Goal: Task Accomplishment & Management: Complete application form

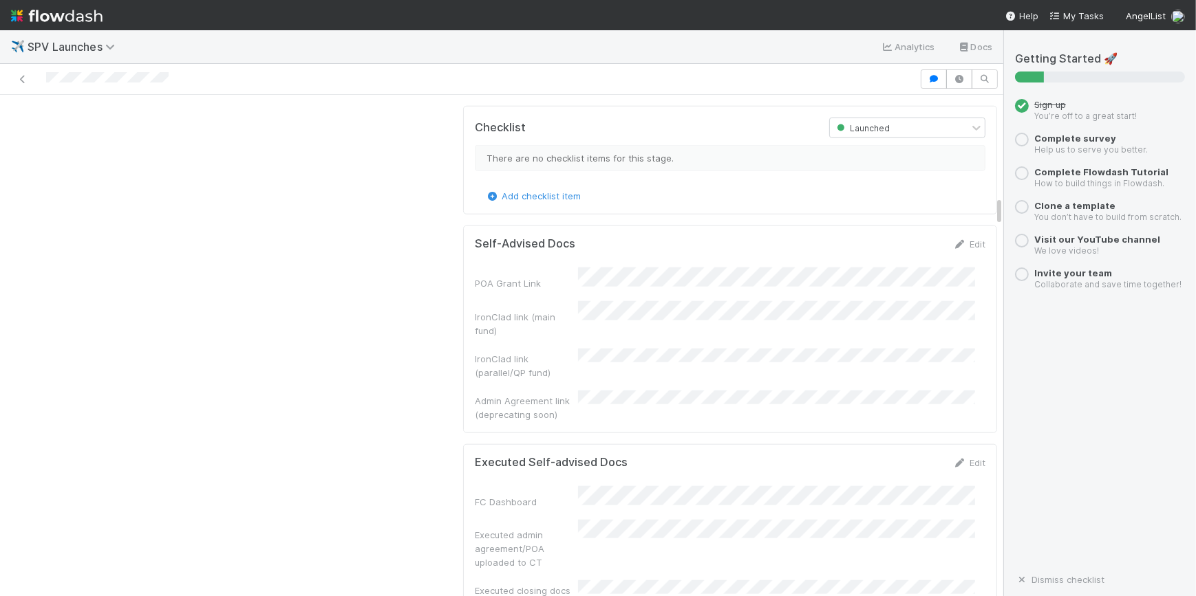
scroll to position [1688, 0]
click at [956, 455] on link "Edit" at bounding box center [969, 460] width 32 height 11
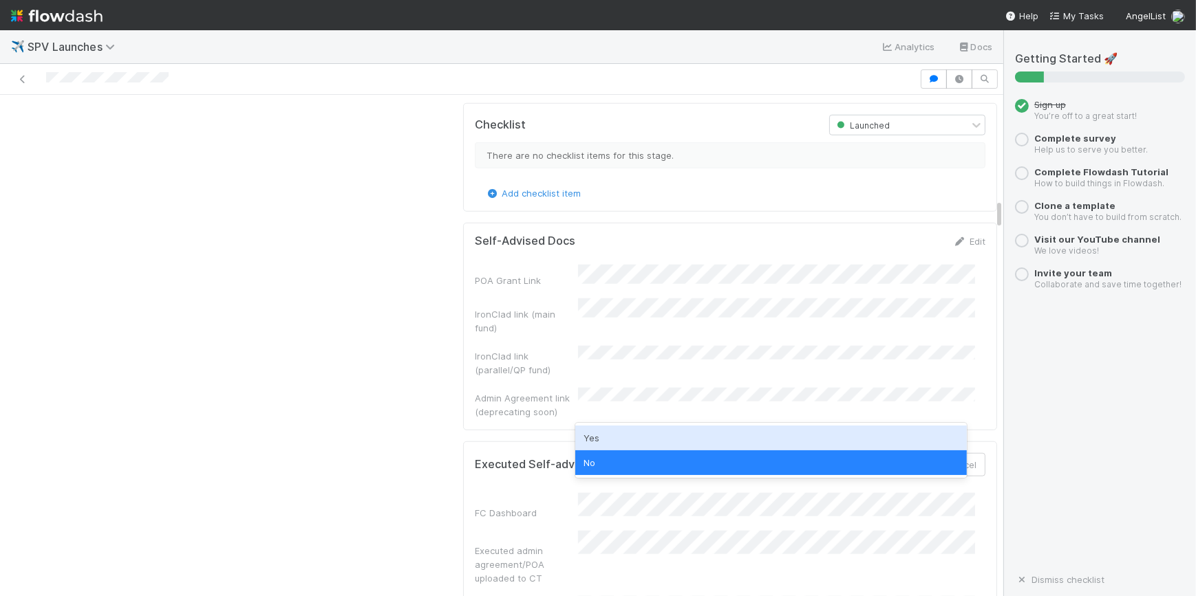
drag, startPoint x: 790, startPoint y: 447, endPoint x: 703, endPoint y: 442, distance: 86.8
click at [789, 447] on div "Yes" at bounding box center [770, 438] width 391 height 25
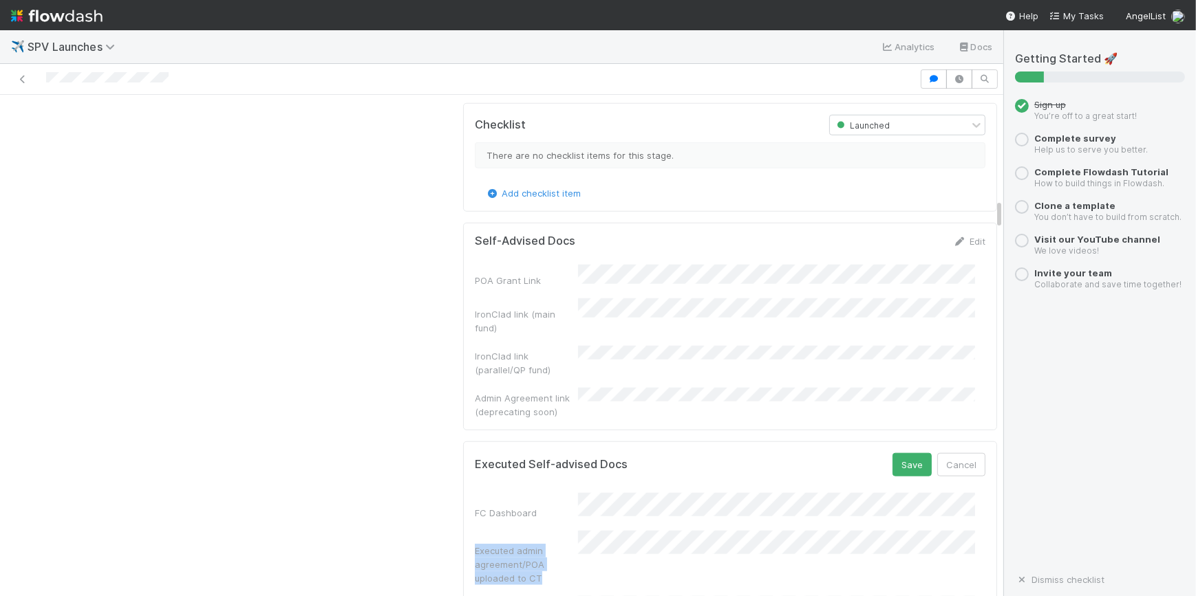
drag, startPoint x: 531, startPoint y: 432, endPoint x: 464, endPoint y: 407, distance: 71.4
click at [464, 442] on div "Executed Self-advised Docs Save Cancel FC Dashboard Executed admin agreement/PO…" at bounding box center [730, 545] width 534 height 207
copy div "Executed admin agreement/POA uploaded to CT"
click at [894, 453] on button "Save" at bounding box center [911, 464] width 39 height 23
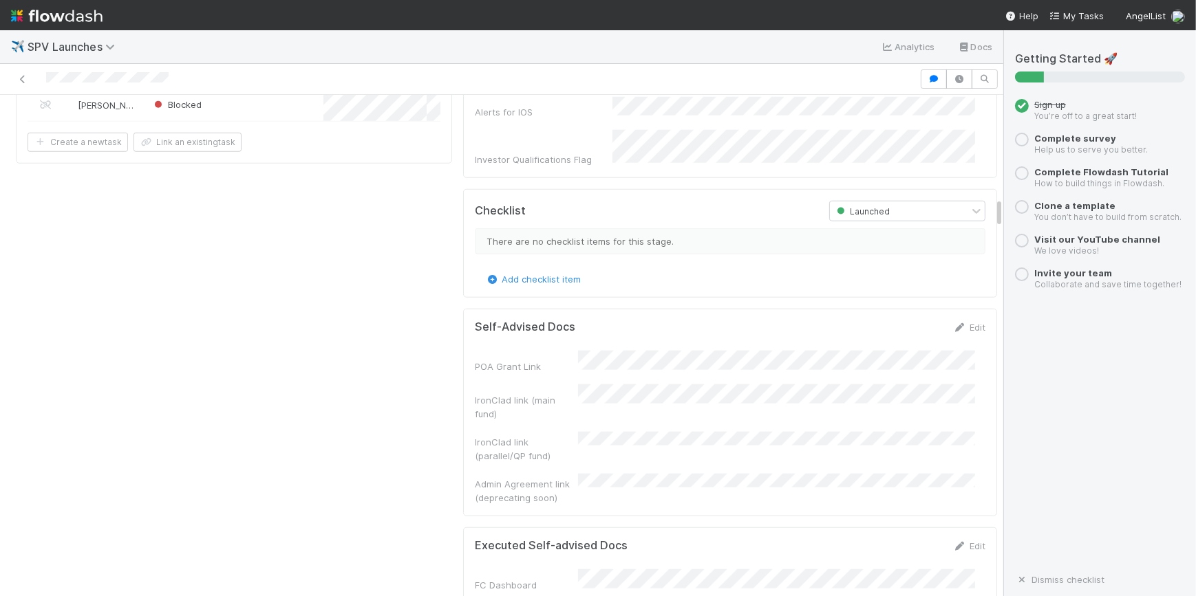
scroll to position [1501, 0]
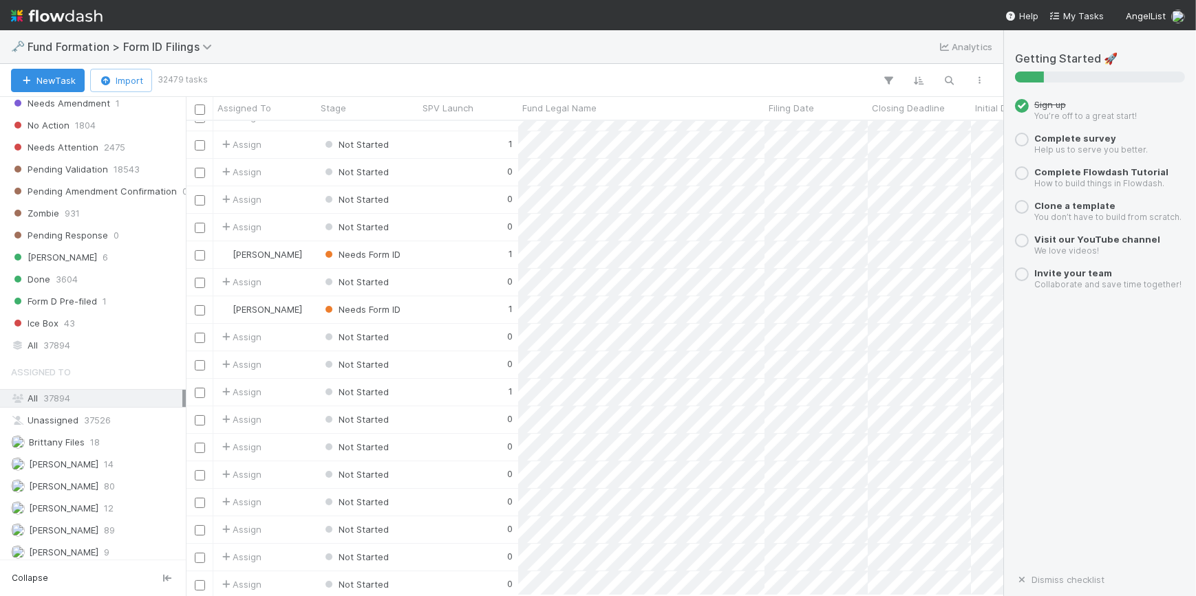
scroll to position [530, 0]
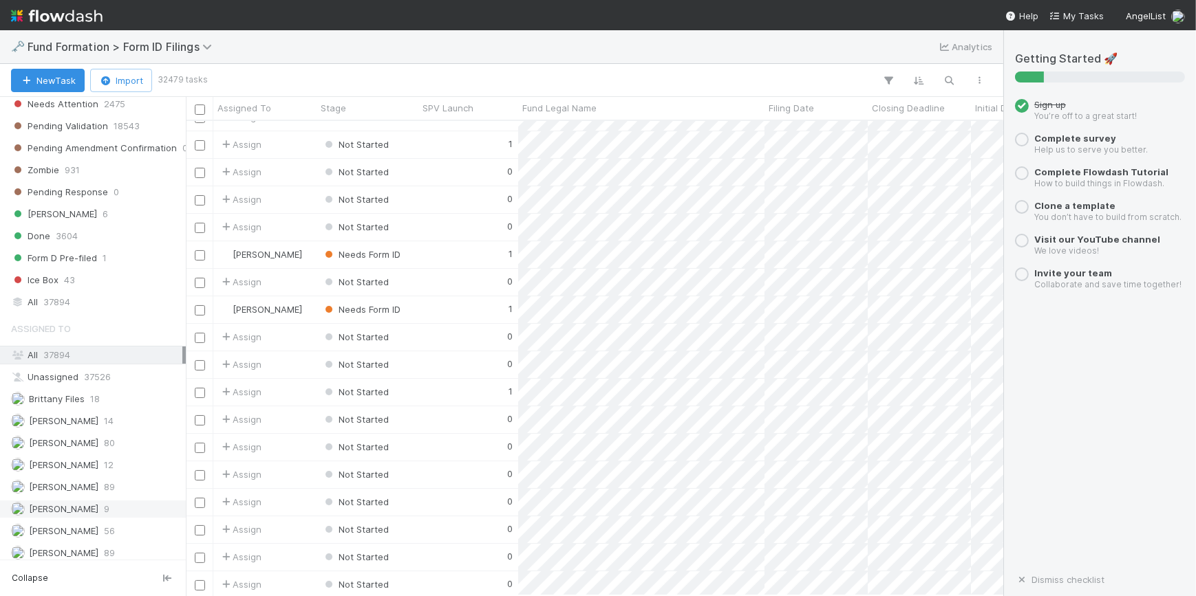
click at [79, 508] on span "[PERSON_NAME]" at bounding box center [63, 509] width 69 height 11
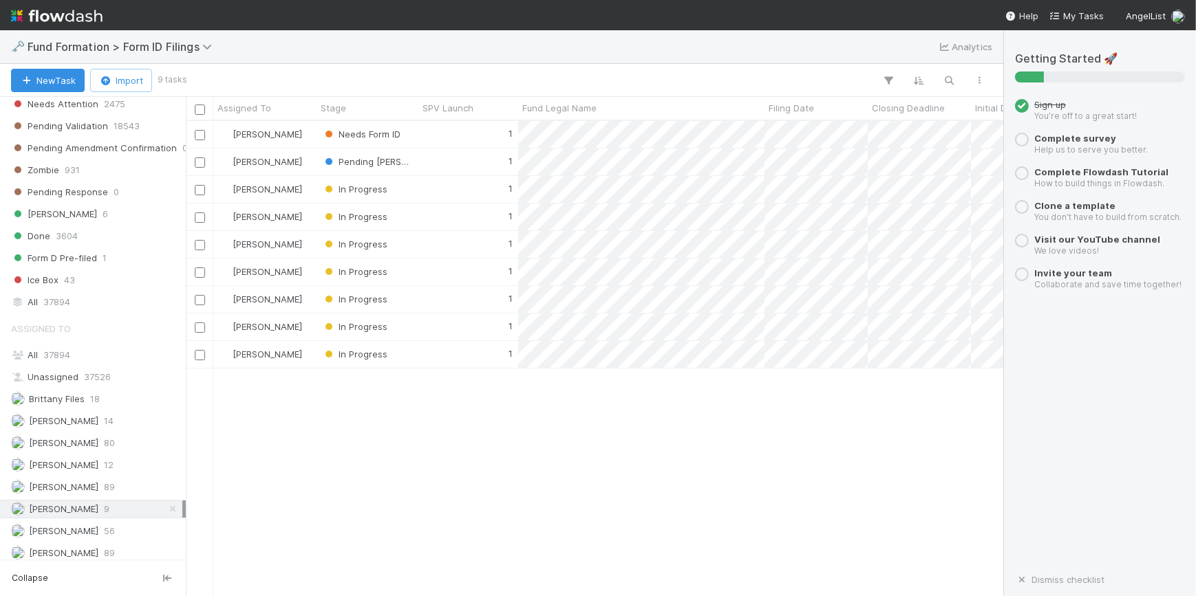
scroll to position [465, 808]
click at [422, 186] on div "1" at bounding box center [468, 189] width 100 height 27
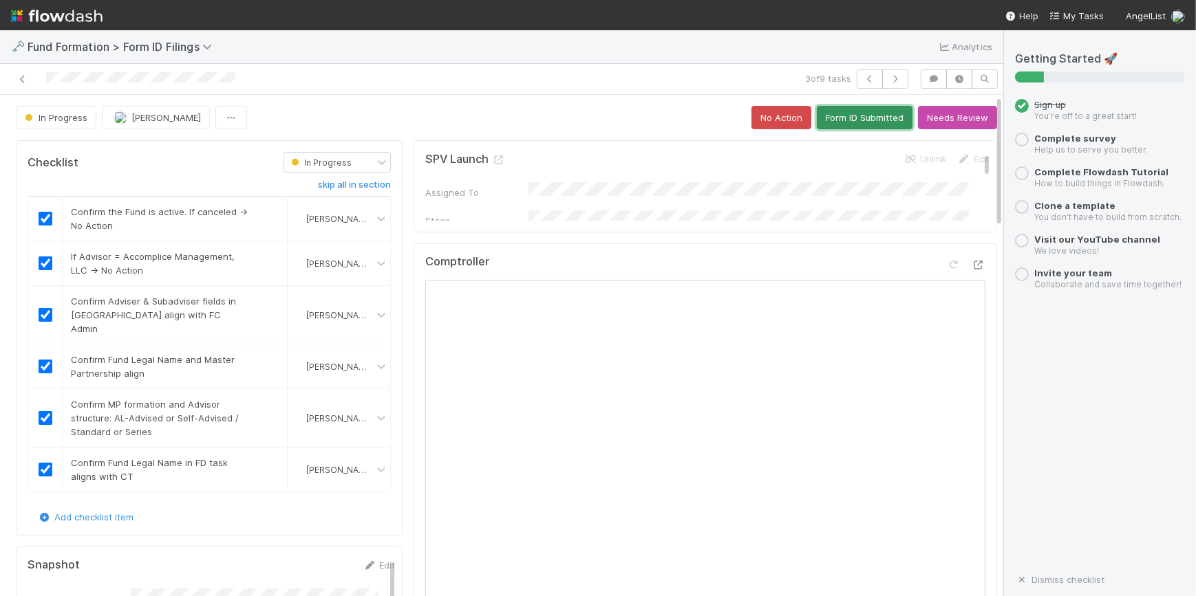
click at [832, 114] on button "Form ID Submitted" at bounding box center [865, 117] width 96 height 23
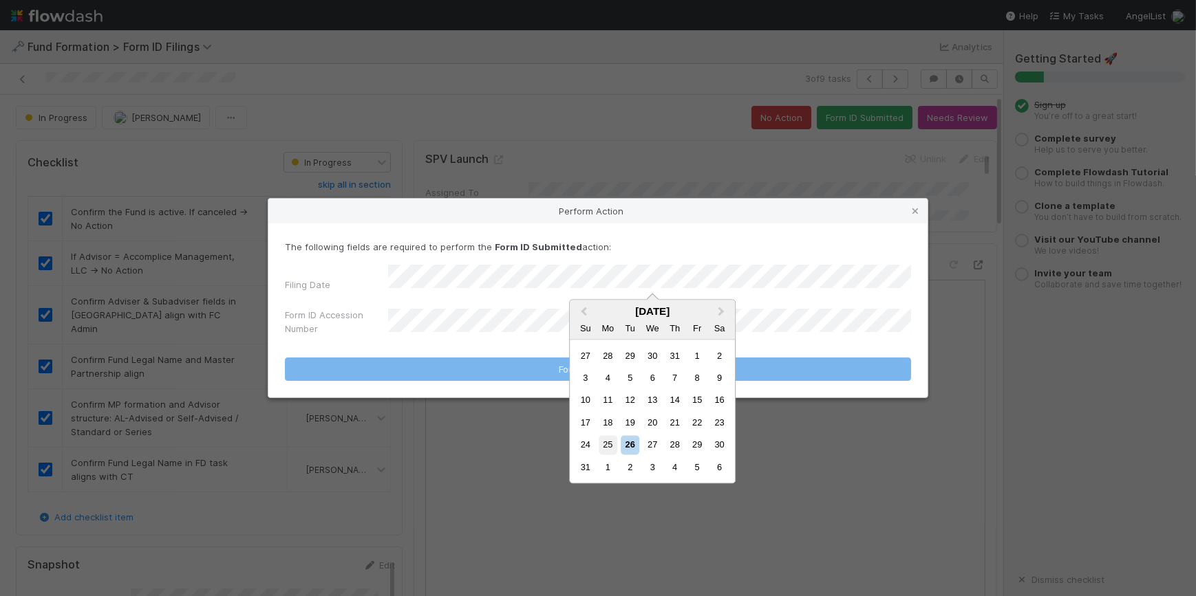
click at [612, 451] on div "25" at bounding box center [608, 445] width 19 height 19
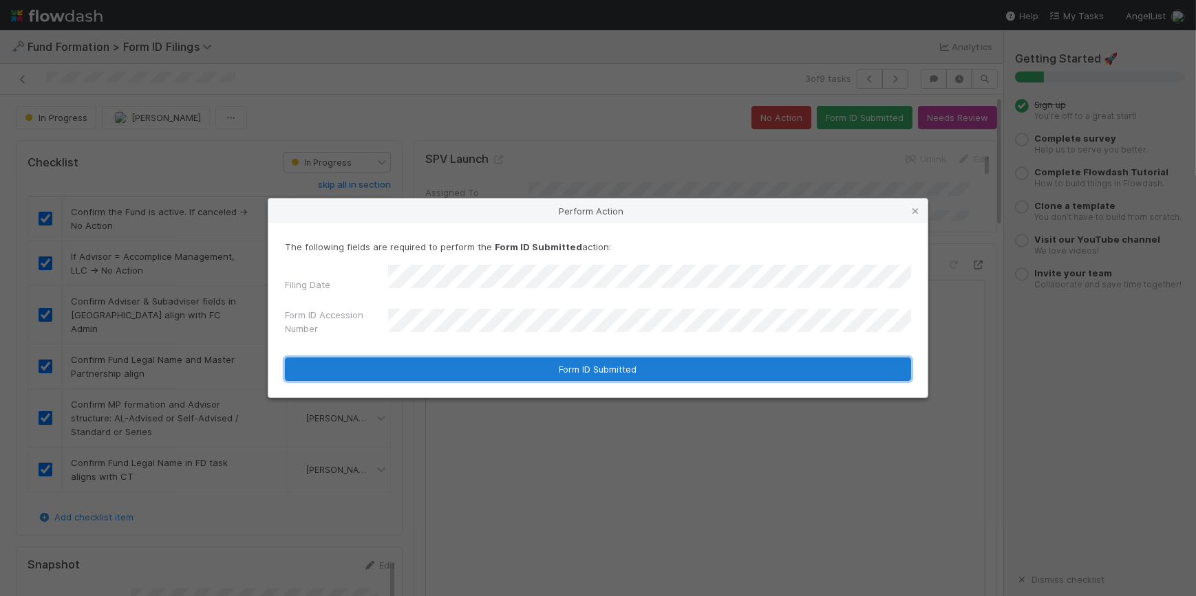
click at [530, 365] on button "Form ID Submitted" at bounding box center [598, 369] width 626 height 23
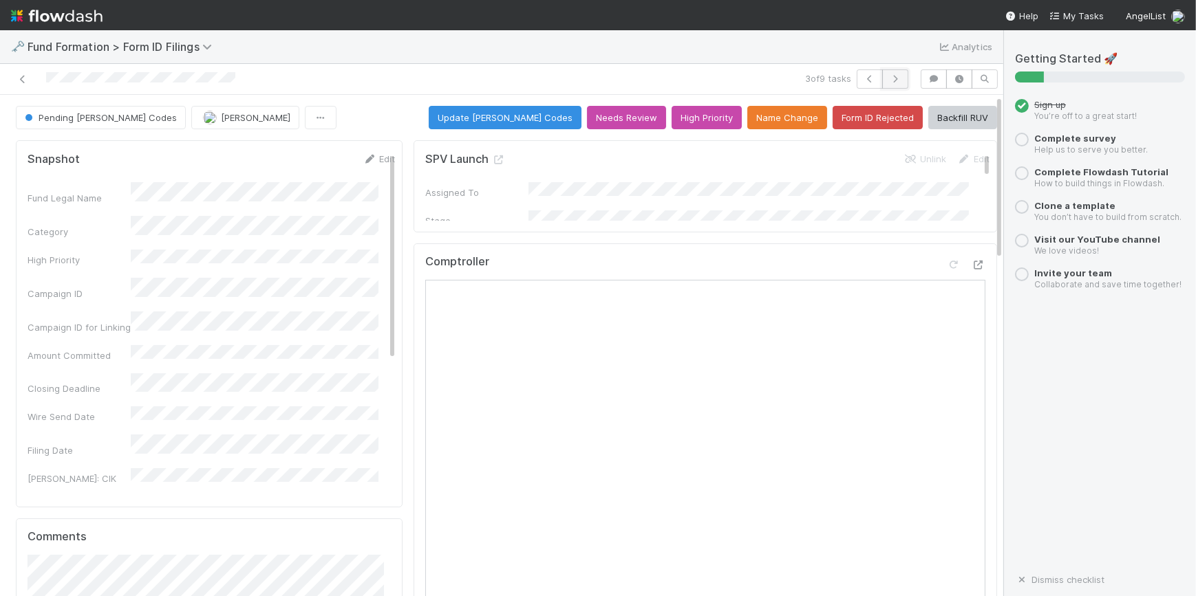
click at [888, 79] on icon "button" at bounding box center [895, 79] width 14 height 8
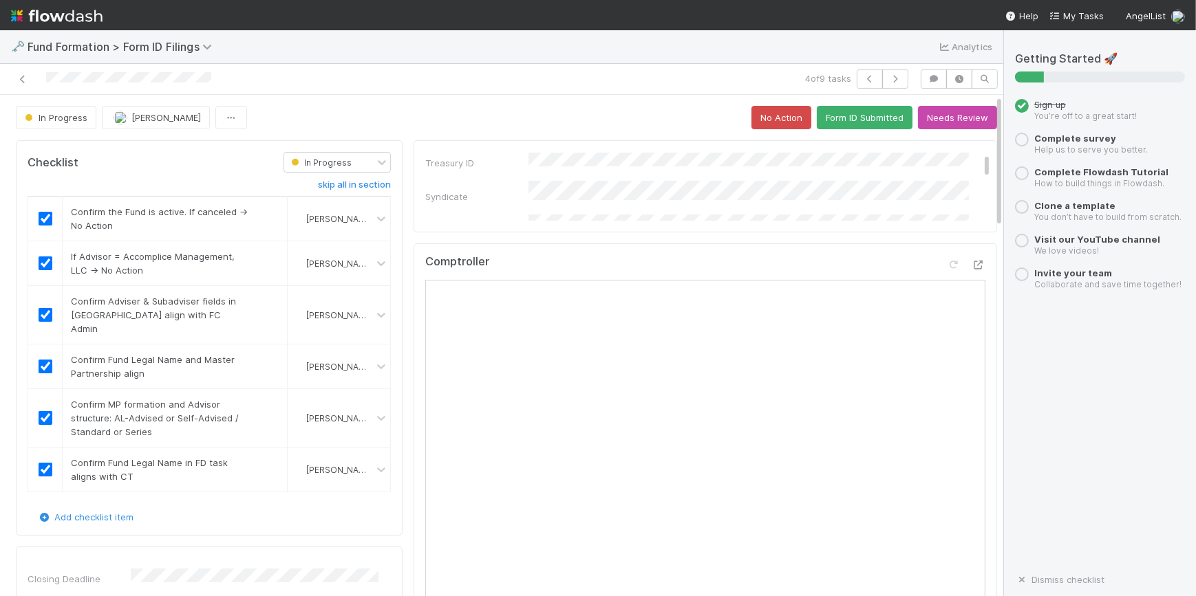
click at [773, 222] on div "SPV Launch Unlink Edit Assigned To Stage ID FC Dashboard Admin Owner Treasury I…" at bounding box center [704, 186] width 583 height 92
click at [860, 116] on button "Form ID Submitted" at bounding box center [865, 117] width 96 height 23
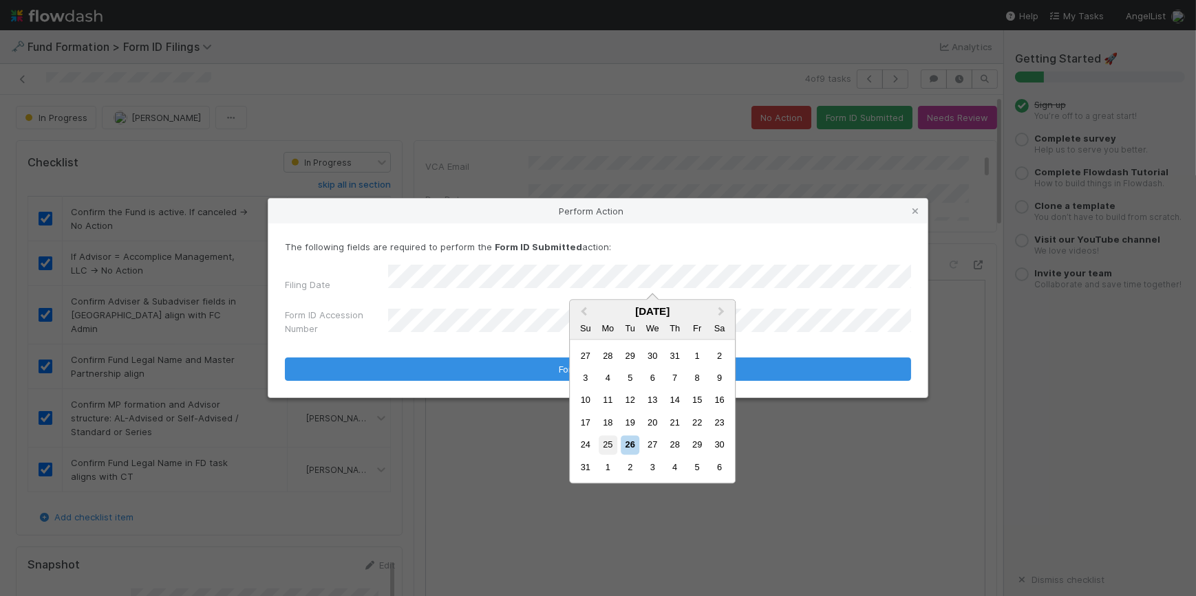
click at [613, 449] on div "25" at bounding box center [608, 445] width 19 height 19
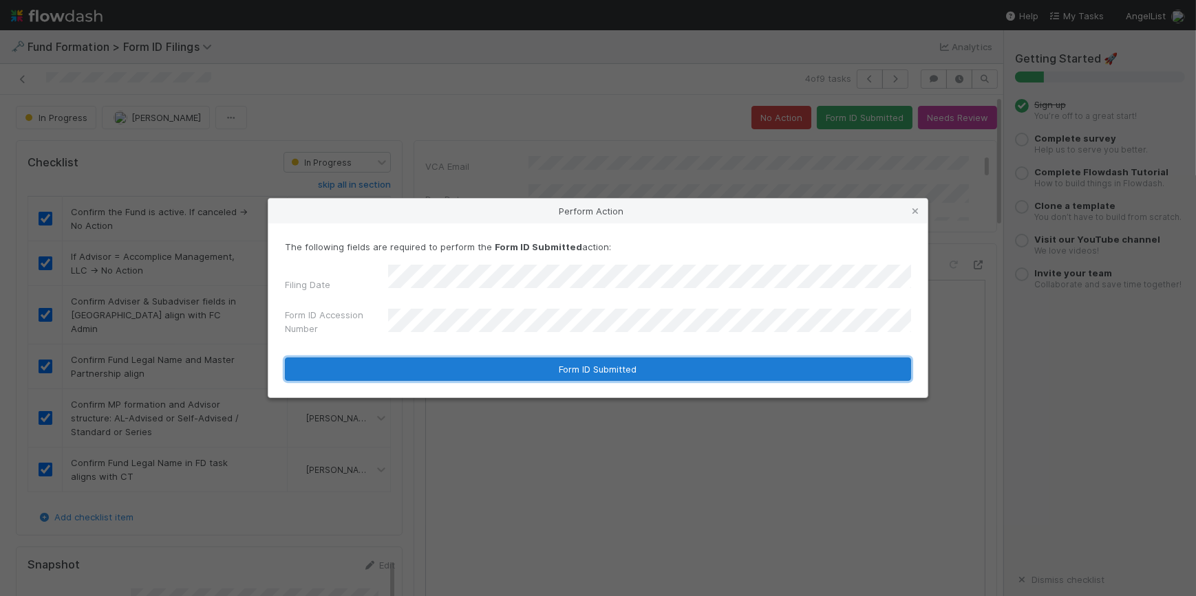
click at [596, 362] on button "Form ID Submitted" at bounding box center [598, 369] width 626 height 23
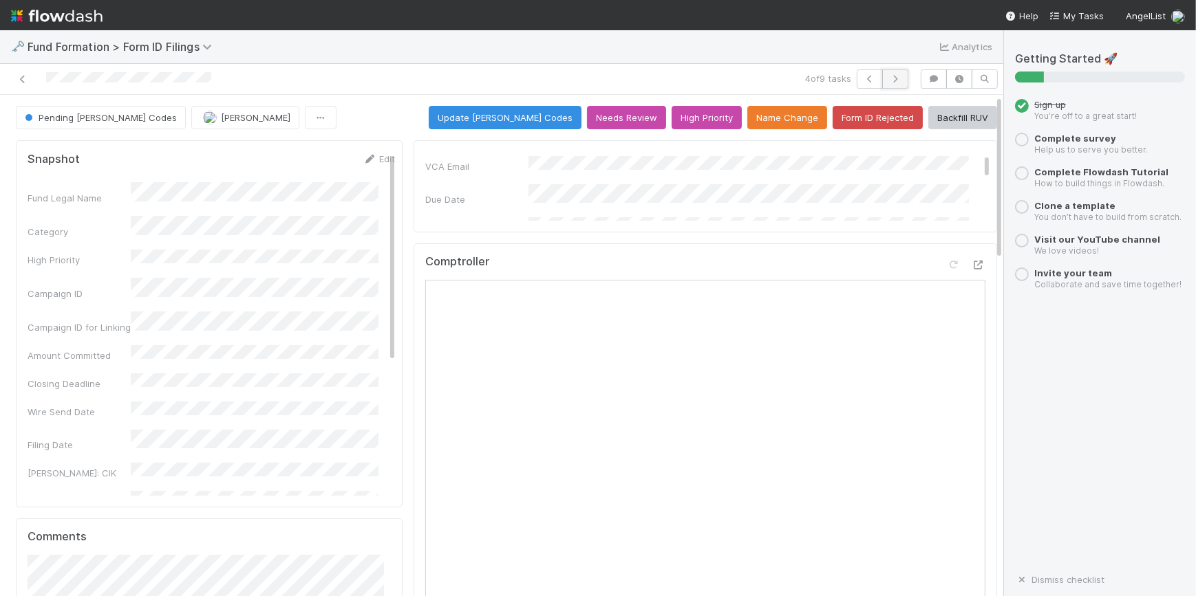
click at [888, 78] on icon "button" at bounding box center [895, 79] width 14 height 8
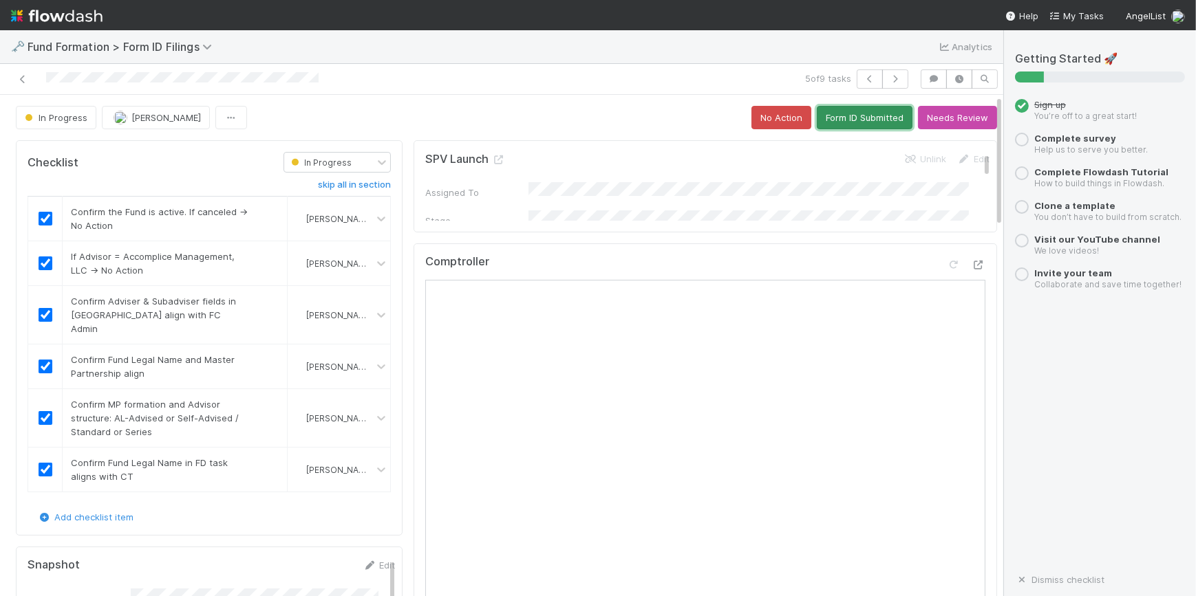
click at [832, 118] on button "Form ID Submitted" at bounding box center [865, 117] width 96 height 23
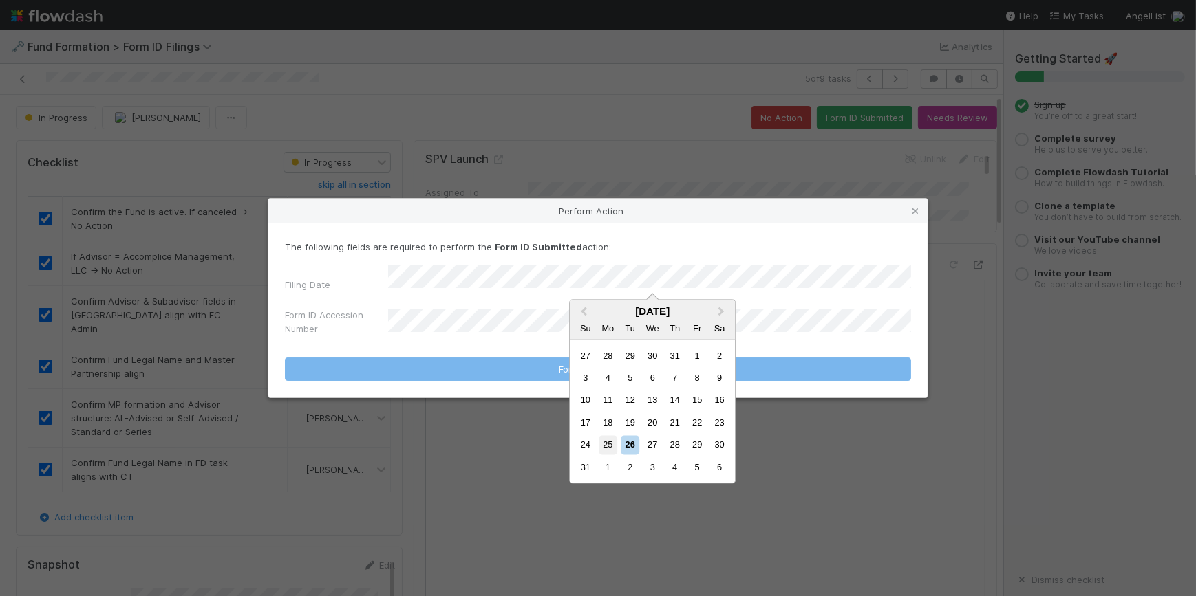
click at [612, 446] on div "25" at bounding box center [608, 445] width 19 height 19
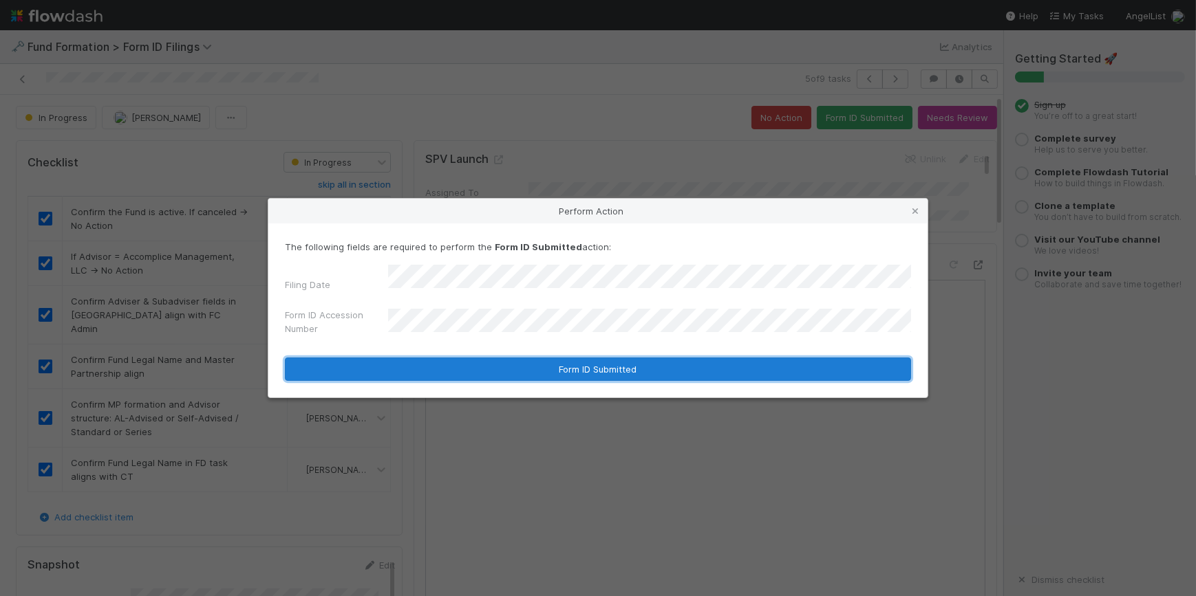
click at [515, 358] on button "Form ID Submitted" at bounding box center [598, 369] width 626 height 23
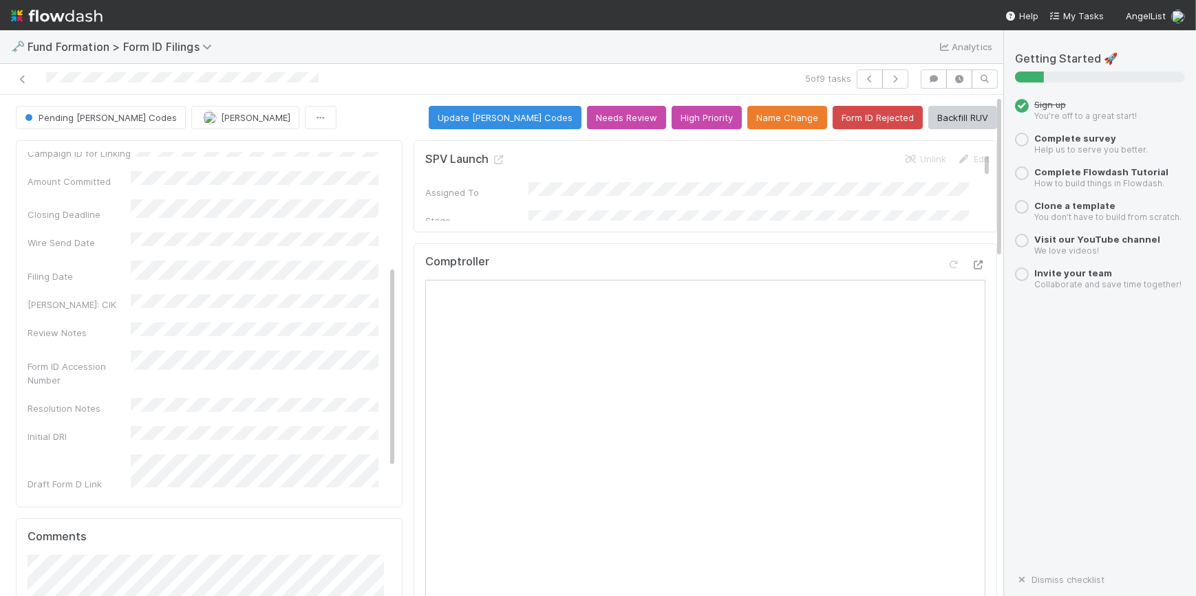
scroll to position [237, 0]
click at [892, 73] on button "button" at bounding box center [895, 78] width 26 height 19
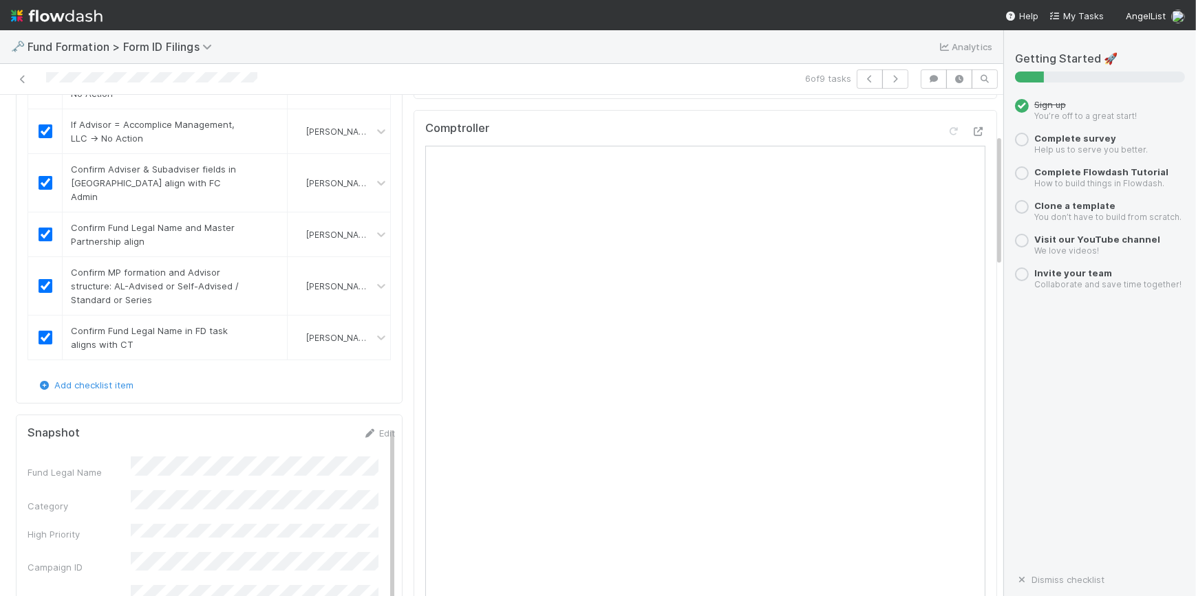
scroll to position [125, 0]
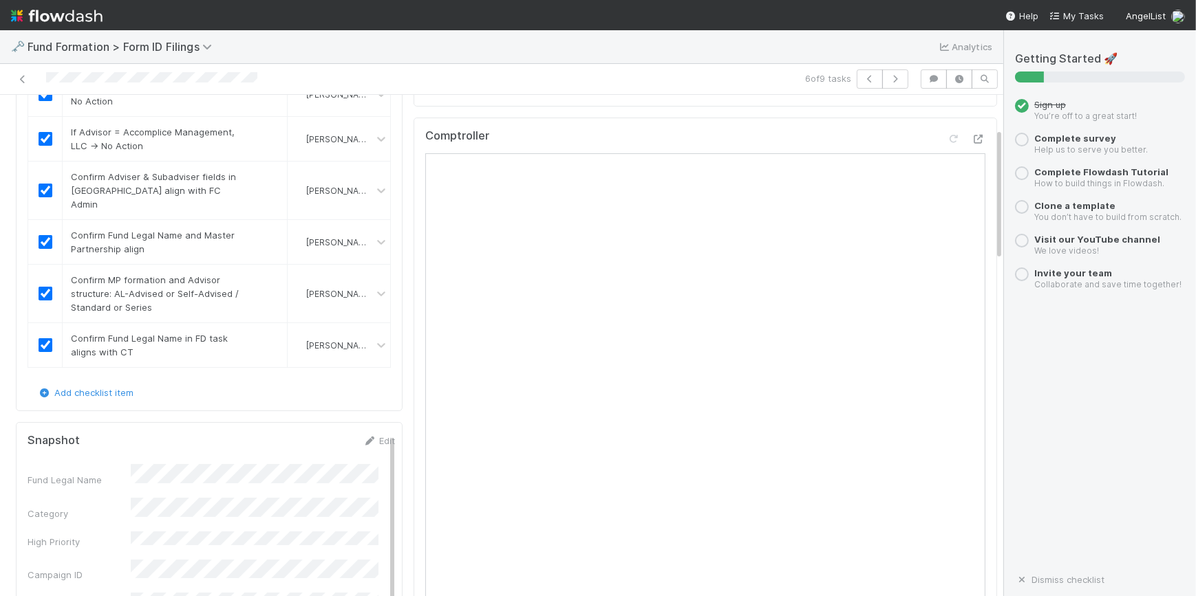
click at [805, 140] on div "Comptroller" at bounding box center [705, 141] width 560 height 25
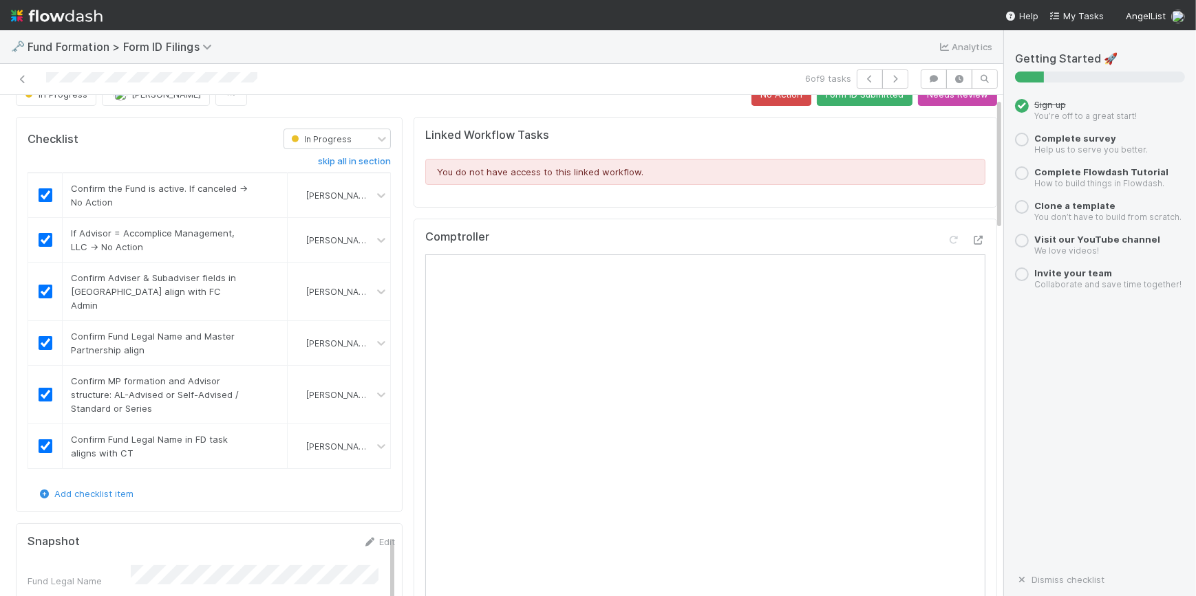
scroll to position [0, 0]
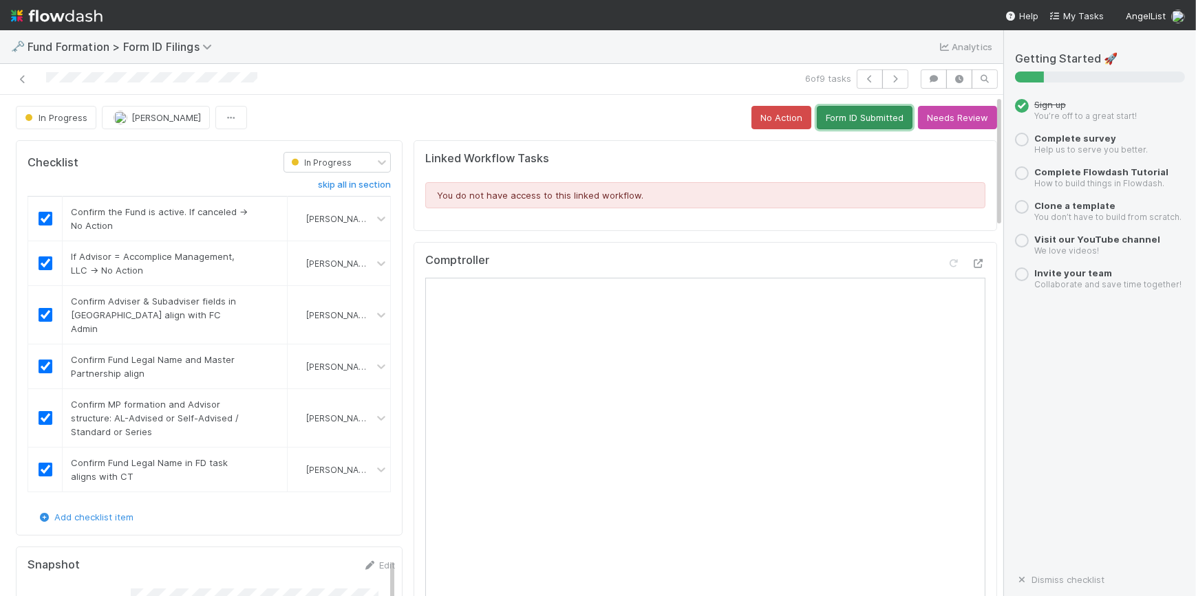
click at [826, 125] on button "Form ID Submitted" at bounding box center [865, 117] width 96 height 23
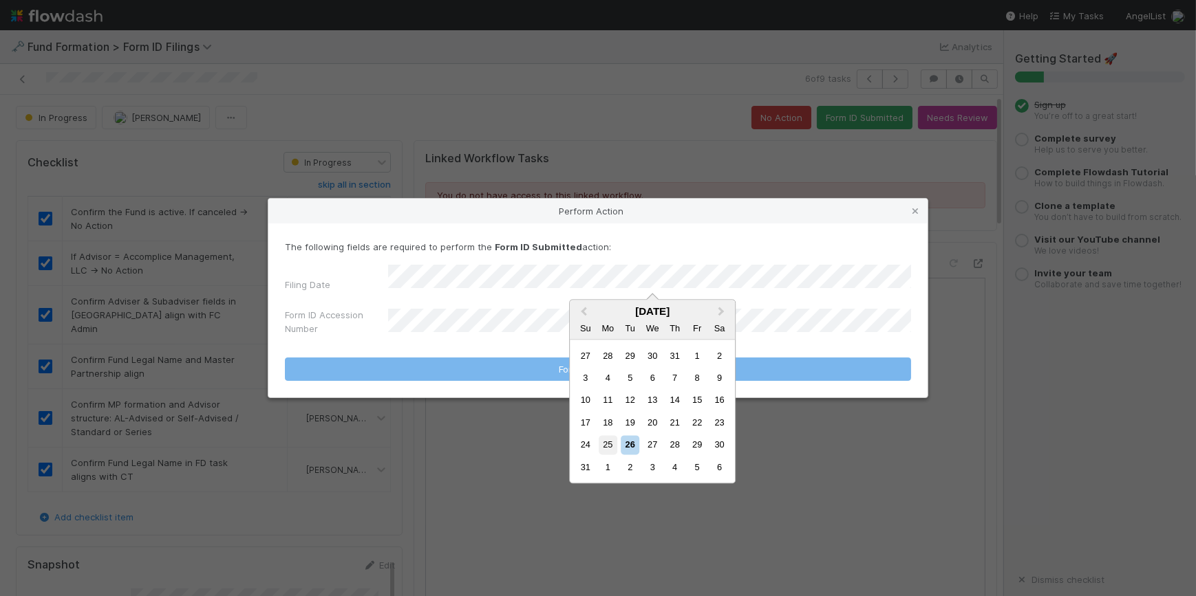
click at [614, 441] on div "25" at bounding box center [608, 445] width 19 height 19
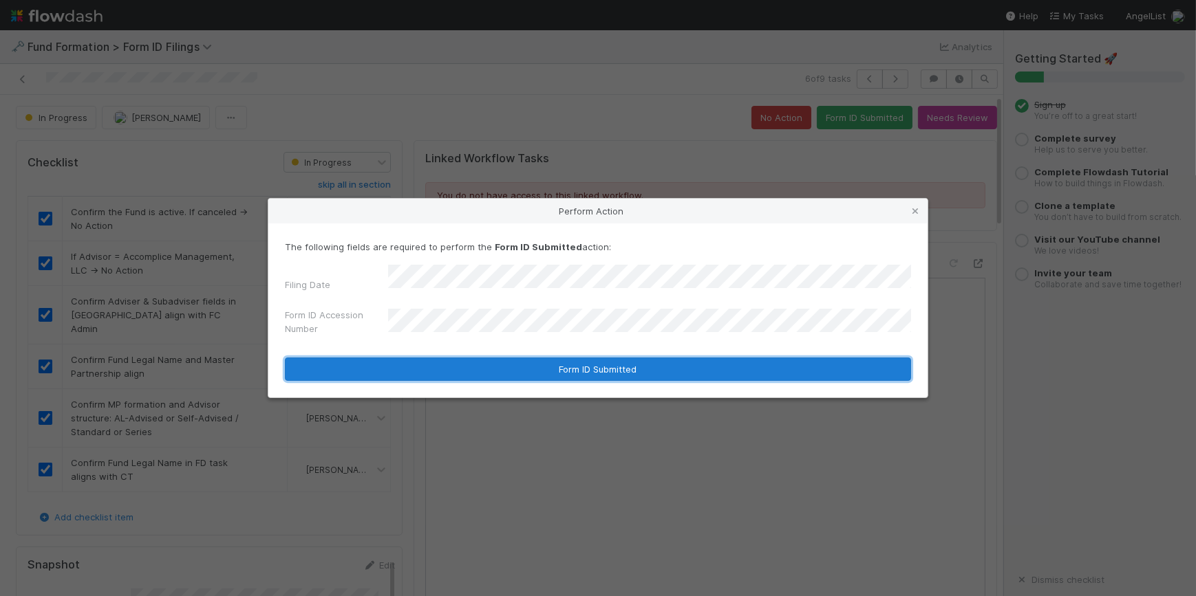
click at [550, 361] on button "Form ID Submitted" at bounding box center [598, 369] width 626 height 23
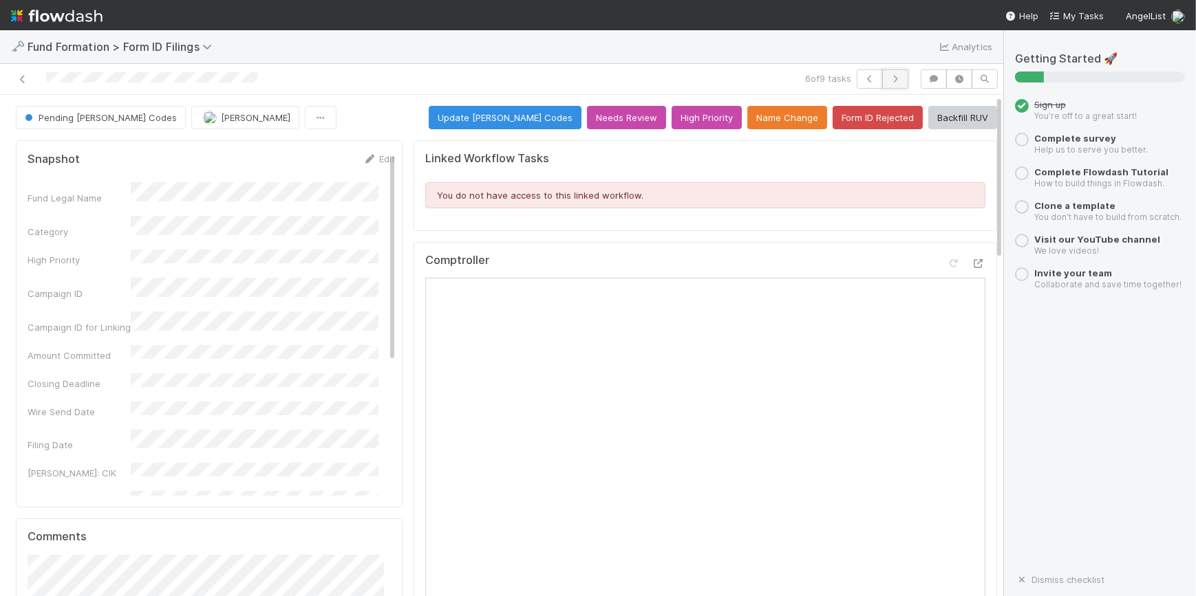
click at [888, 76] on icon "button" at bounding box center [895, 79] width 14 height 8
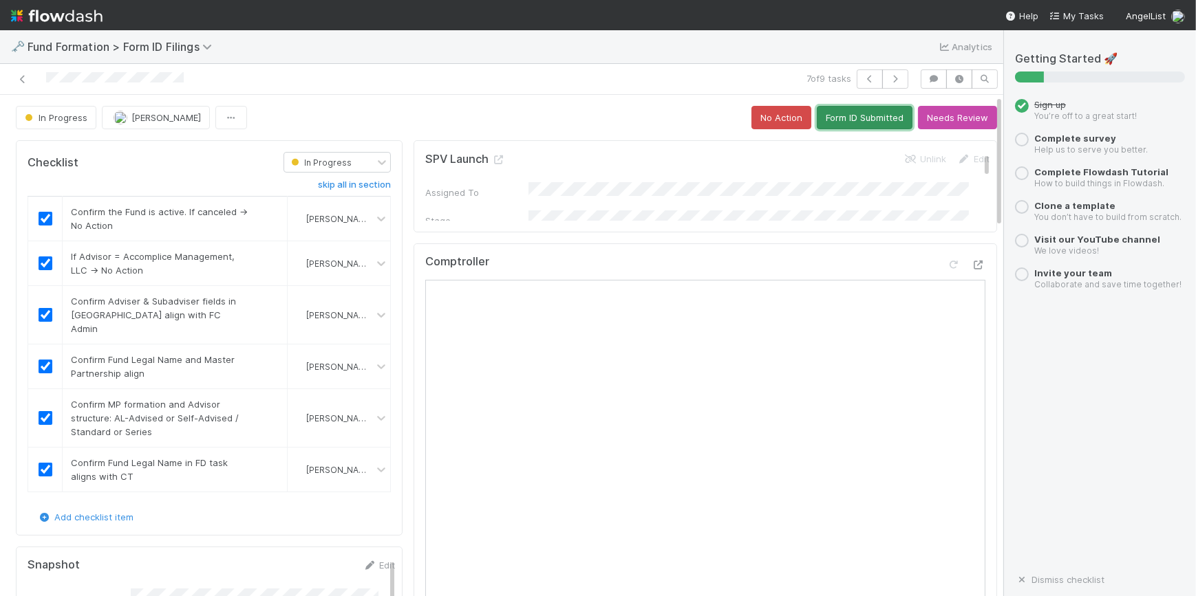
click at [817, 106] on button "Form ID Submitted" at bounding box center [865, 117] width 96 height 23
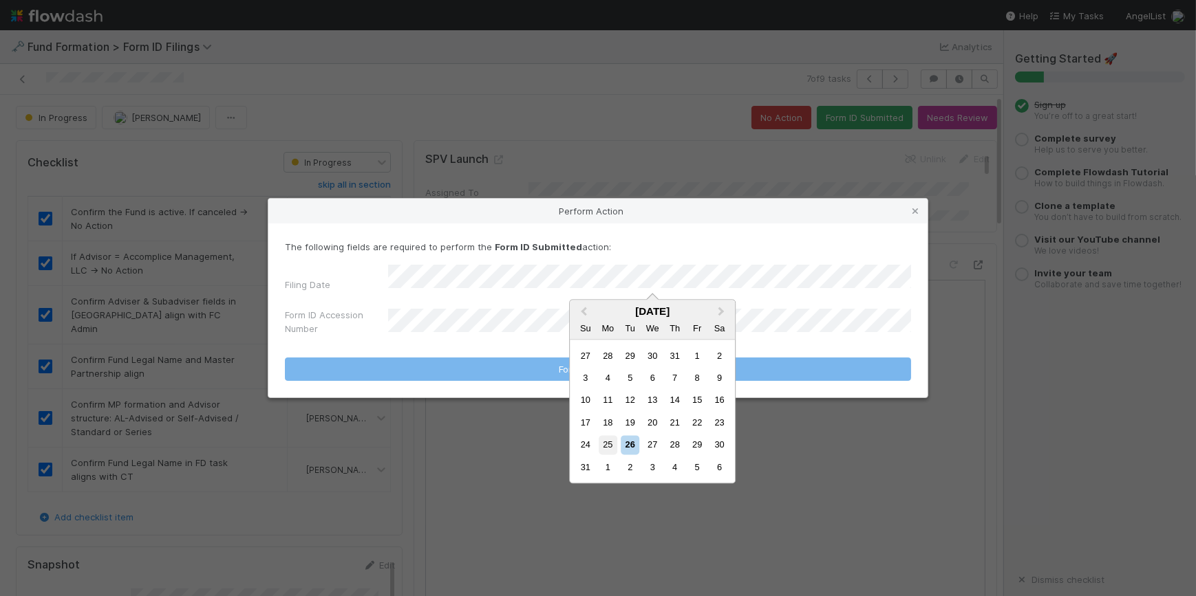
click at [611, 440] on div "25" at bounding box center [608, 445] width 19 height 19
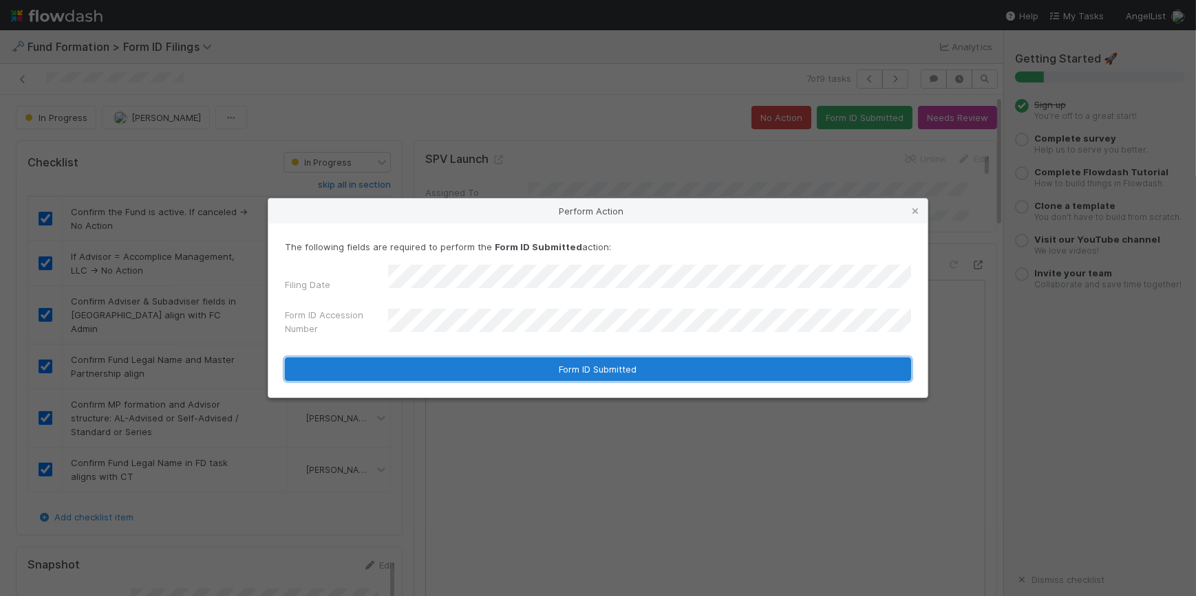
click at [528, 358] on button "Form ID Submitted" at bounding box center [598, 369] width 626 height 23
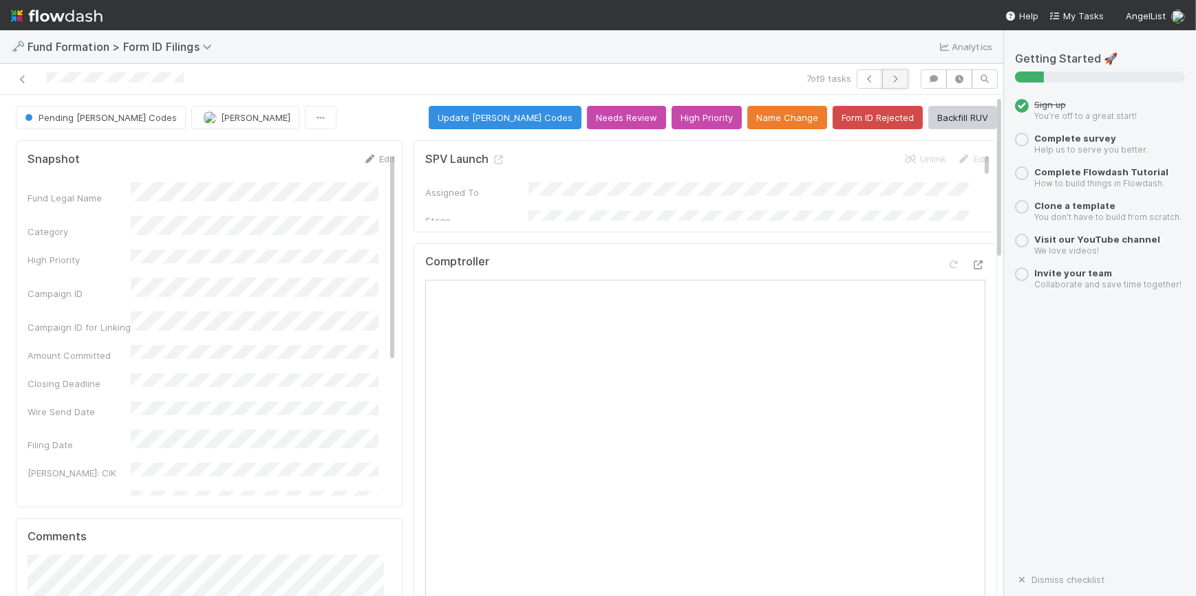
click at [890, 78] on icon "button" at bounding box center [895, 79] width 14 height 8
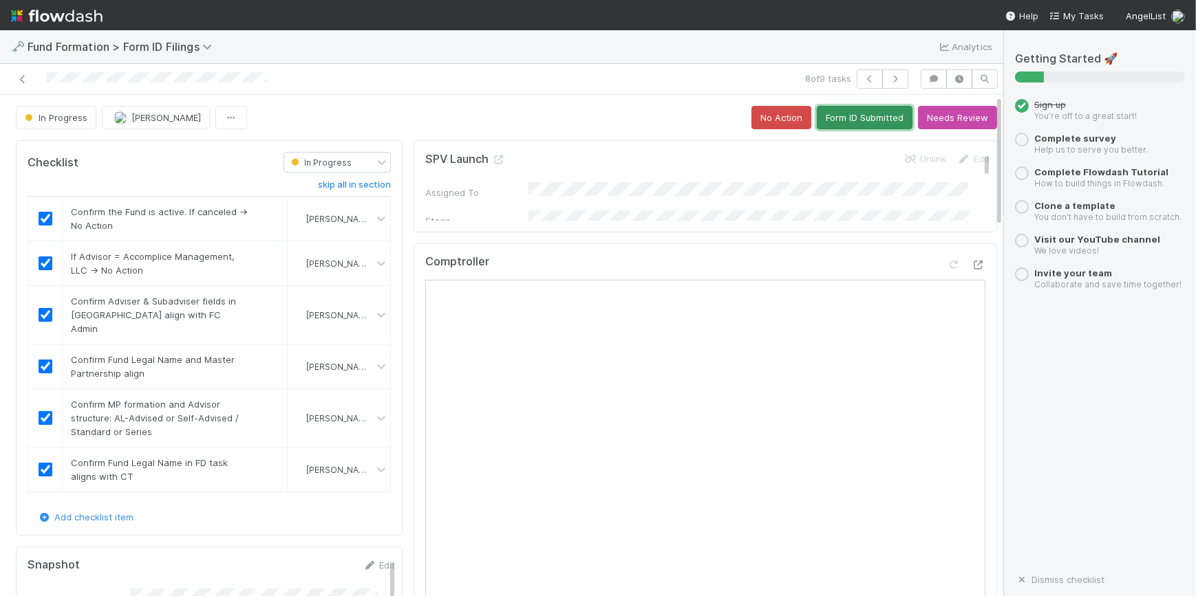
click at [827, 108] on button "Form ID Submitted" at bounding box center [865, 117] width 96 height 23
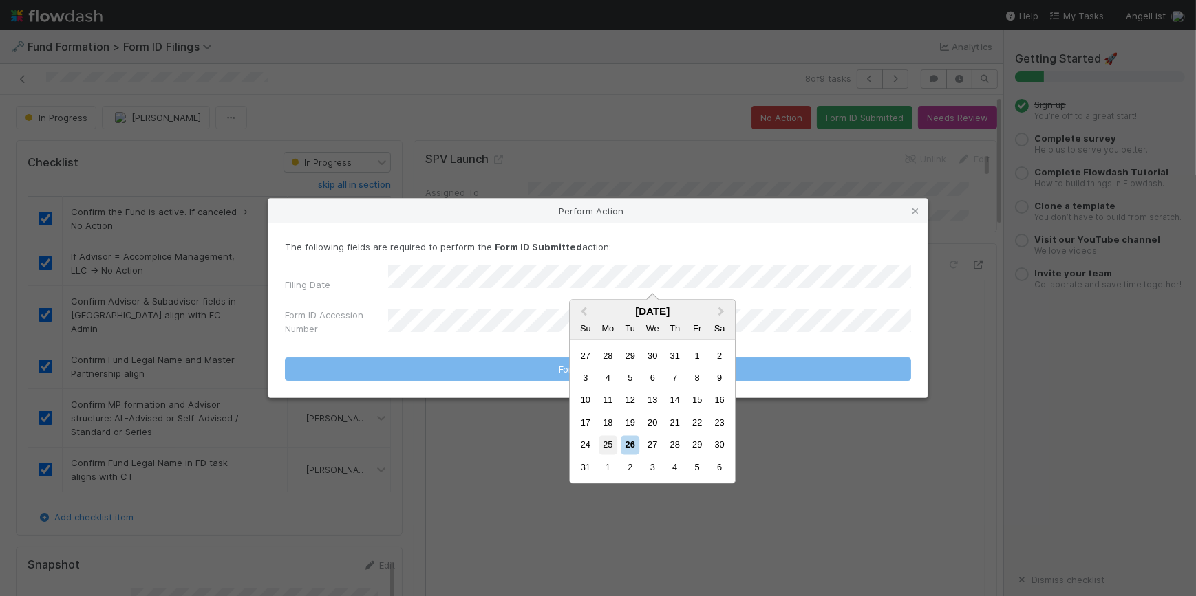
click at [610, 449] on div "25" at bounding box center [608, 445] width 19 height 19
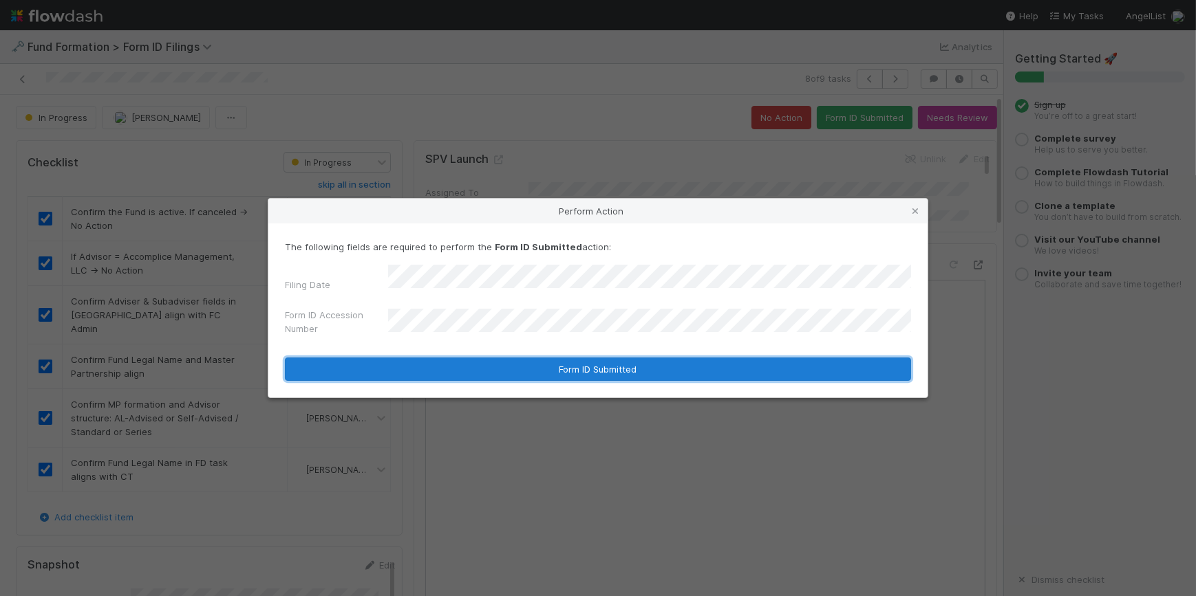
click at [550, 365] on button "Form ID Submitted" at bounding box center [598, 369] width 626 height 23
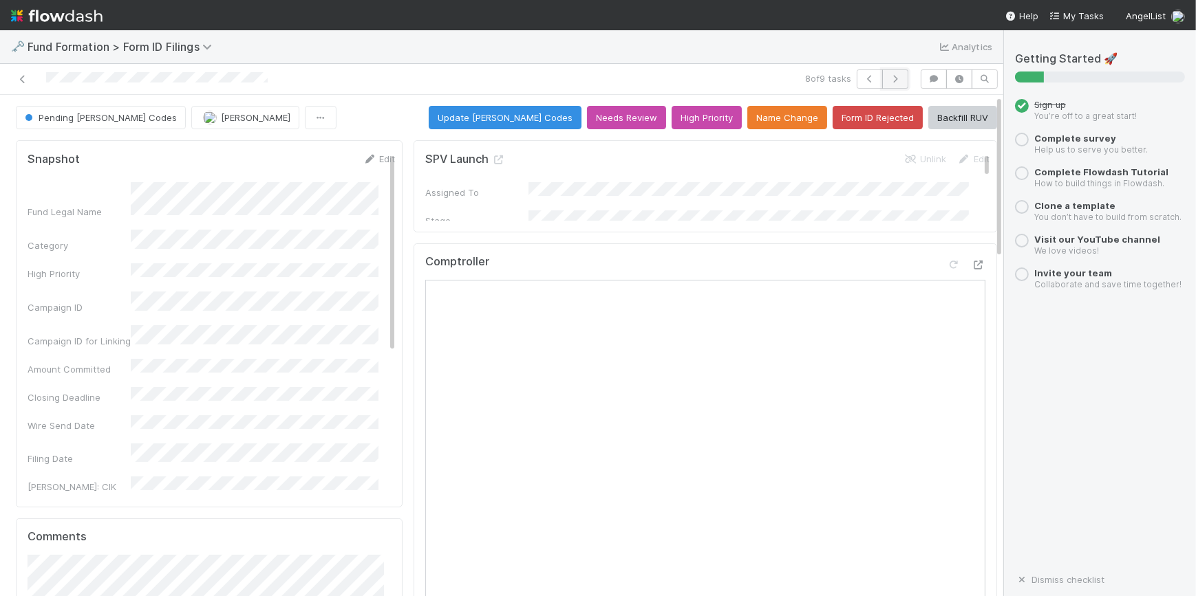
click at [889, 75] on icon "button" at bounding box center [895, 79] width 14 height 8
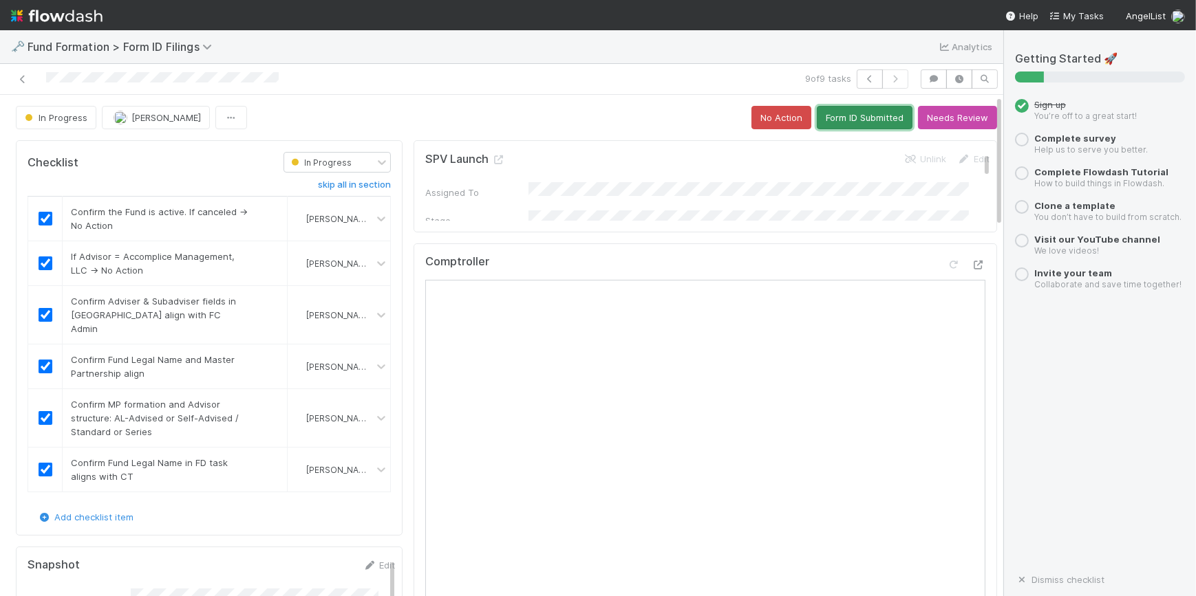
click at [839, 117] on button "Form ID Submitted" at bounding box center [865, 117] width 96 height 23
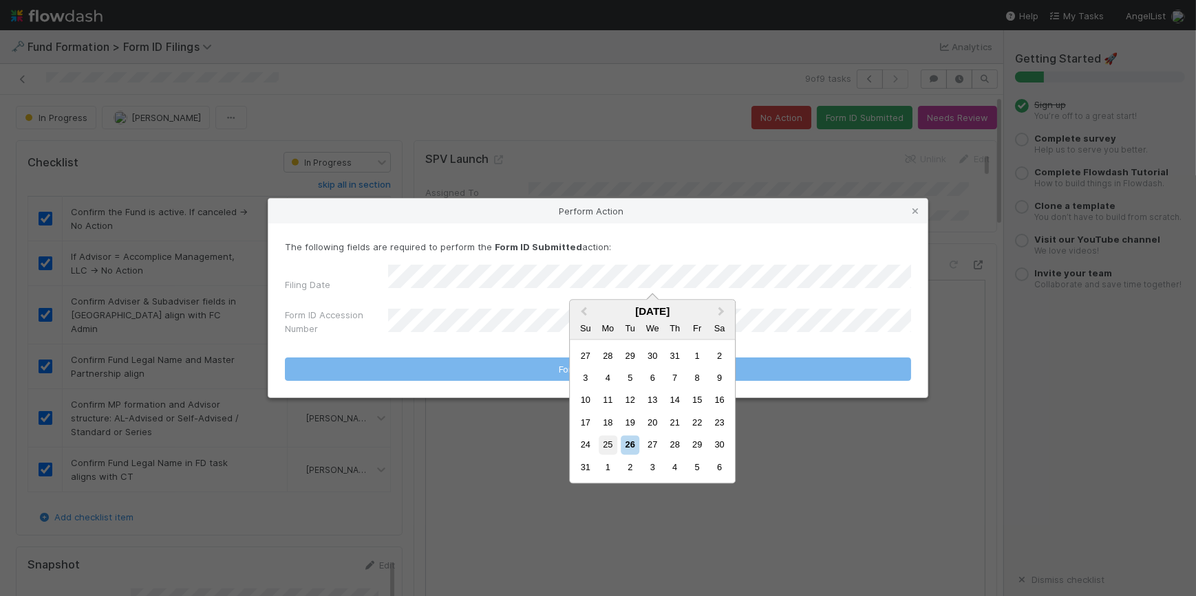
click at [608, 445] on div "25" at bounding box center [608, 445] width 19 height 19
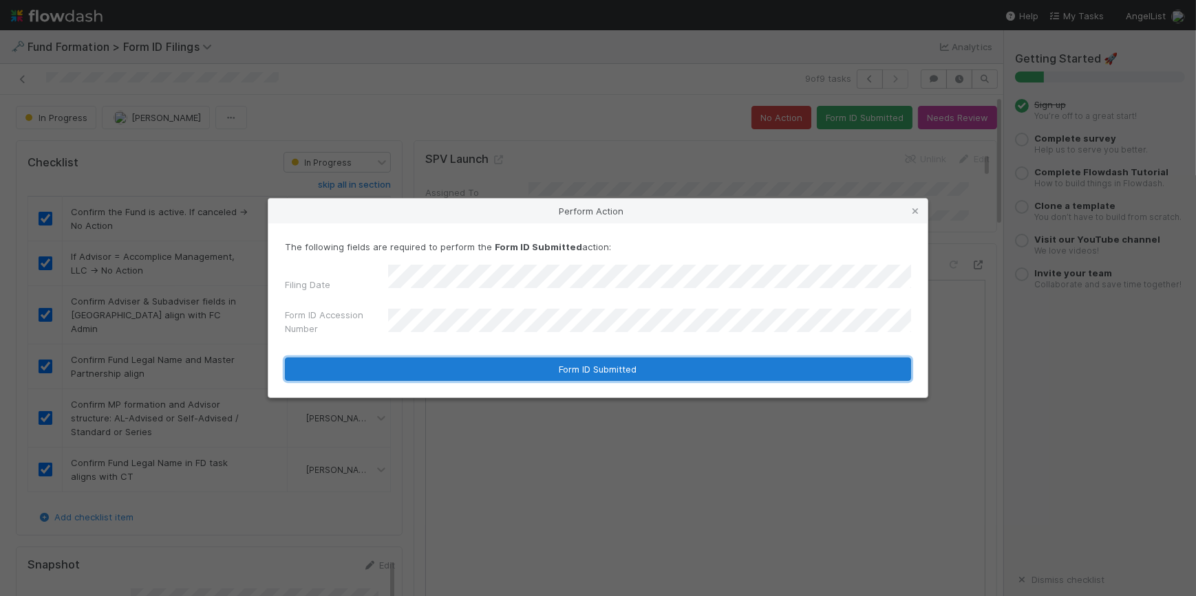
click at [502, 361] on button "Form ID Submitted" at bounding box center [598, 369] width 626 height 23
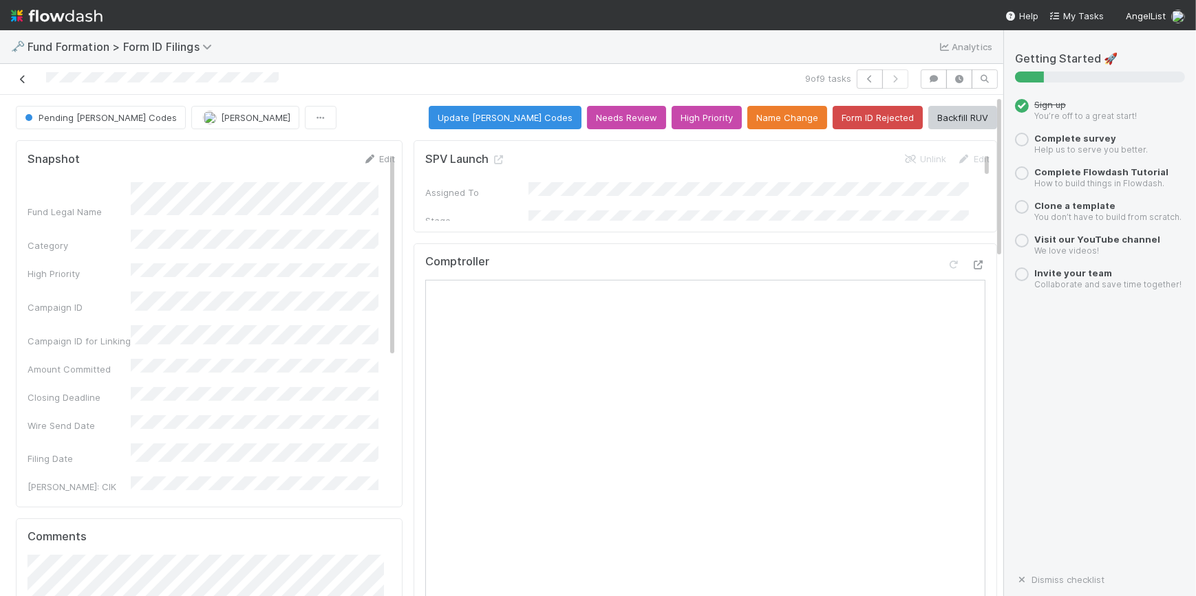
click at [23, 77] on icon at bounding box center [23, 79] width 14 height 9
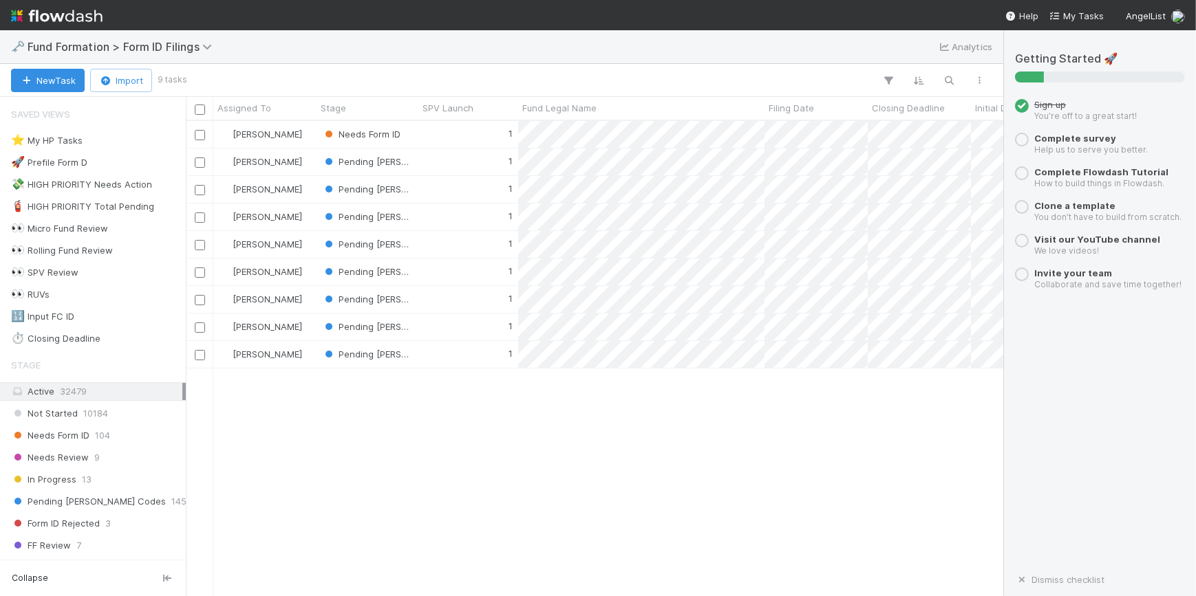
scroll to position [465, 808]
click at [447, 136] on div "1" at bounding box center [468, 134] width 100 height 27
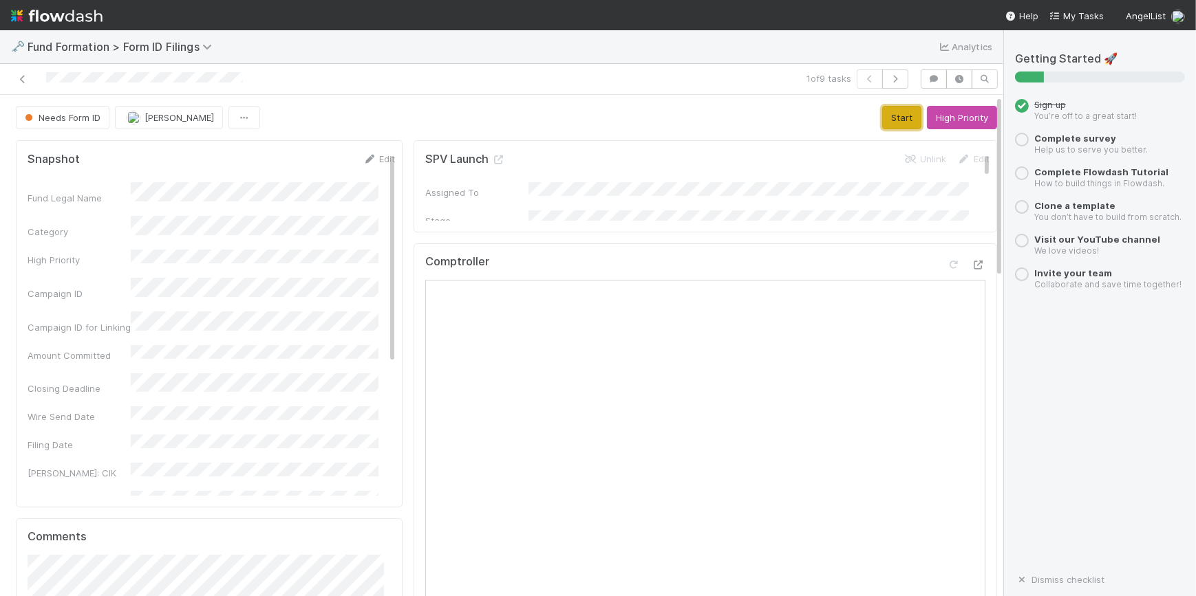
click at [882, 110] on button "Start" at bounding box center [901, 117] width 39 height 23
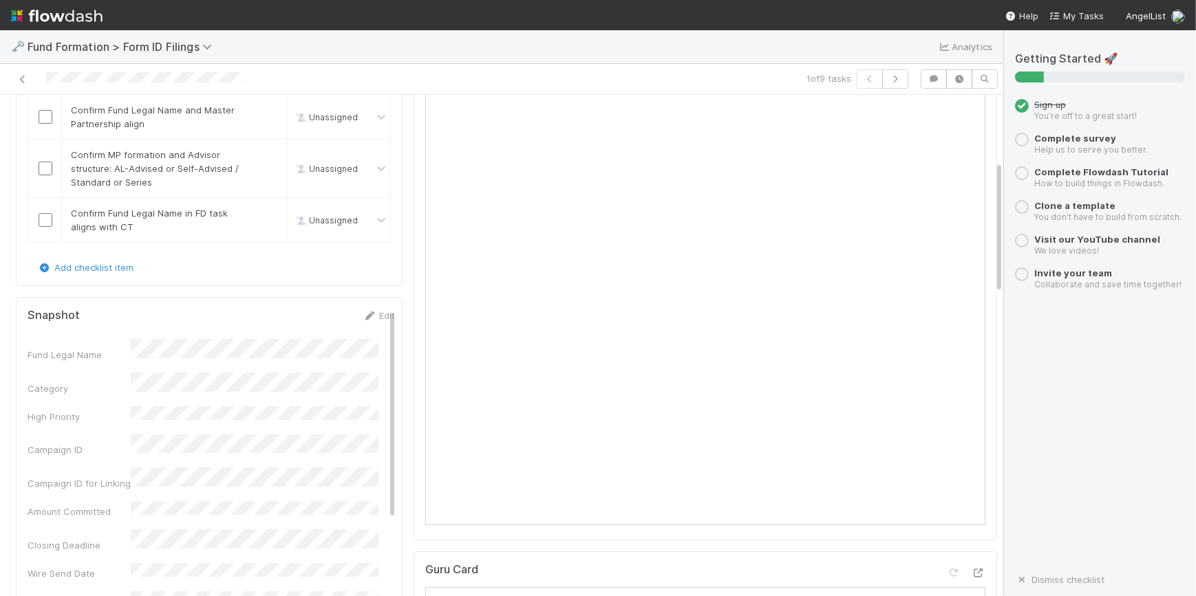
scroll to position [125, 0]
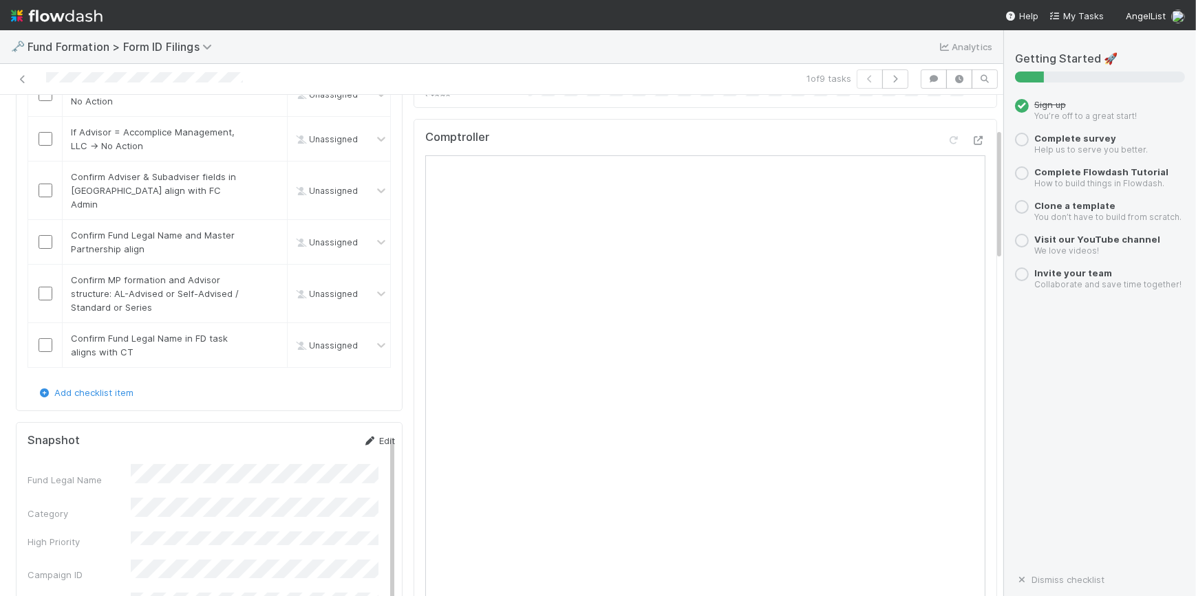
click at [363, 437] on icon at bounding box center [370, 441] width 14 height 9
click at [302, 434] on button "Save" at bounding box center [321, 445] width 39 height 23
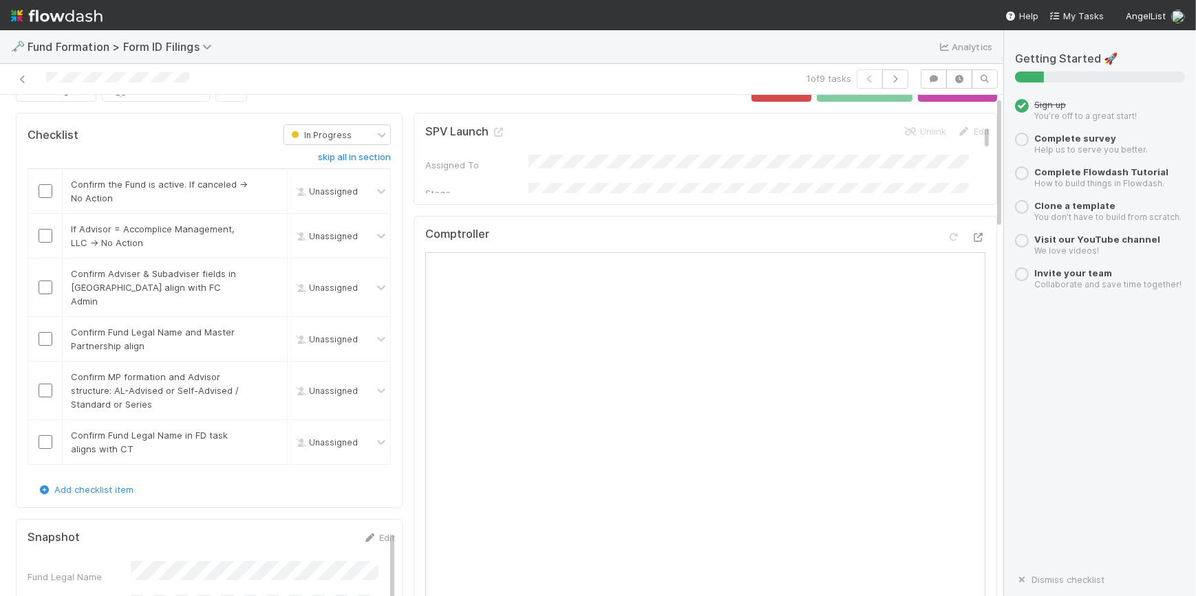
scroll to position [0, 0]
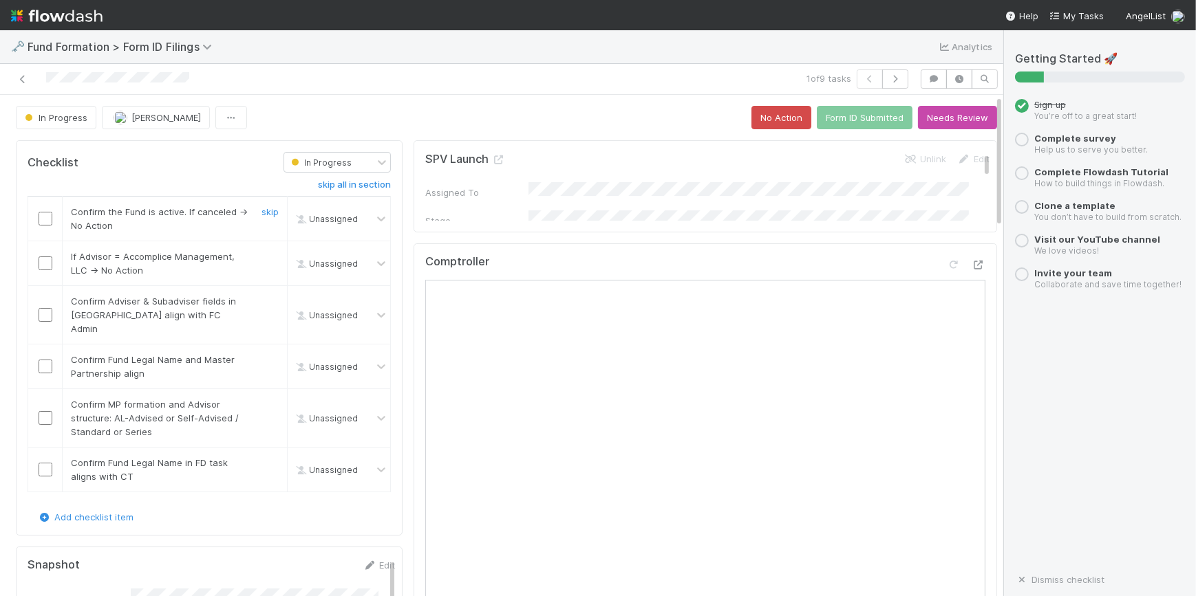
click at [51, 215] on input "checkbox" at bounding box center [46, 219] width 14 height 14
checkbox input "true"
click at [43, 275] on td at bounding box center [45, 263] width 34 height 45
click at [41, 259] on input "checkbox" at bounding box center [46, 264] width 14 height 14
click at [41, 310] on input "checkbox" at bounding box center [46, 315] width 14 height 14
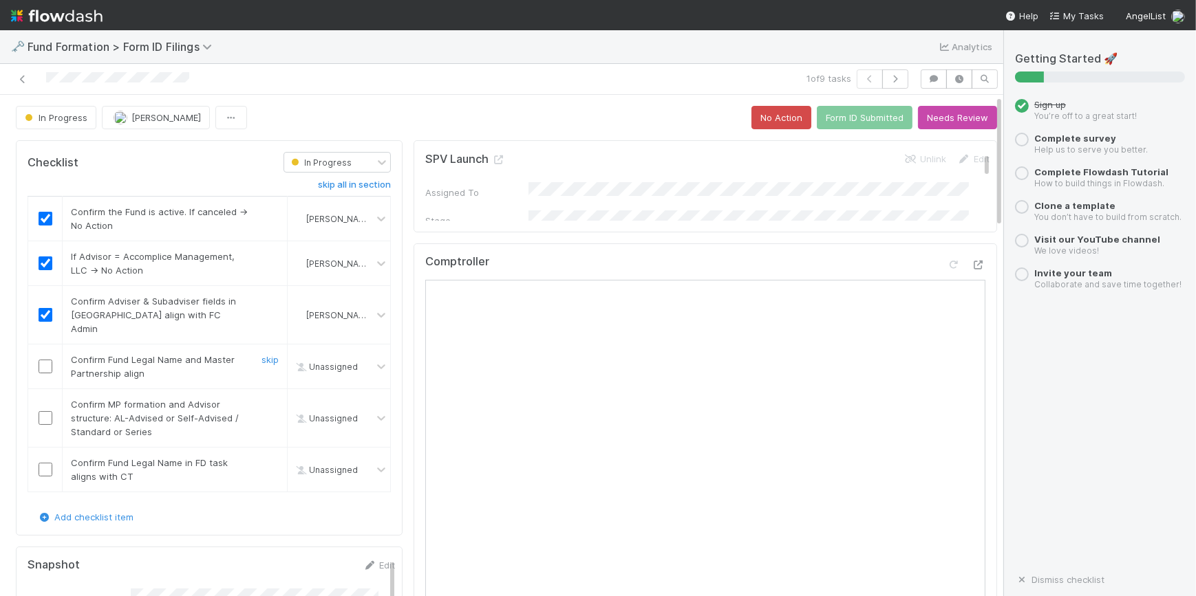
click at [43, 360] on input "checkbox" at bounding box center [46, 367] width 14 height 14
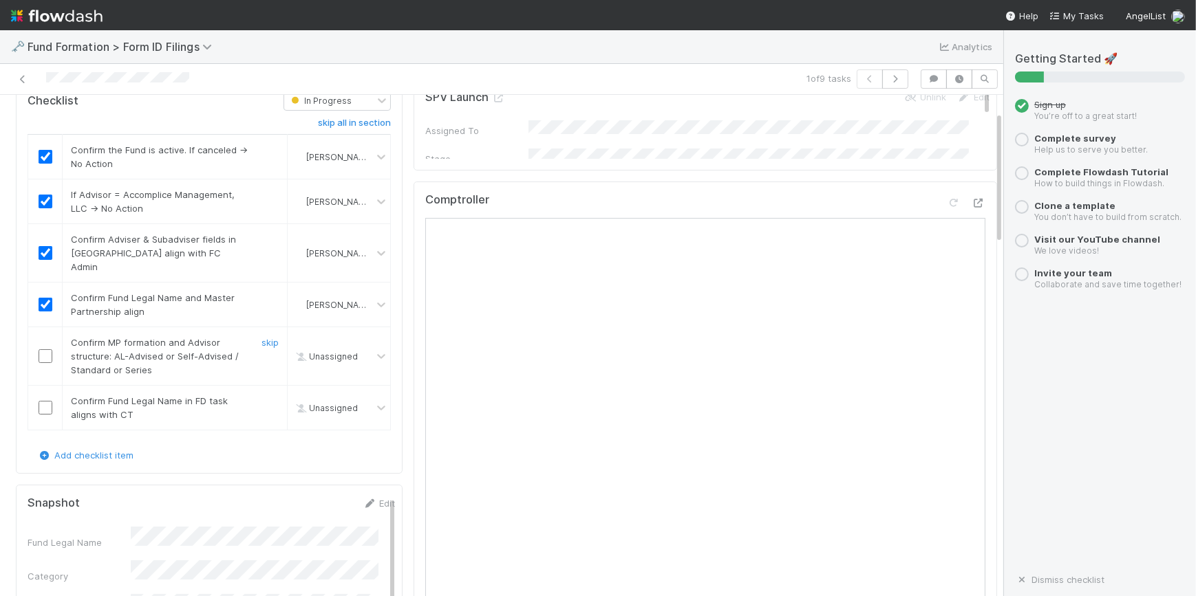
click at [43, 350] on input "checkbox" at bounding box center [46, 357] width 14 height 14
drag, startPoint x: 45, startPoint y: 391, endPoint x: 100, endPoint y: 388, distance: 55.1
click at [45, 401] on input "checkbox" at bounding box center [46, 408] width 14 height 14
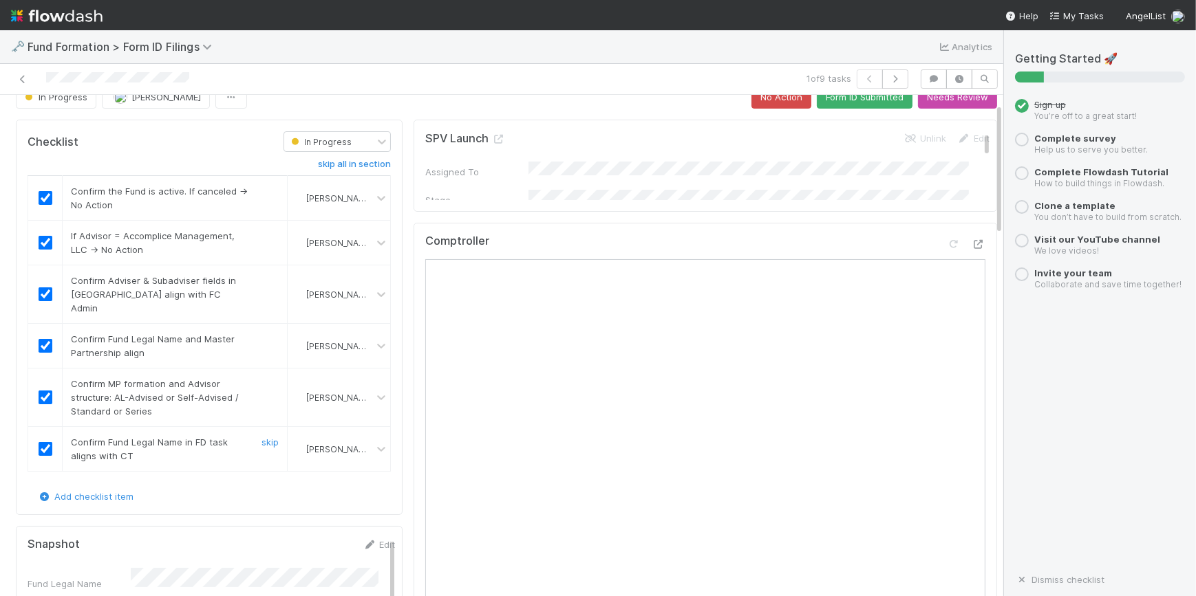
scroll to position [0, 0]
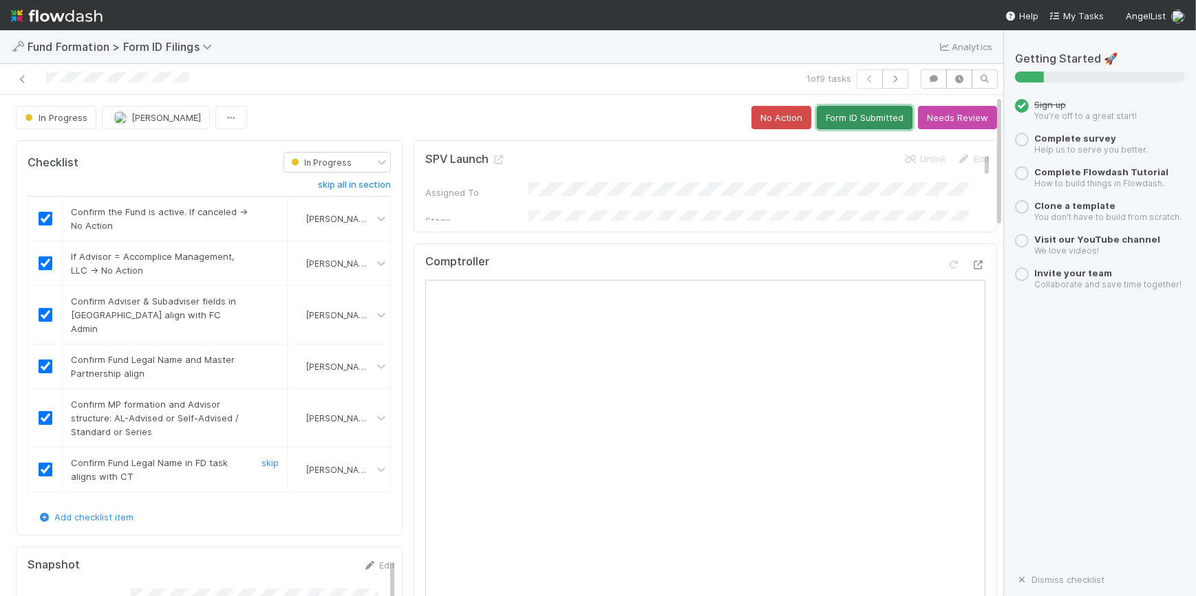
click at [837, 116] on button "Form ID Submitted" at bounding box center [865, 117] width 96 height 23
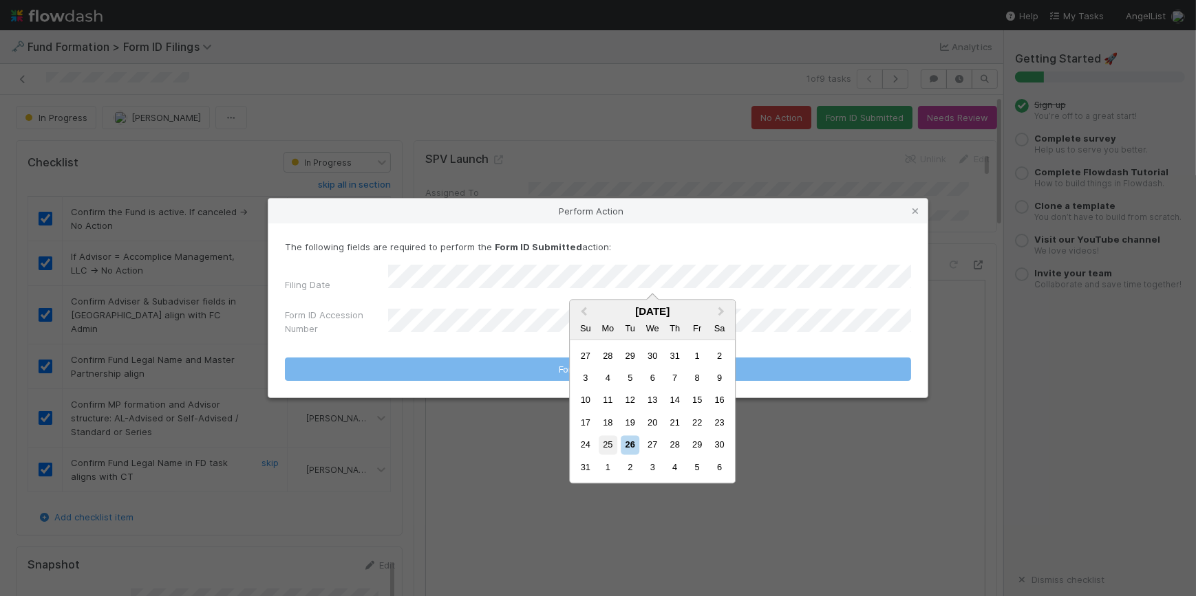
click at [607, 444] on div "25" at bounding box center [608, 445] width 19 height 19
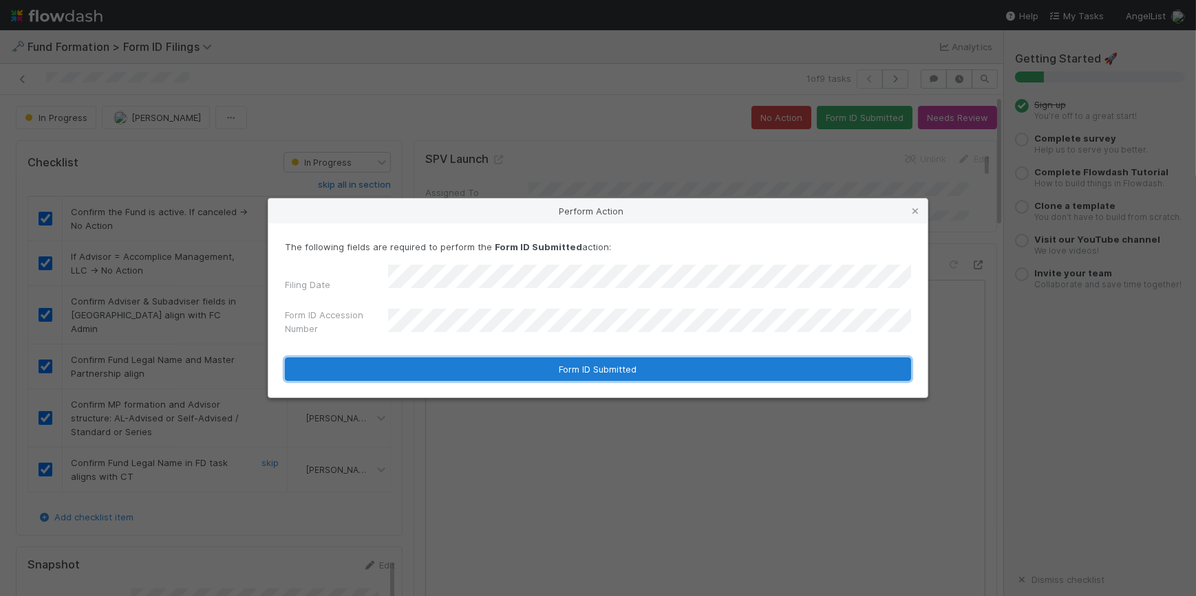
click at [535, 364] on button "Form ID Submitted" at bounding box center [598, 369] width 626 height 23
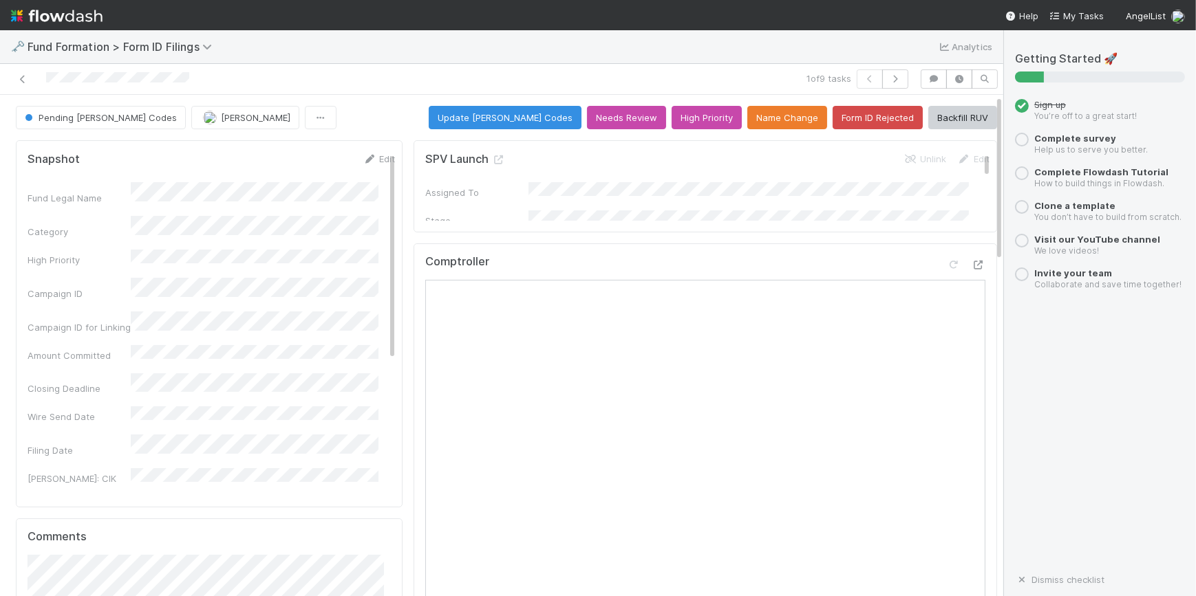
drag, startPoint x: 25, startPoint y: 85, endPoint x: 28, endPoint y: 95, distance: 10.0
click at [23, 86] on div at bounding box center [234, 78] width 457 height 19
click at [21, 78] on icon at bounding box center [23, 79] width 14 height 9
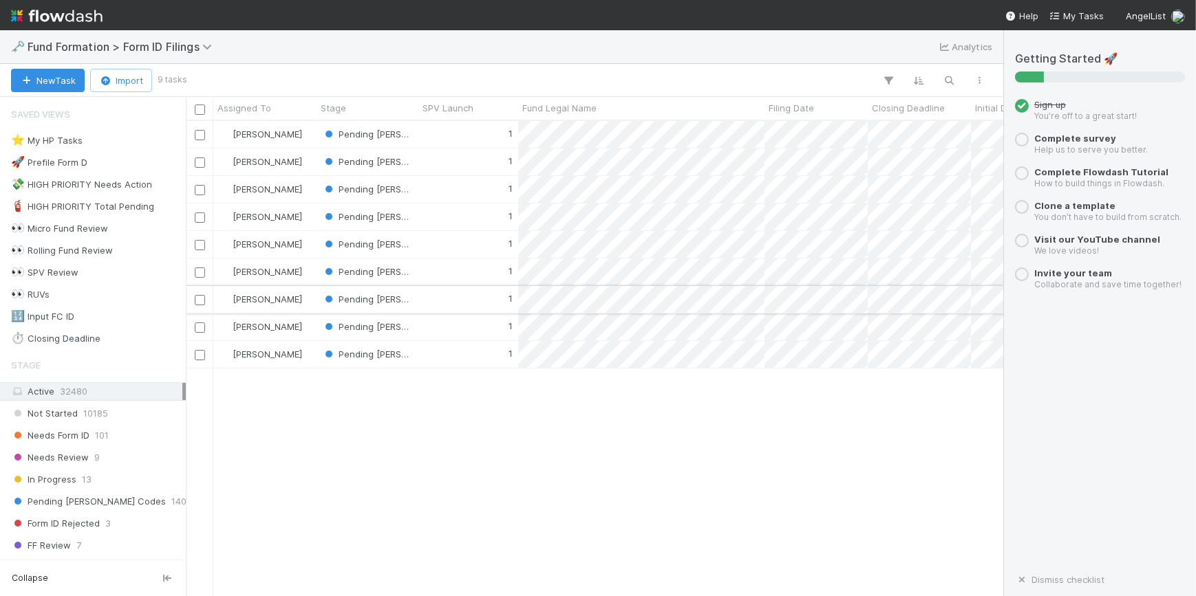
scroll to position [465, 808]
click at [583, 502] on div "Novia Bautista Pending EDGAR Codes 1 8/14/25, 2:55:35 AM 8/26/25, 7:16:51 AM 1 …" at bounding box center [594, 358] width 817 height 474
click at [802, 443] on div "Novia Bautista Pending EDGAR Codes 1 8/14/25, 2:55:35 AM 8/26/25, 7:16:51 AM 1 …" at bounding box center [594, 358] width 817 height 474
click at [77, 317] on div "🔢 Input FC ID 14" at bounding box center [96, 316] width 171 height 17
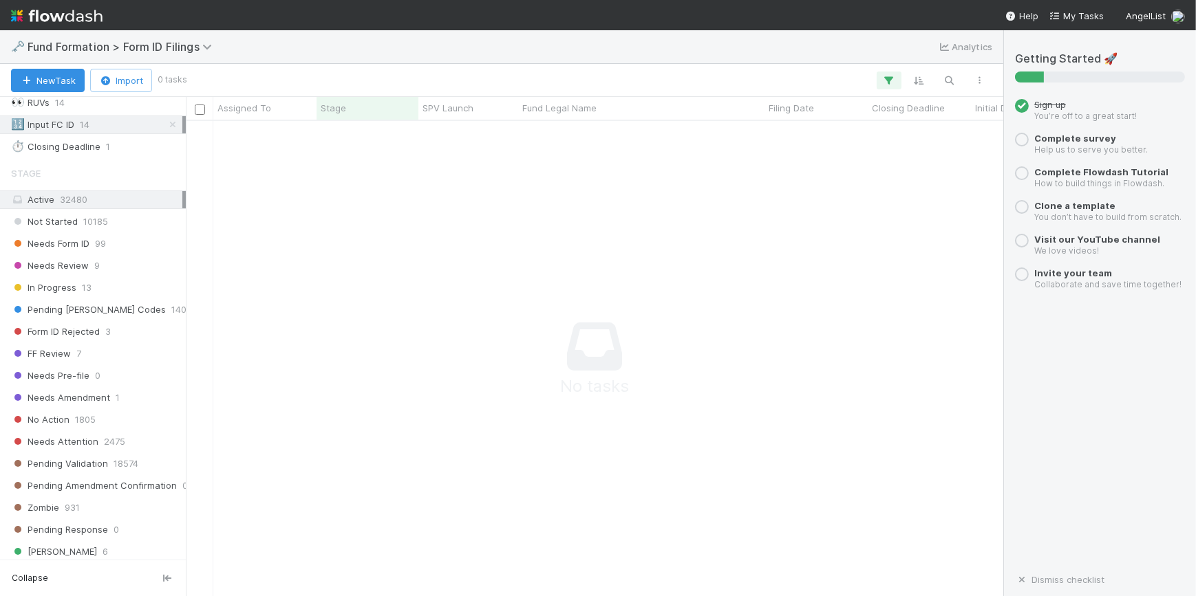
scroll to position [530, 0]
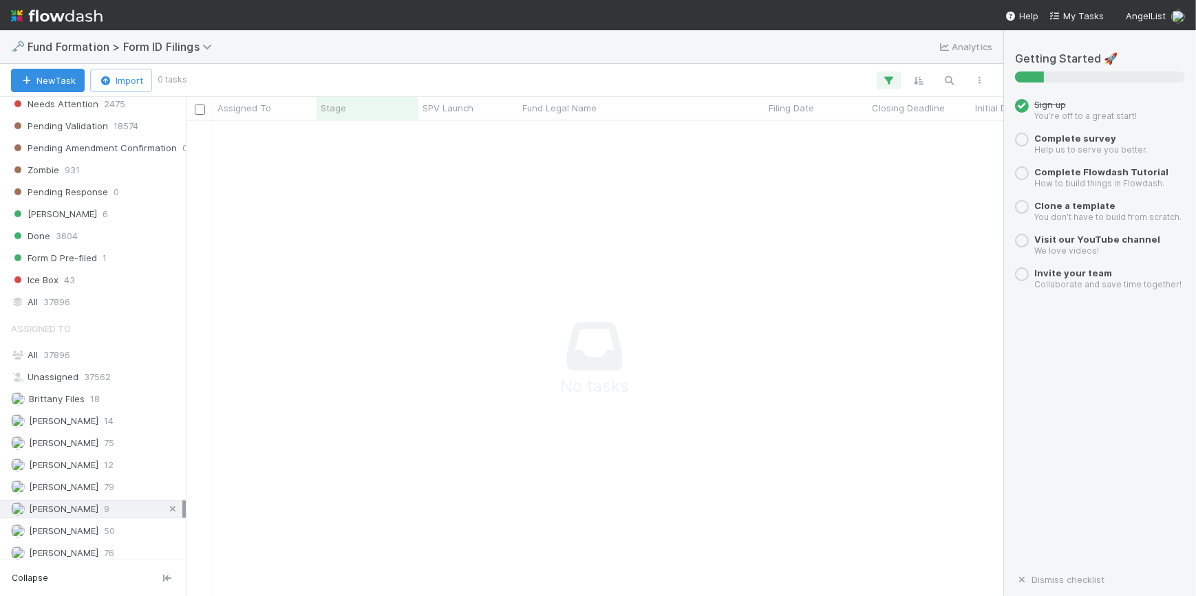
click at [166, 505] on icon at bounding box center [173, 509] width 14 height 9
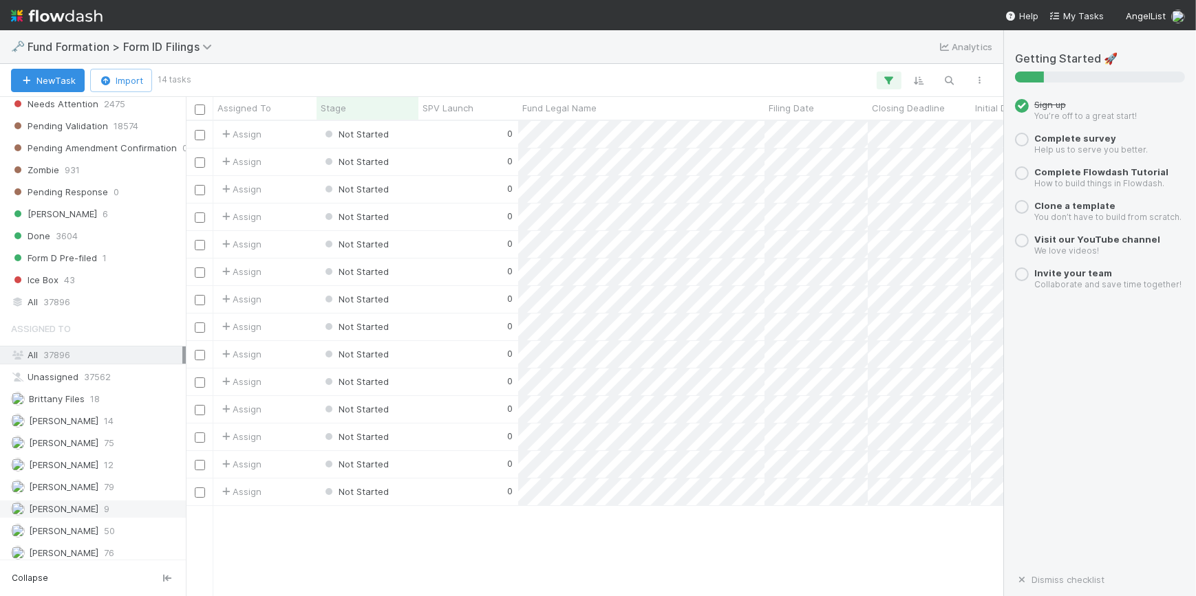
scroll to position [465, 808]
click at [452, 135] on div "0" at bounding box center [468, 134] width 100 height 27
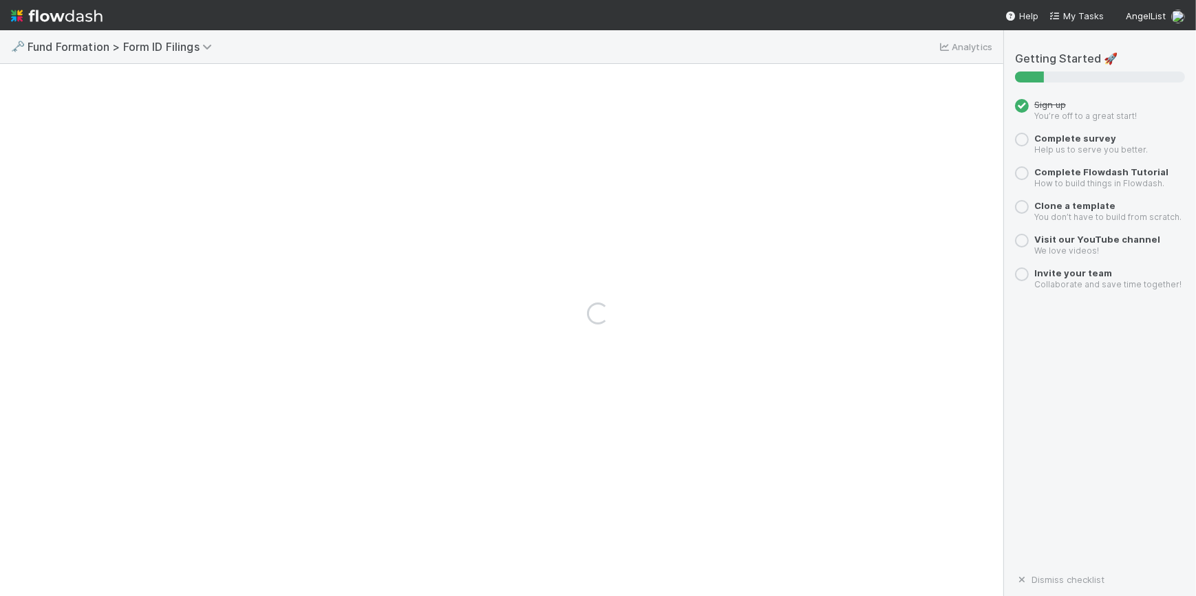
click at [452, 135] on div "Loading..." at bounding box center [598, 313] width 1196 height 566
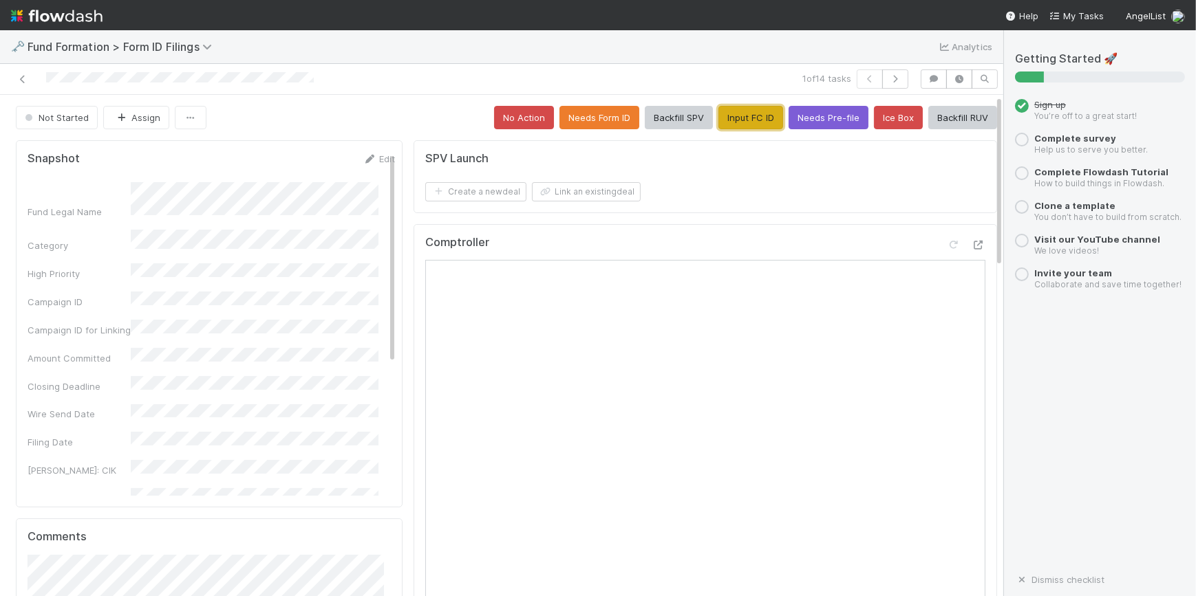
click at [743, 110] on button "Input FC ID" at bounding box center [750, 117] width 65 height 23
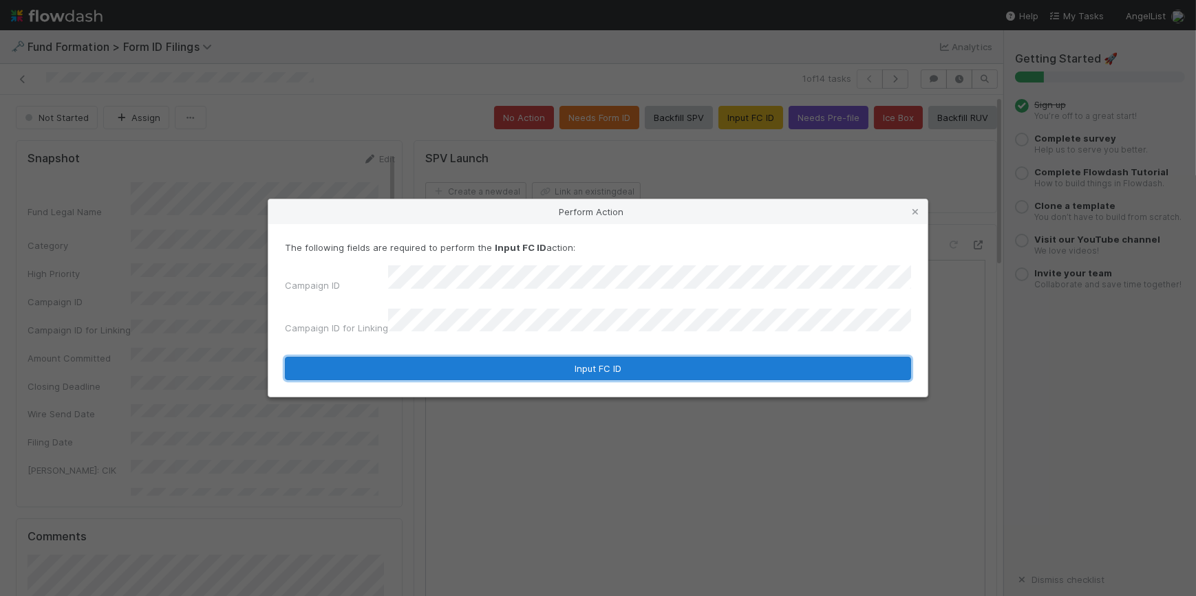
click at [547, 357] on button "Input FC ID" at bounding box center [598, 368] width 626 height 23
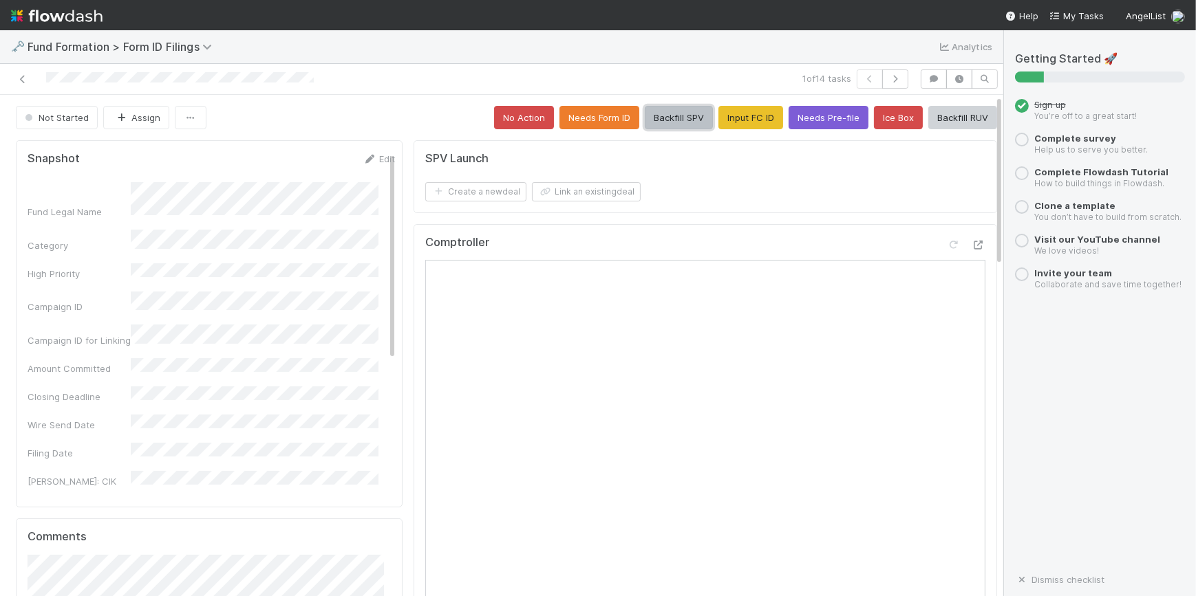
click at [645, 114] on button "Backfill SPV" at bounding box center [679, 117] width 68 height 23
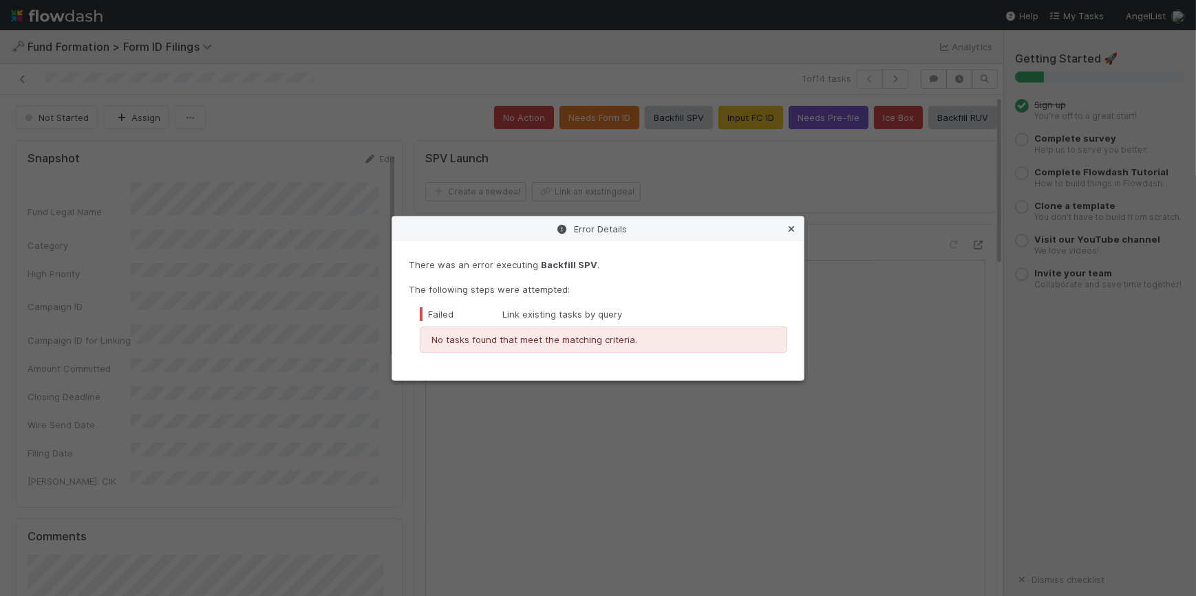
click at [786, 225] on icon at bounding box center [791, 229] width 14 height 9
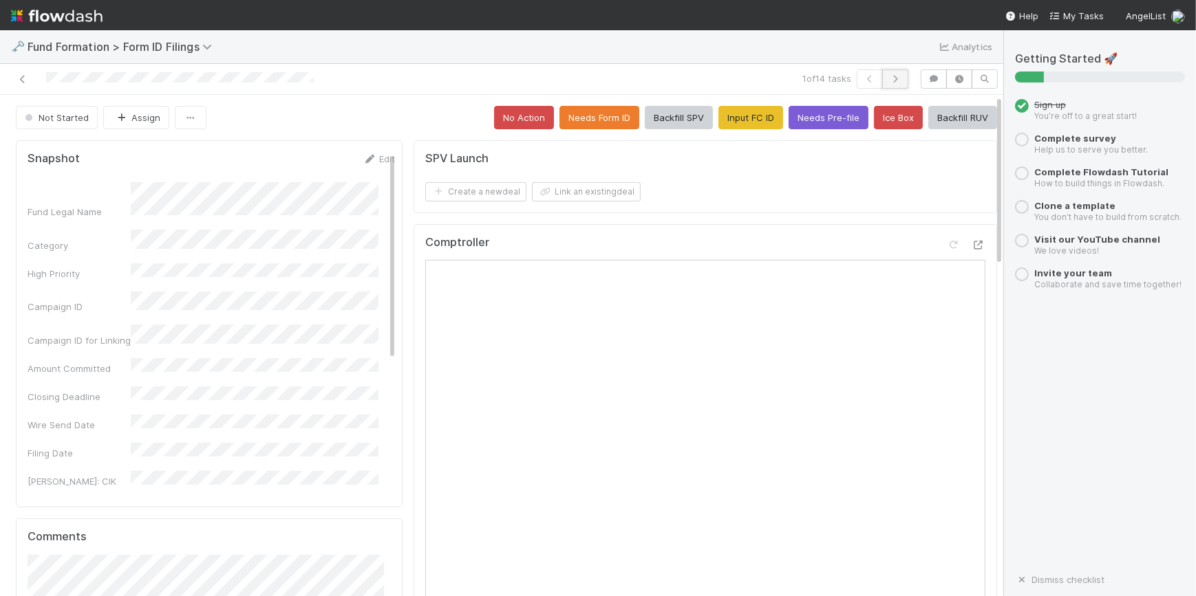
click at [892, 69] on button "button" at bounding box center [895, 78] width 26 height 19
click at [733, 113] on button "Input FC ID" at bounding box center [750, 117] width 65 height 23
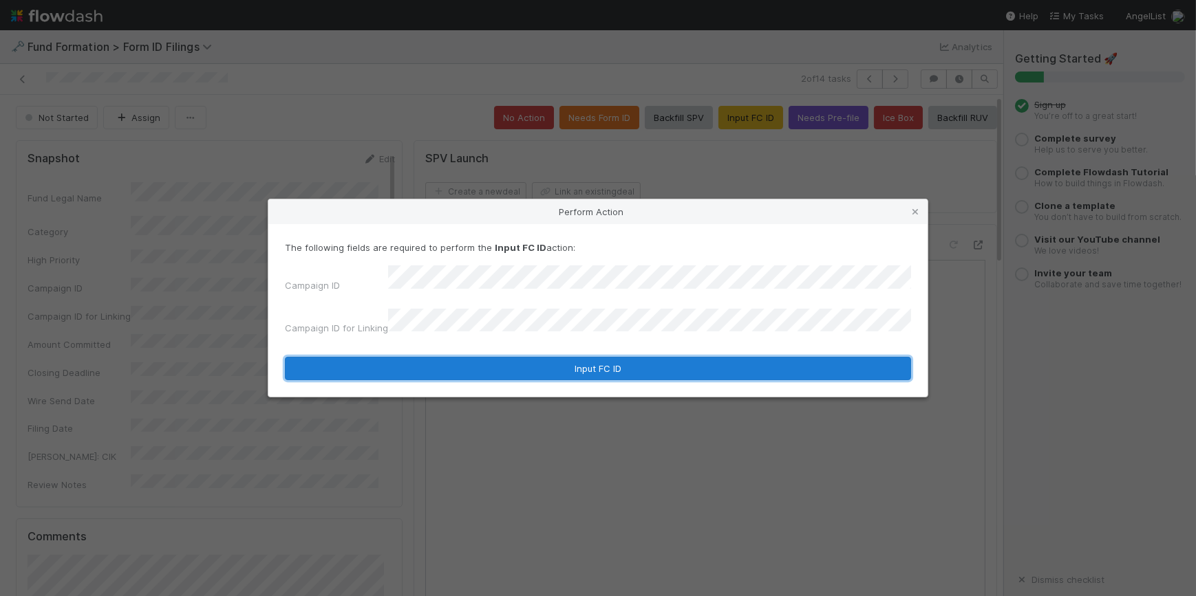
click at [628, 362] on button "Input FC ID" at bounding box center [598, 368] width 626 height 23
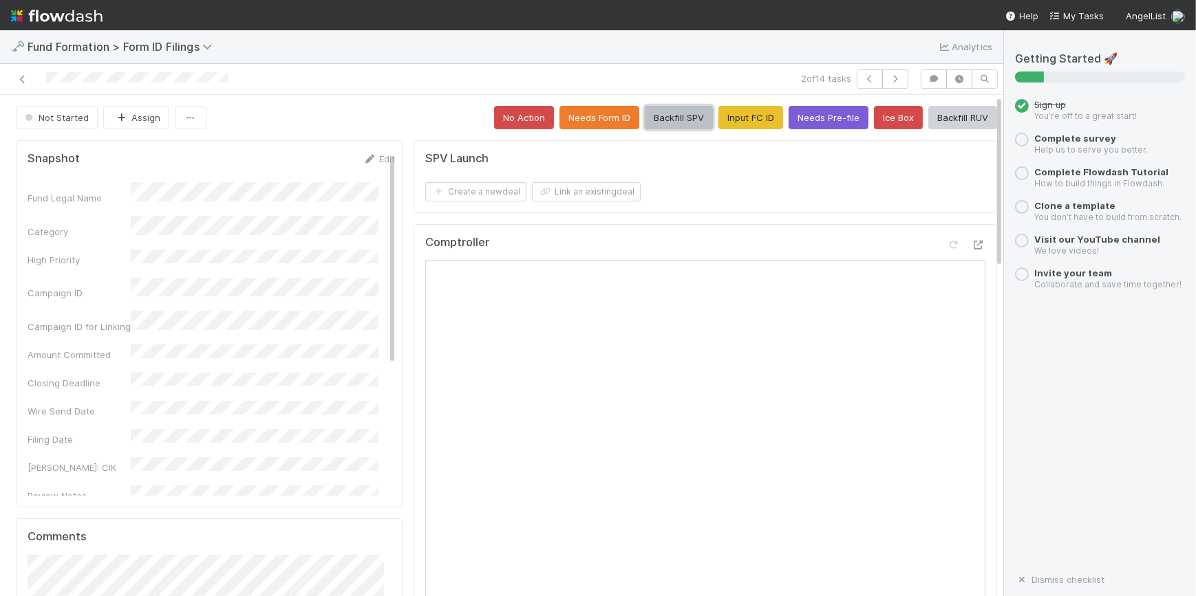
click at [666, 122] on button "Backfill SPV" at bounding box center [679, 117] width 68 height 23
click at [888, 76] on icon "button" at bounding box center [895, 79] width 14 height 8
click at [718, 114] on button "Input FC ID" at bounding box center [750, 117] width 65 height 23
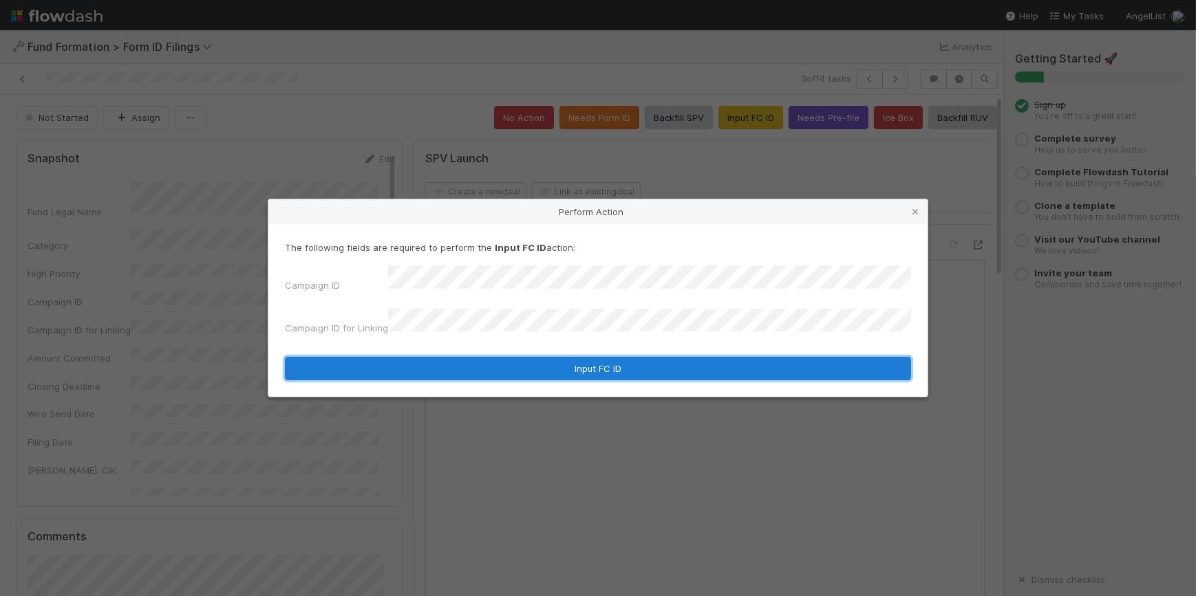
click at [554, 360] on button "Input FC ID" at bounding box center [598, 368] width 626 height 23
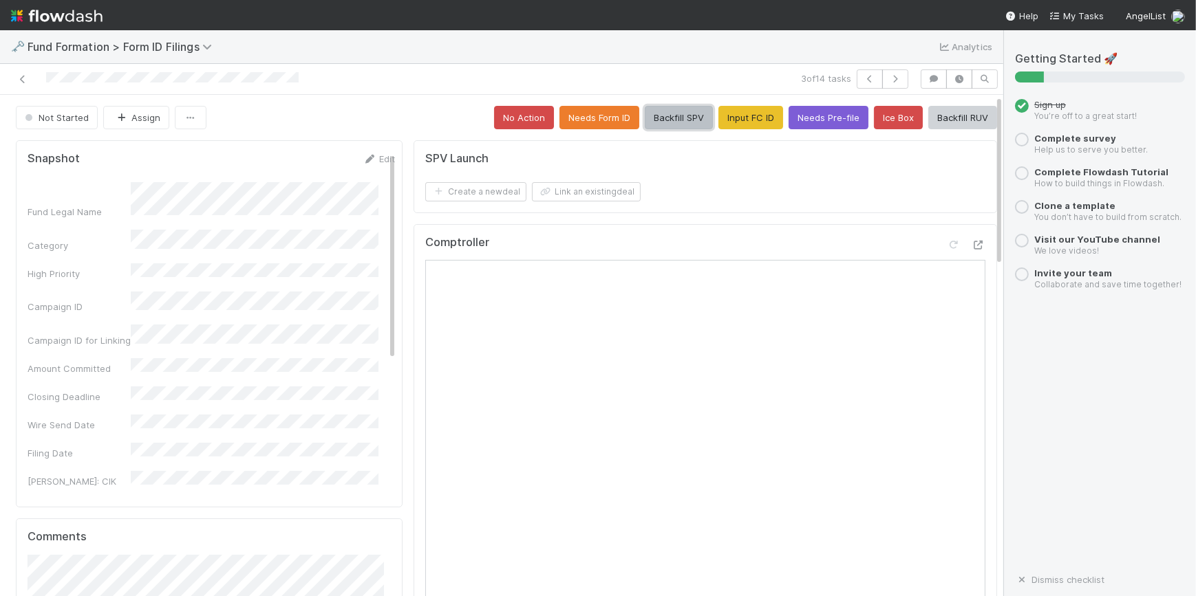
click at [654, 118] on button "Backfill SPV" at bounding box center [679, 117] width 68 height 23
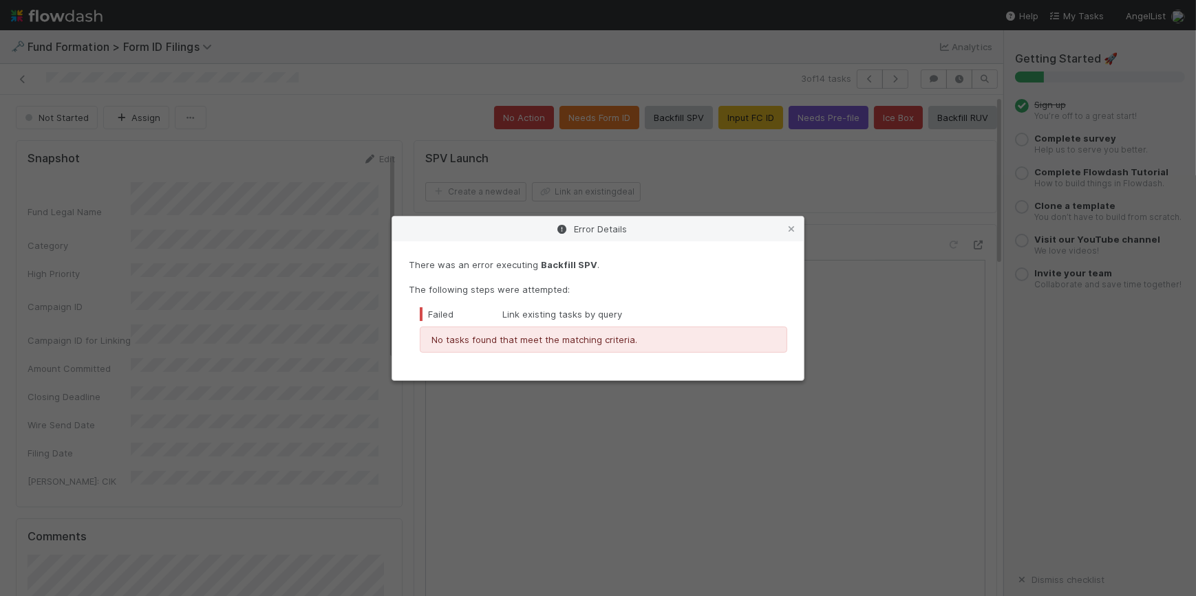
click at [791, 227] on icon at bounding box center [791, 229] width 14 height 9
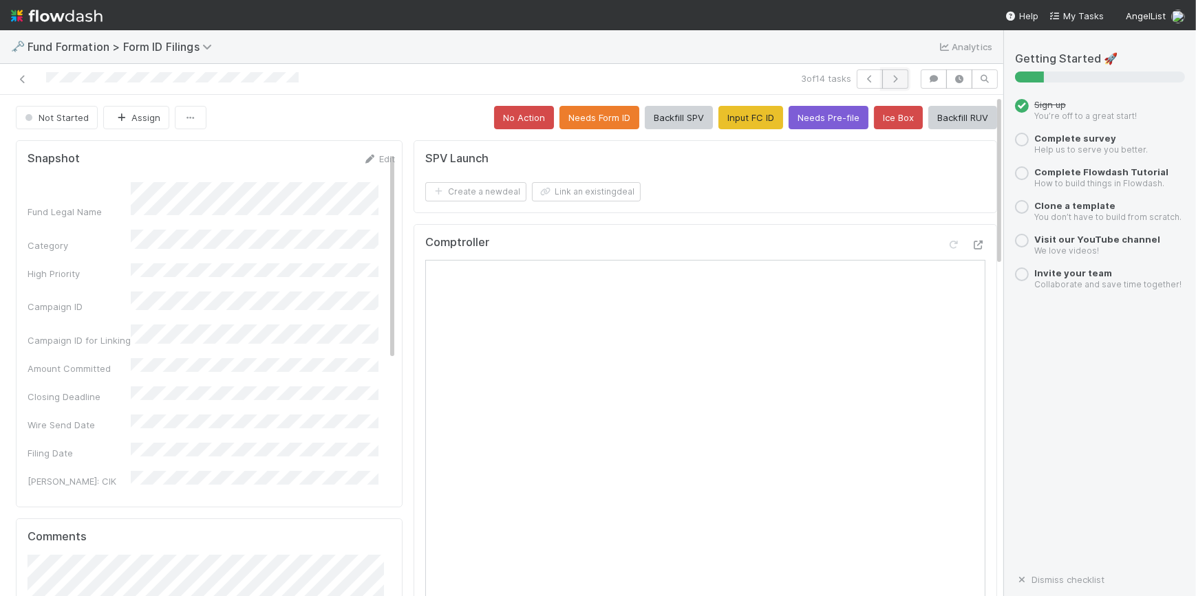
click at [888, 81] on icon "button" at bounding box center [895, 79] width 14 height 8
click at [718, 124] on button "Input FC ID" at bounding box center [750, 117] width 65 height 23
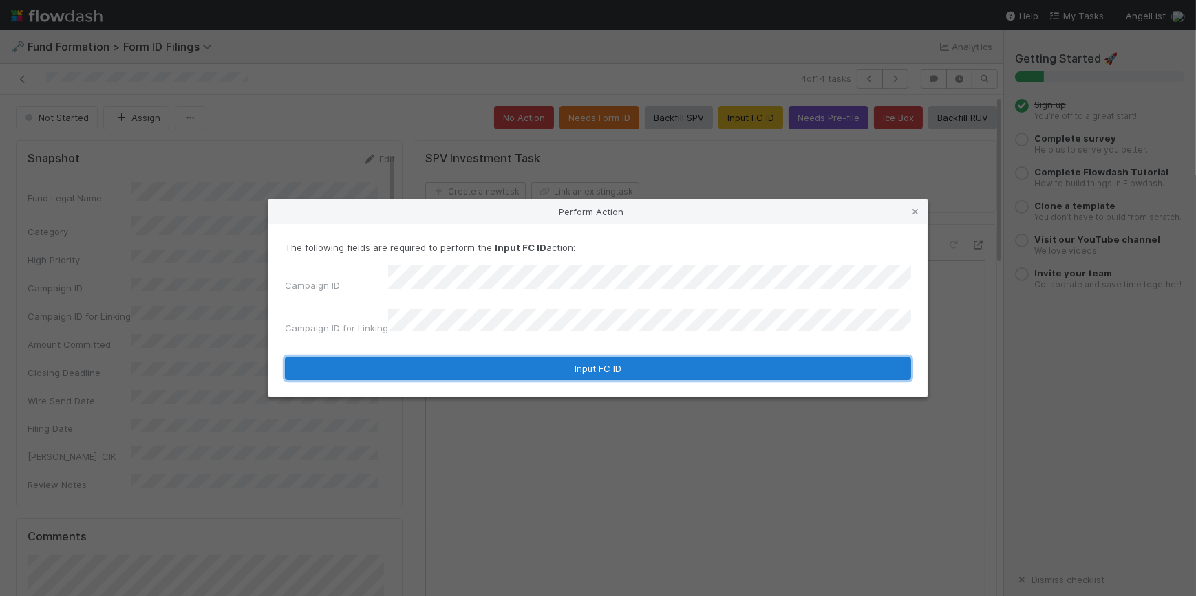
click at [563, 368] on button "Input FC ID" at bounding box center [598, 368] width 626 height 23
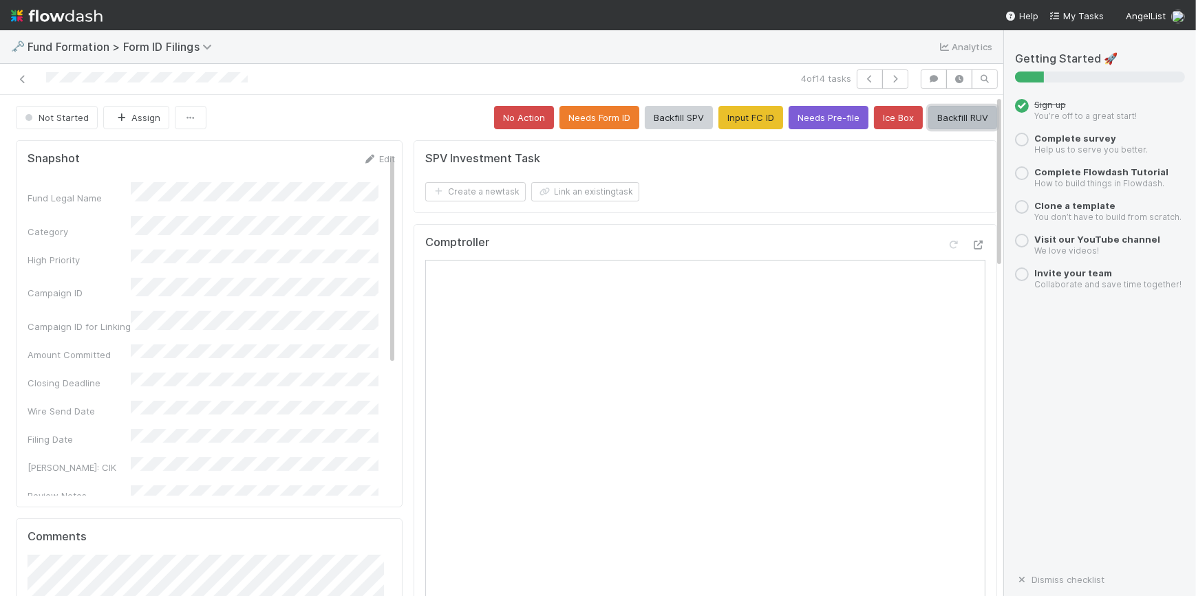
click at [938, 117] on button "Backfill RUV" at bounding box center [962, 117] width 69 height 23
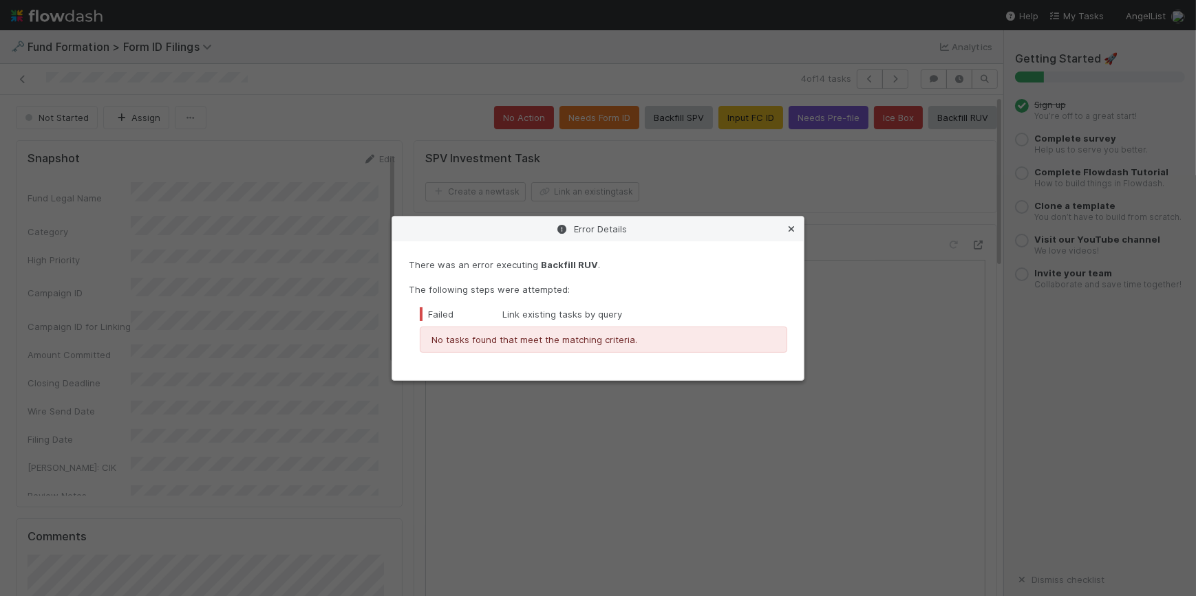
click at [789, 231] on icon at bounding box center [791, 229] width 14 height 9
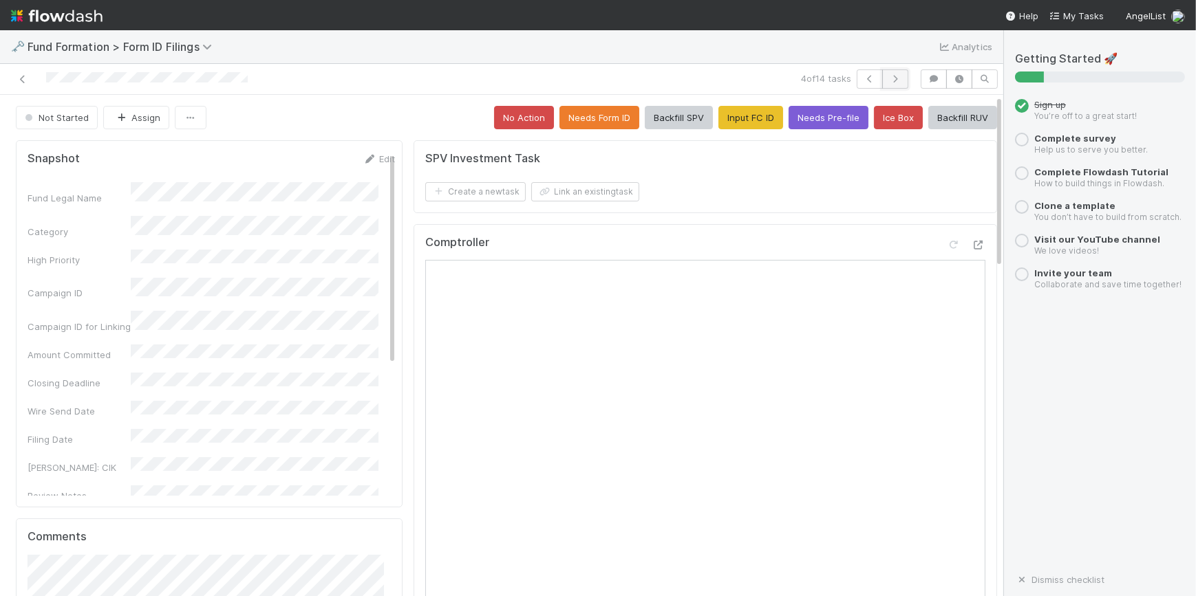
click at [888, 71] on button "button" at bounding box center [895, 78] width 26 height 19
click at [733, 112] on button "Input FC ID" at bounding box center [750, 117] width 65 height 23
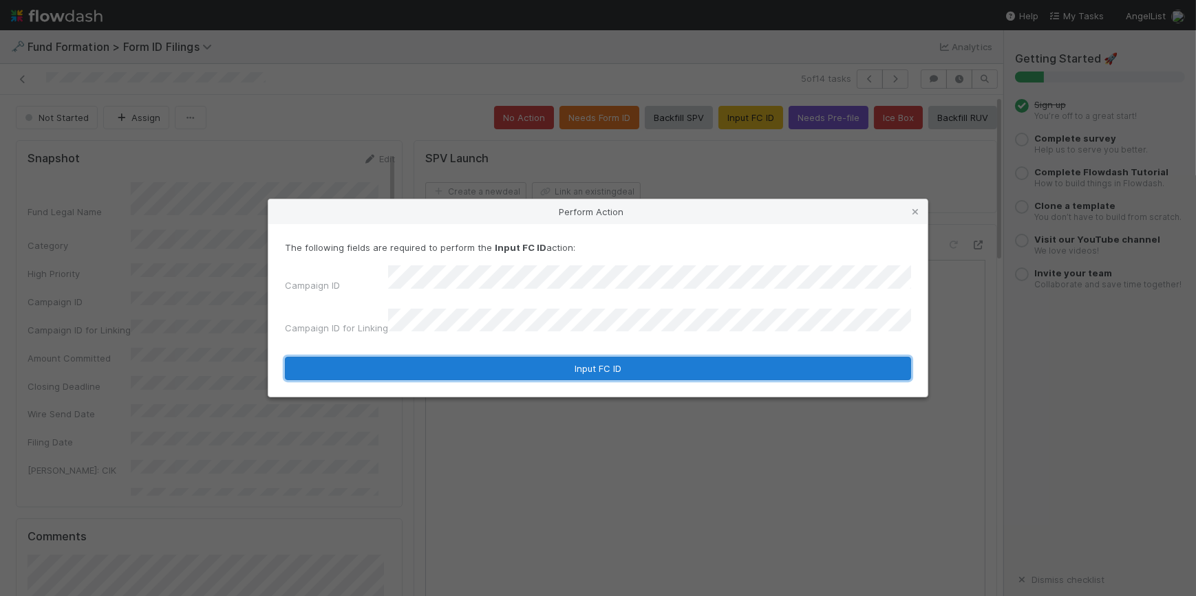
click at [590, 363] on button "Input FC ID" at bounding box center [598, 368] width 626 height 23
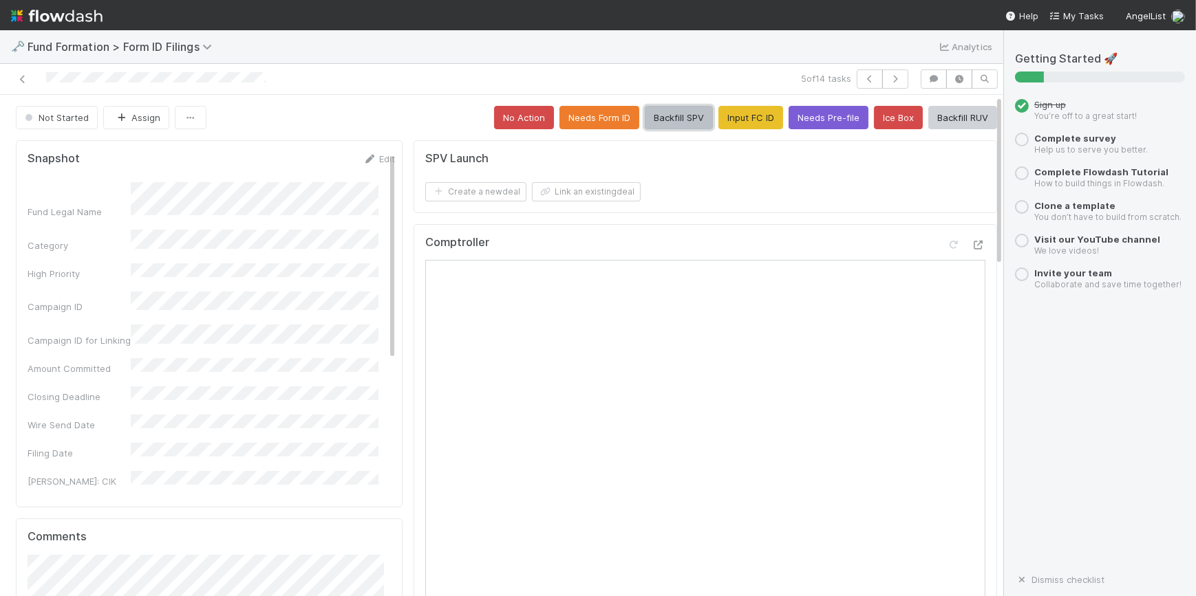
click at [659, 119] on button "Backfill SPV" at bounding box center [679, 117] width 68 height 23
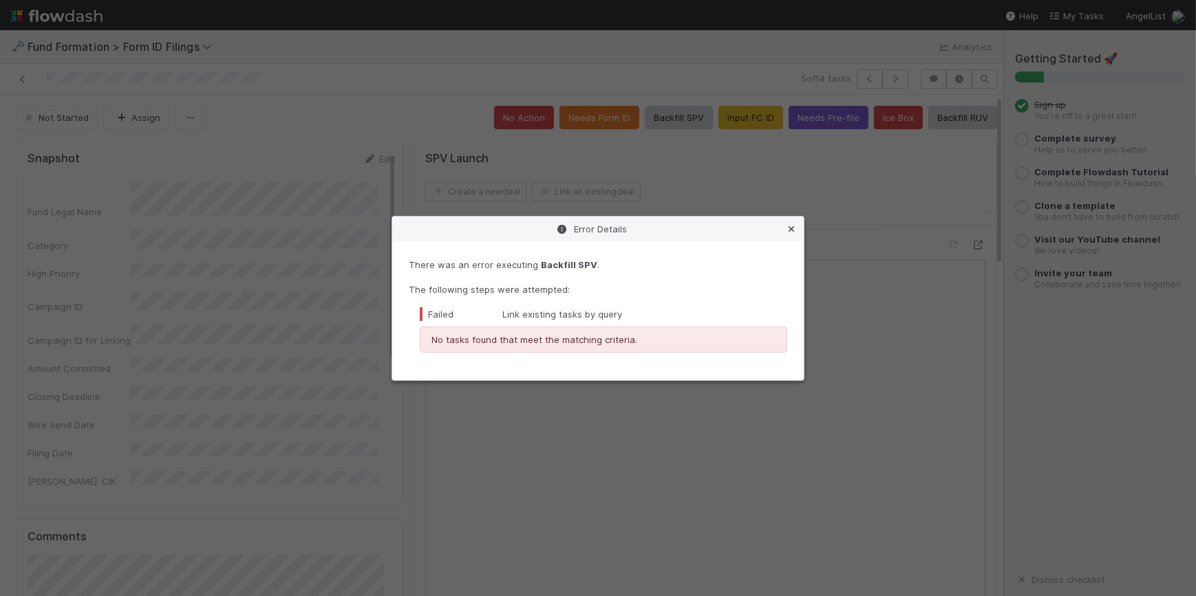
click at [789, 225] on icon at bounding box center [791, 229] width 14 height 9
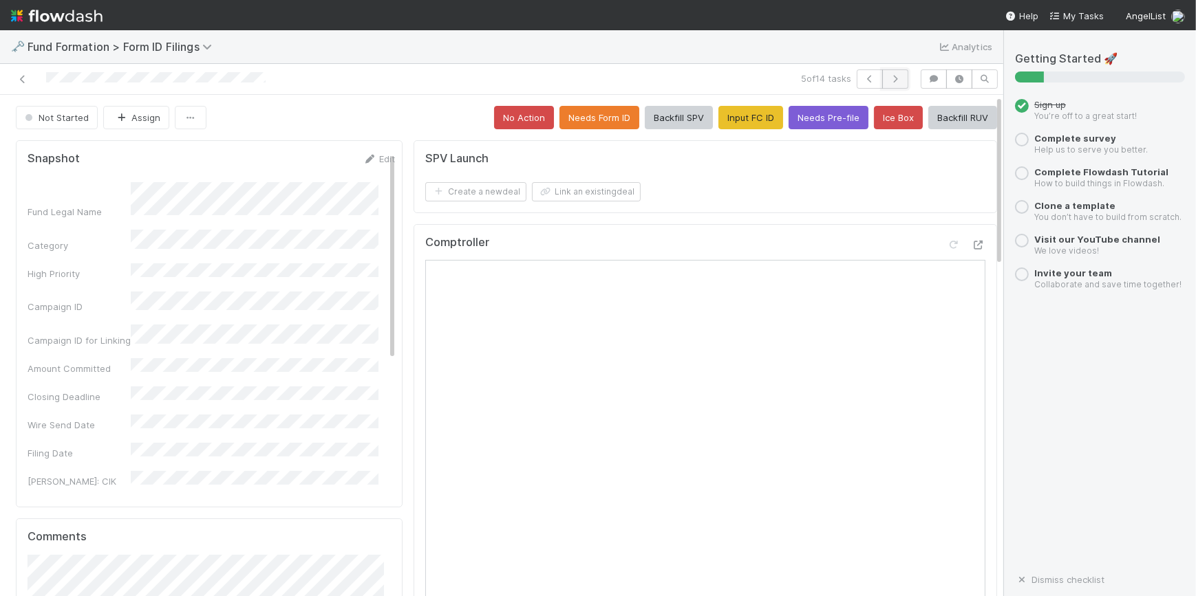
click at [888, 73] on button "button" at bounding box center [895, 78] width 26 height 19
click at [718, 109] on button "Input FC ID" at bounding box center [750, 117] width 65 height 23
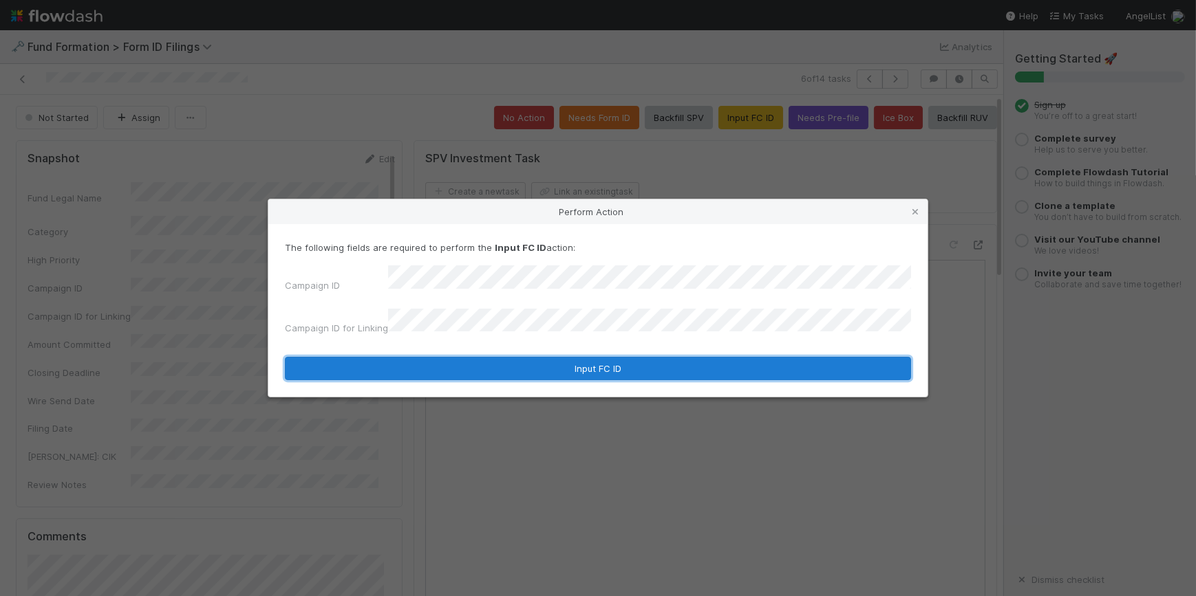
click at [601, 361] on button "Input FC ID" at bounding box center [598, 368] width 626 height 23
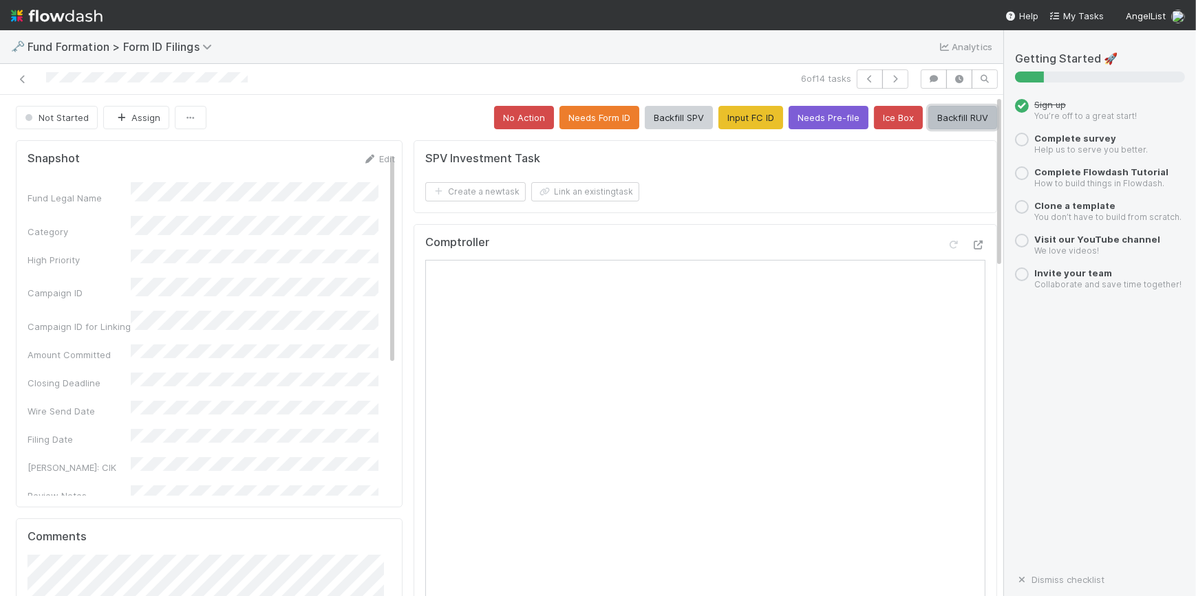
click at [936, 121] on button "Backfill RUV" at bounding box center [962, 117] width 69 height 23
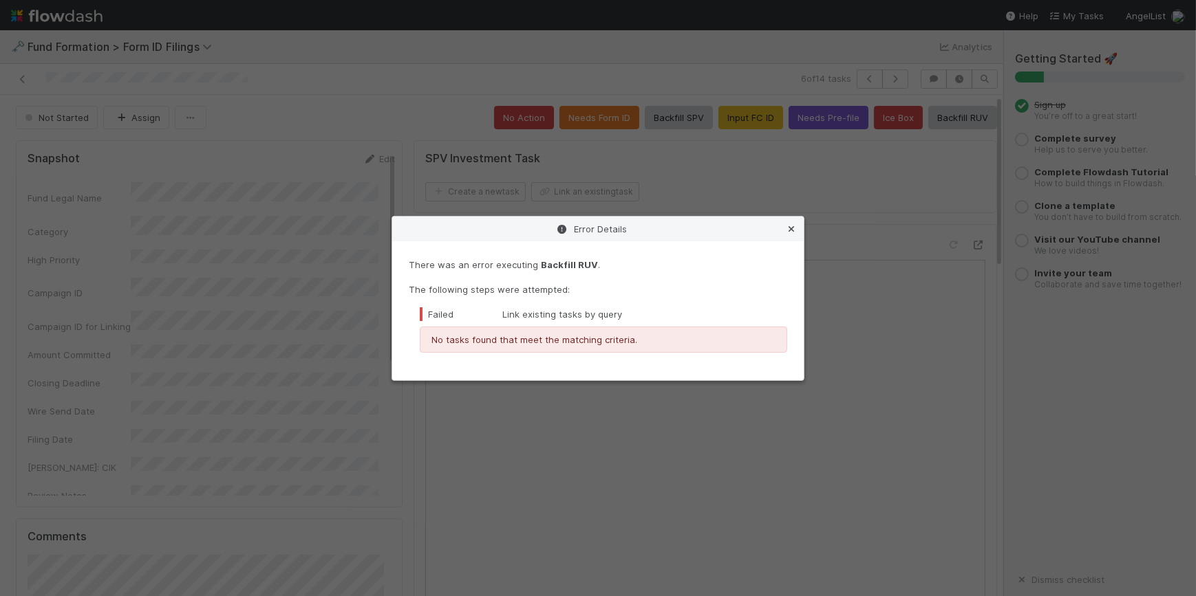
click at [784, 225] on icon at bounding box center [791, 229] width 14 height 9
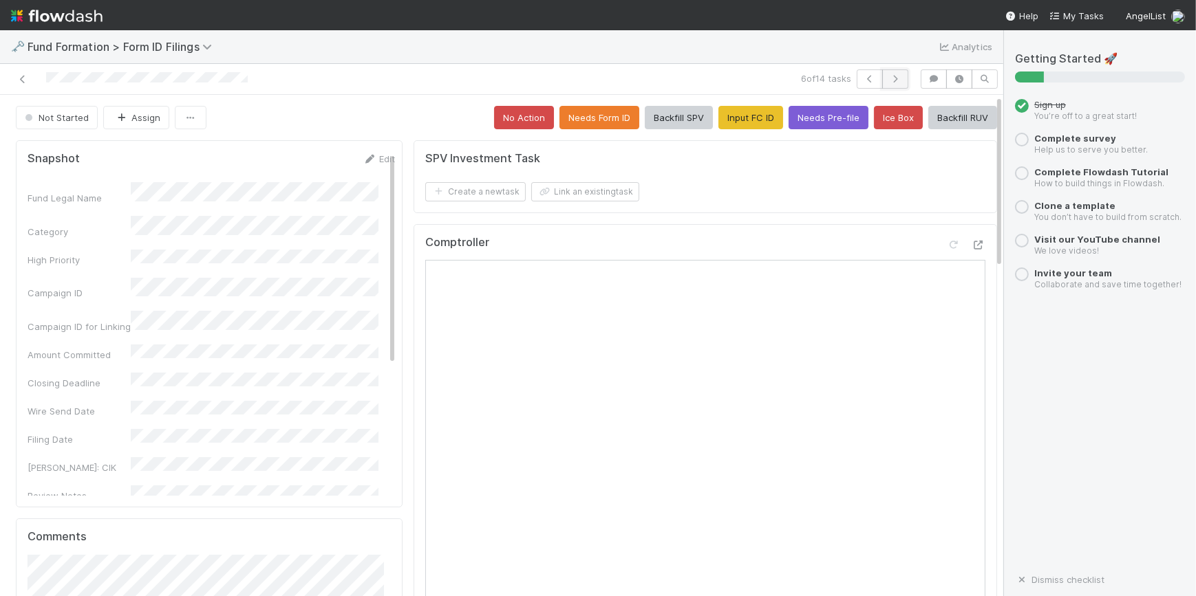
click at [882, 84] on button "button" at bounding box center [895, 78] width 26 height 19
click at [742, 110] on button "Input FC ID" at bounding box center [750, 117] width 65 height 23
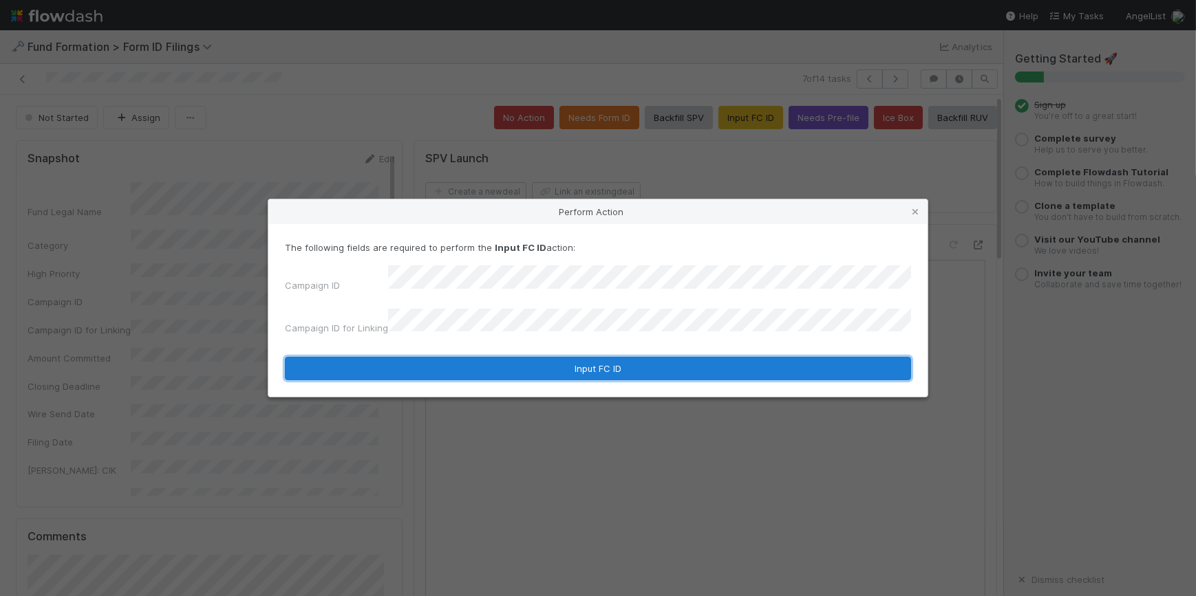
click at [588, 357] on button "Input FC ID" at bounding box center [598, 368] width 626 height 23
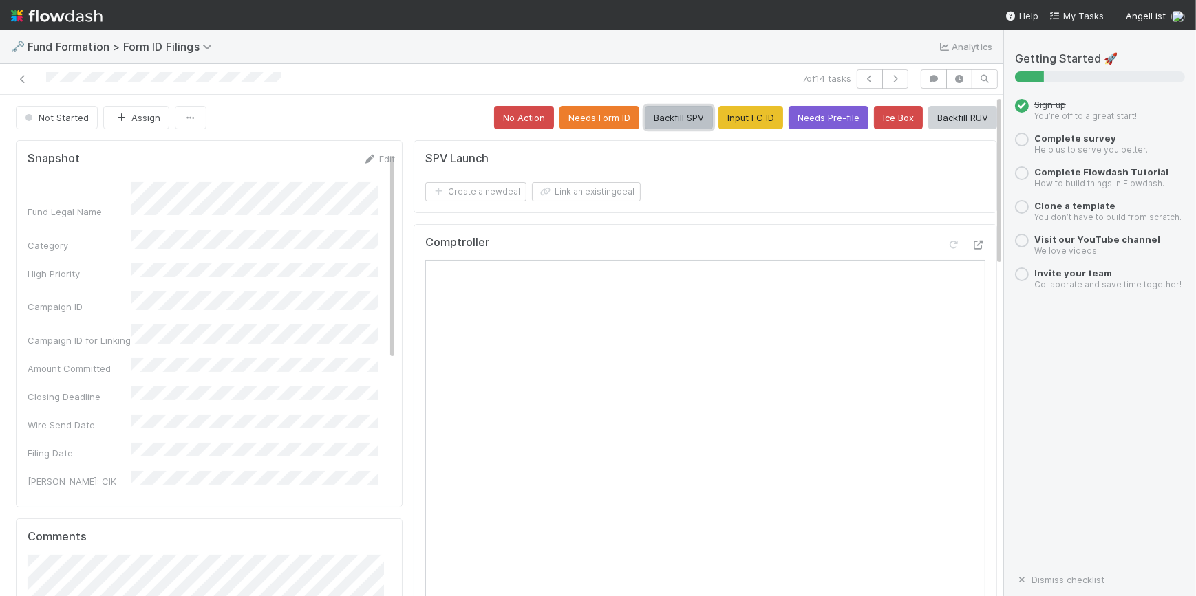
click at [665, 120] on button "Backfill SPV" at bounding box center [679, 117] width 68 height 23
click at [888, 80] on icon "button" at bounding box center [895, 79] width 14 height 8
click at [722, 120] on button "Input FC ID" at bounding box center [750, 117] width 65 height 23
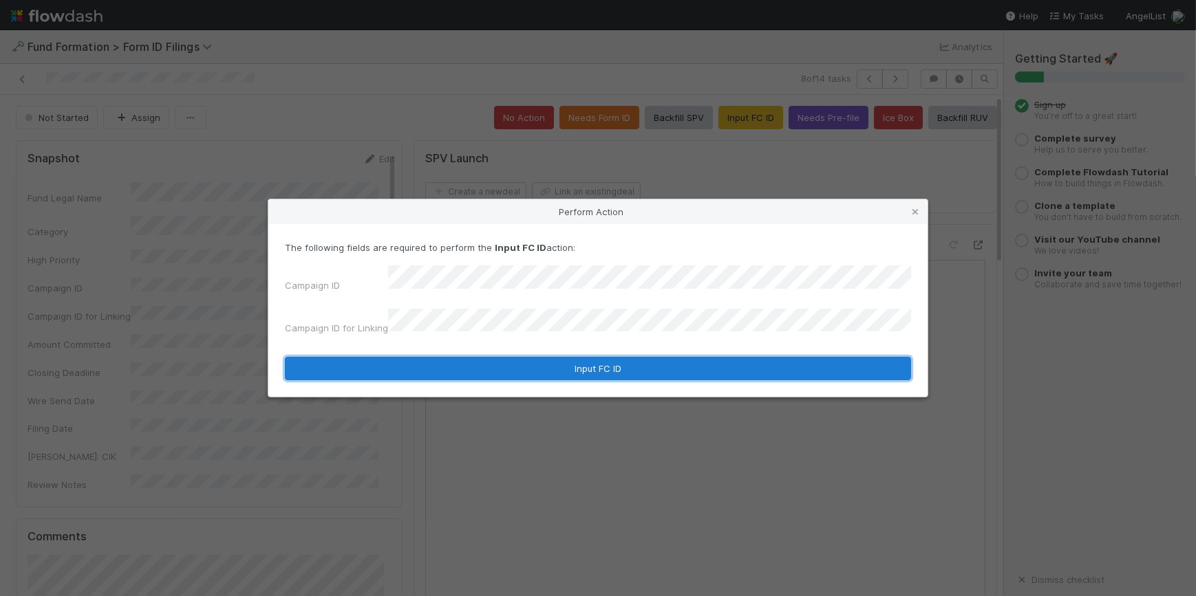
click at [612, 364] on button "Input FC ID" at bounding box center [598, 368] width 626 height 23
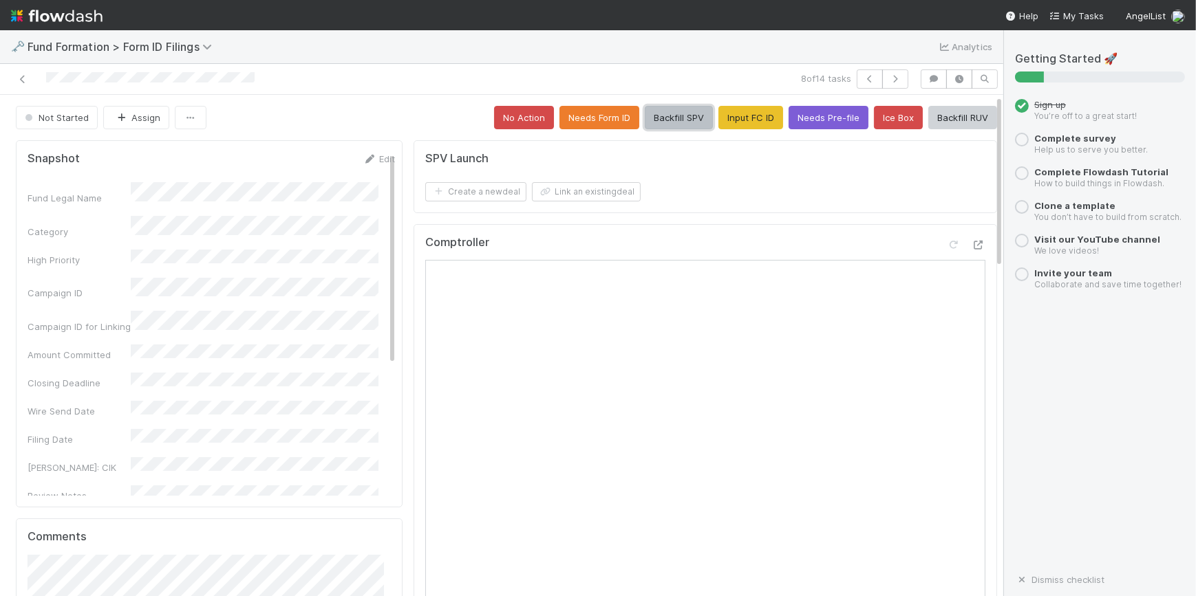
click at [646, 111] on button "Backfill SPV" at bounding box center [679, 117] width 68 height 23
click at [888, 79] on icon "button" at bounding box center [895, 79] width 14 height 8
click at [722, 121] on button "Input FC ID" at bounding box center [750, 117] width 65 height 23
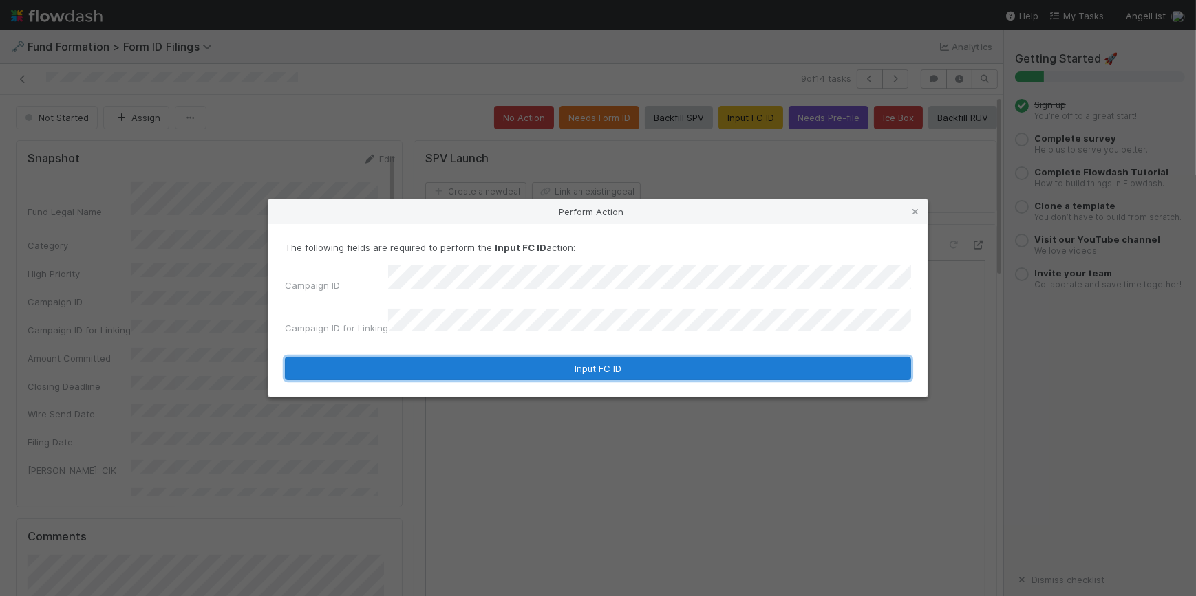
click at [592, 366] on button "Input FC ID" at bounding box center [598, 368] width 626 height 23
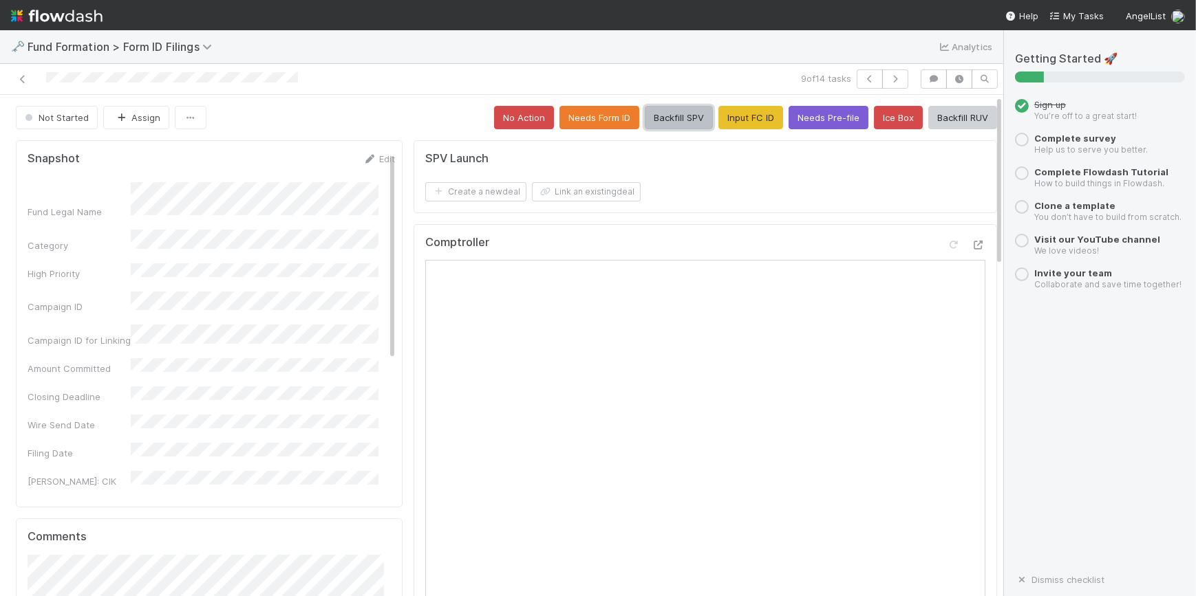
click at [645, 110] on button "Backfill SPV" at bounding box center [679, 117] width 68 height 23
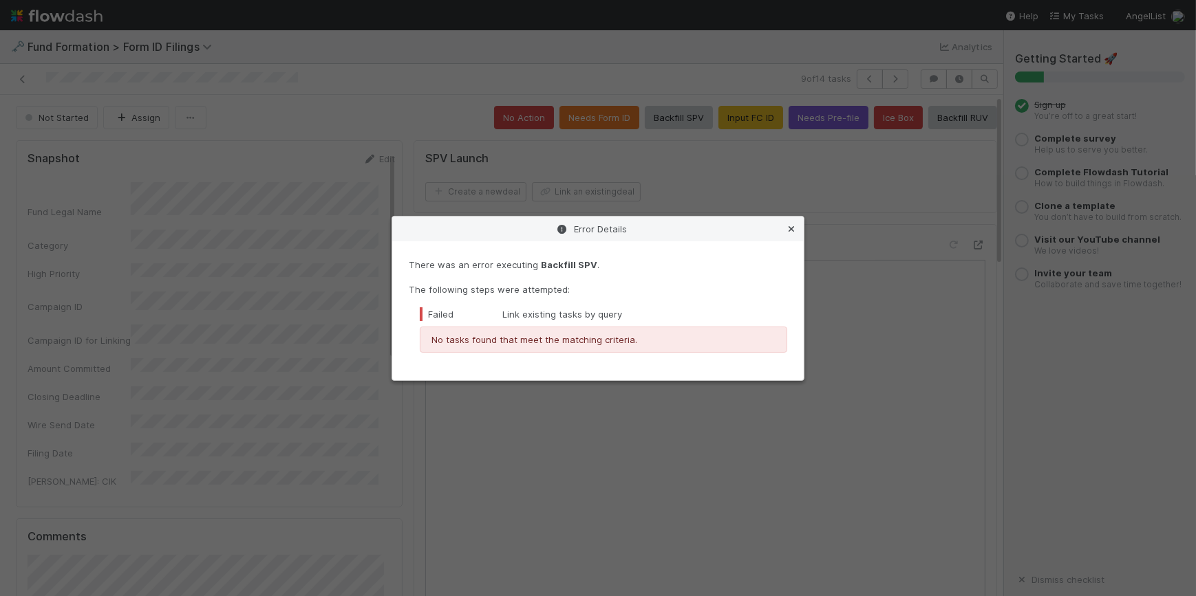
click at [795, 227] on icon at bounding box center [791, 229] width 14 height 9
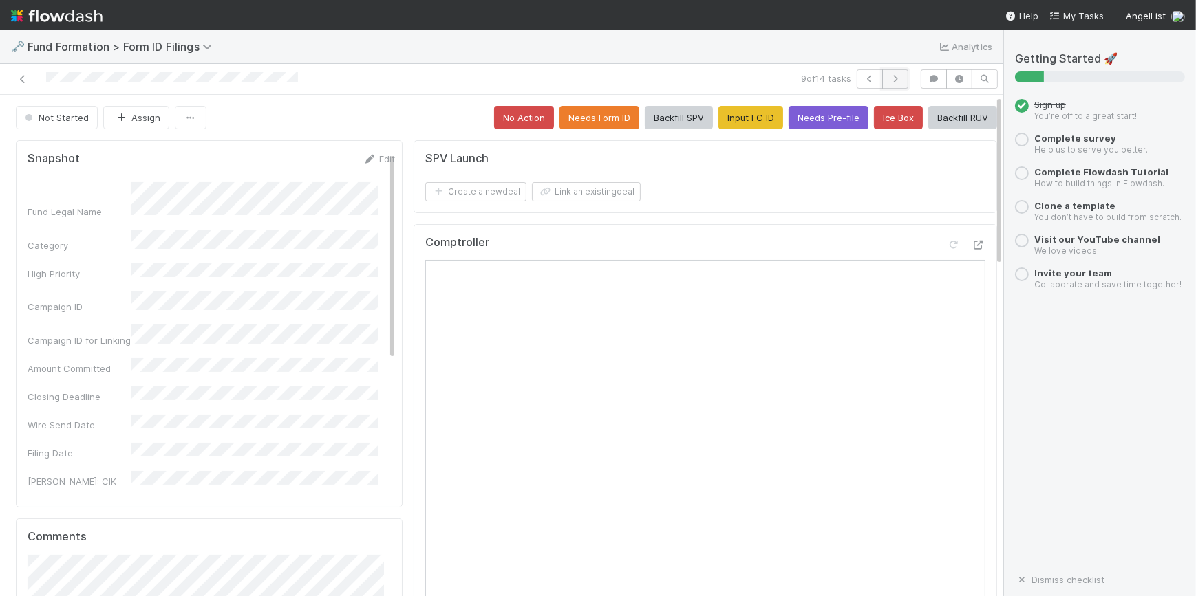
click at [882, 83] on button "button" at bounding box center [895, 78] width 26 height 19
drag, startPoint x: 626, startPoint y: 279, endPoint x: 736, endPoint y: 117, distance: 196.2
click at [736, 117] on button "Input FC ID" at bounding box center [750, 117] width 65 height 23
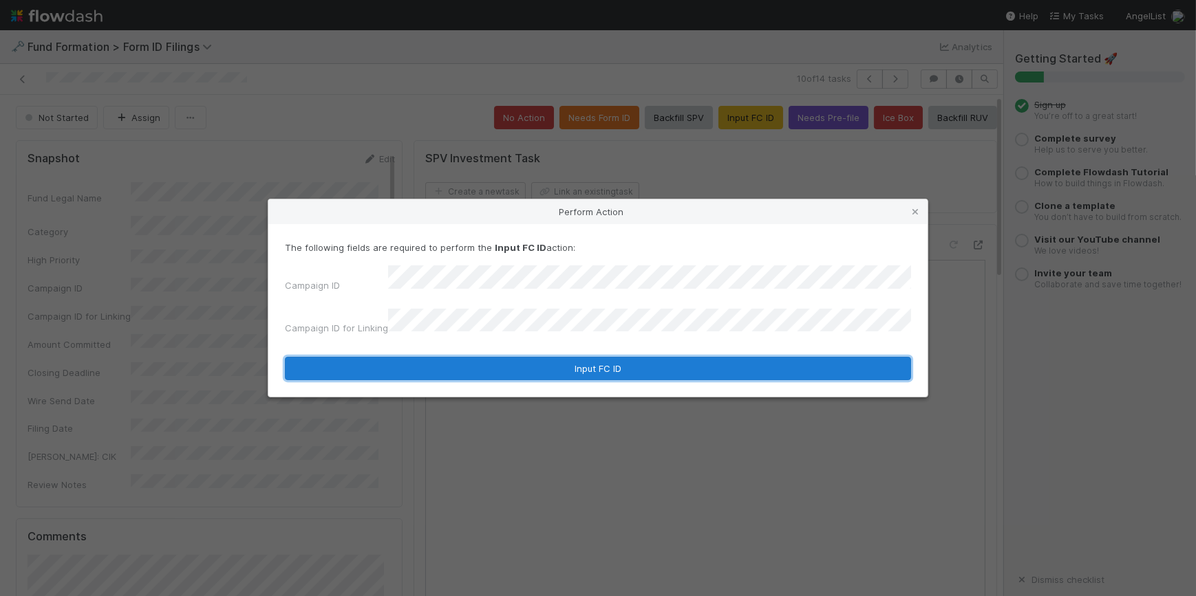
click at [522, 361] on button "Input FC ID" at bounding box center [598, 368] width 626 height 23
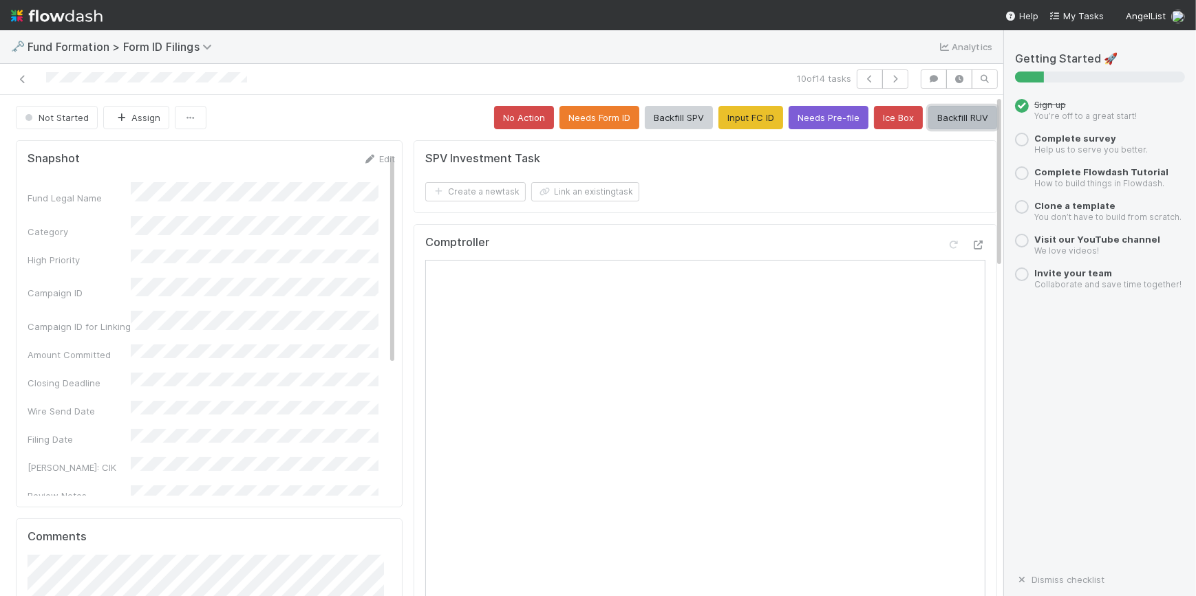
click at [932, 124] on button "Backfill RUV" at bounding box center [962, 117] width 69 height 23
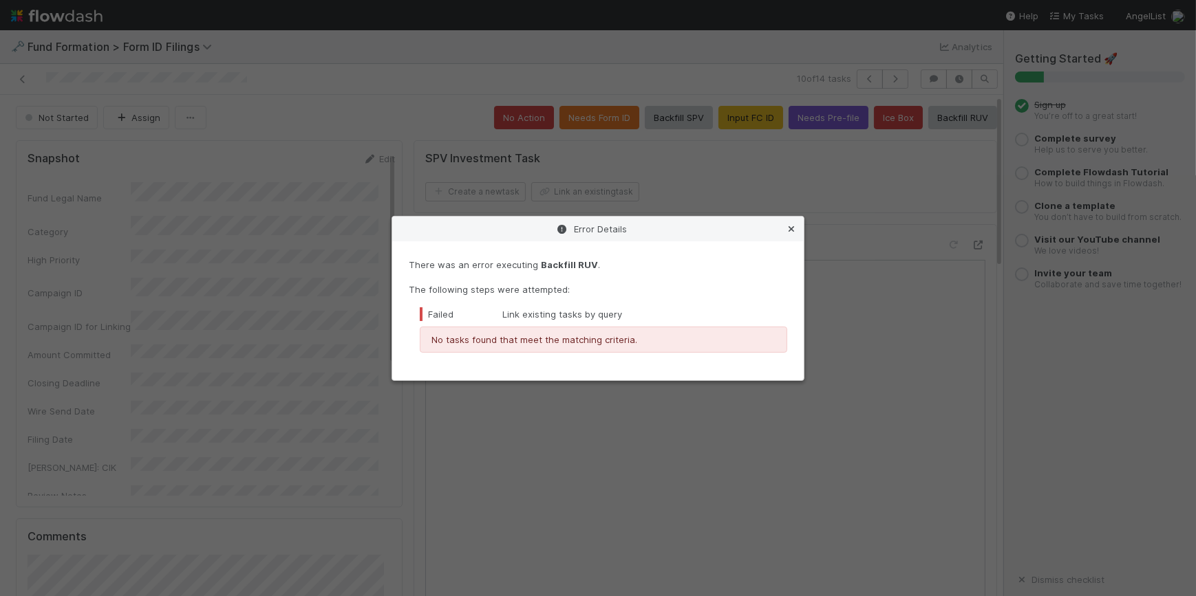
click at [786, 234] on link at bounding box center [791, 229] width 14 height 14
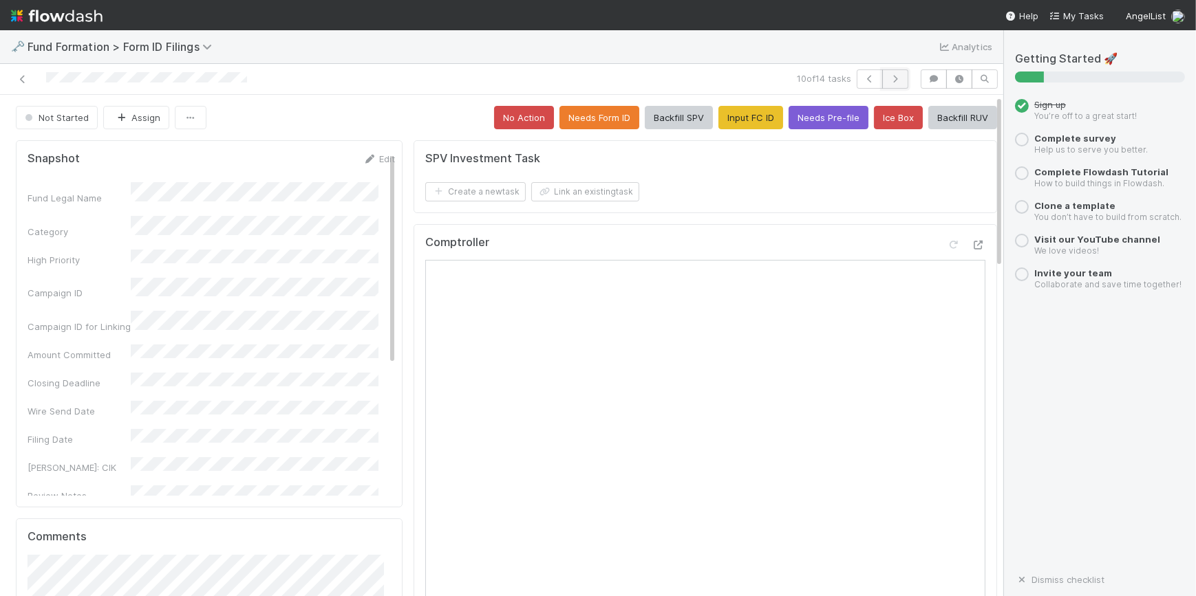
click at [883, 83] on button "button" at bounding box center [895, 78] width 26 height 19
click at [718, 125] on button "Input FC ID" at bounding box center [750, 117] width 65 height 23
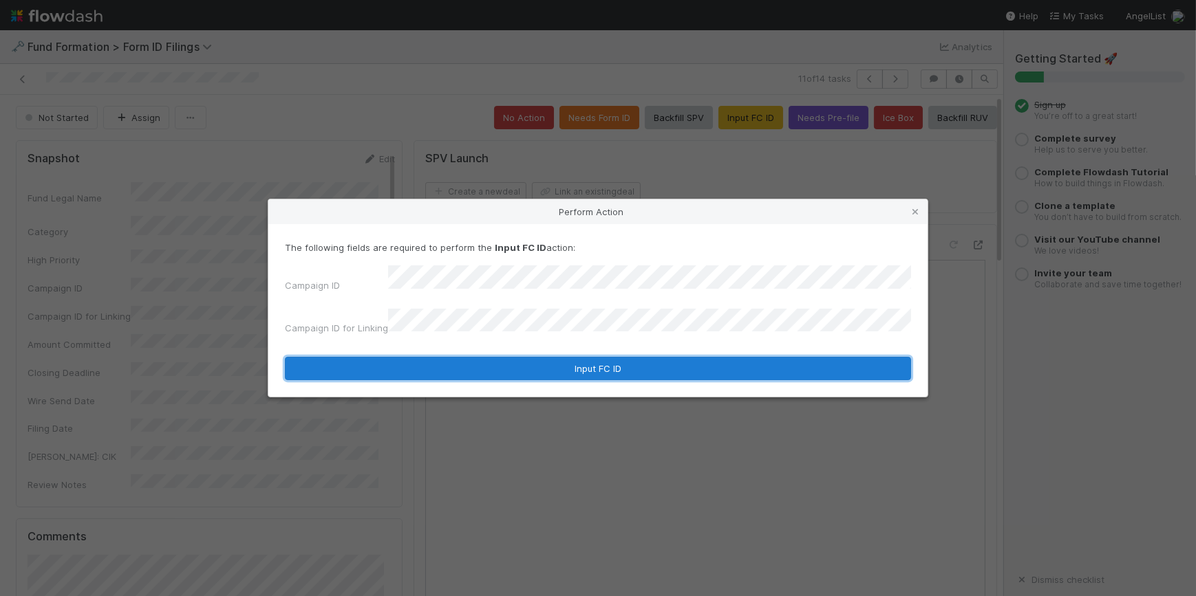
click at [540, 358] on button "Input FC ID" at bounding box center [598, 368] width 626 height 23
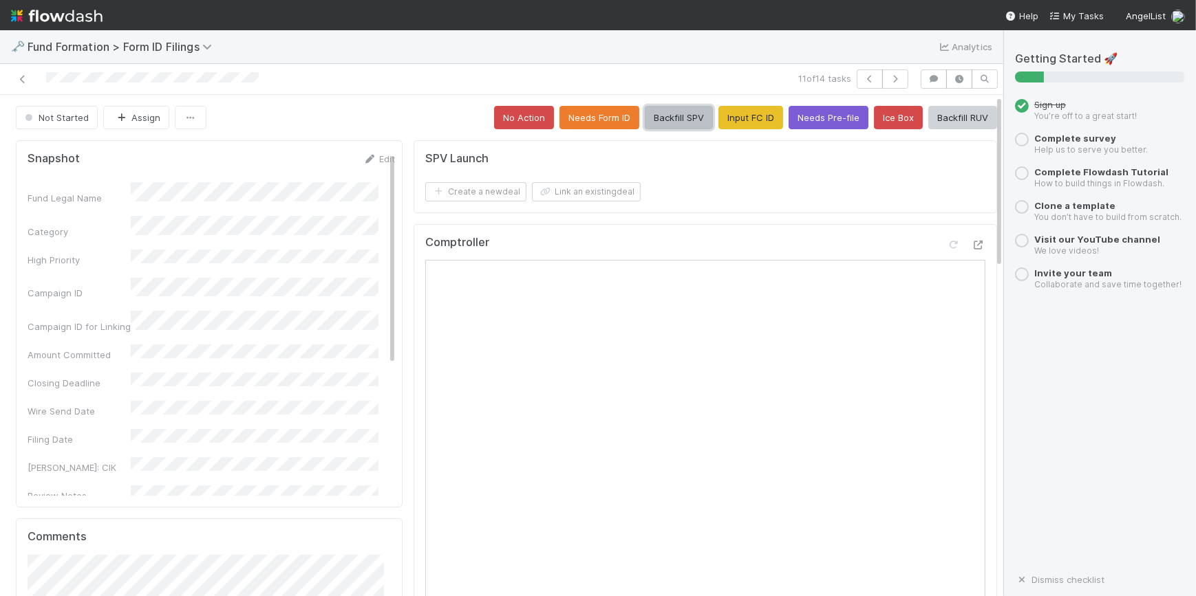
click at [668, 116] on button "Backfill SPV" at bounding box center [679, 117] width 68 height 23
click at [882, 80] on button "button" at bounding box center [895, 78] width 26 height 19
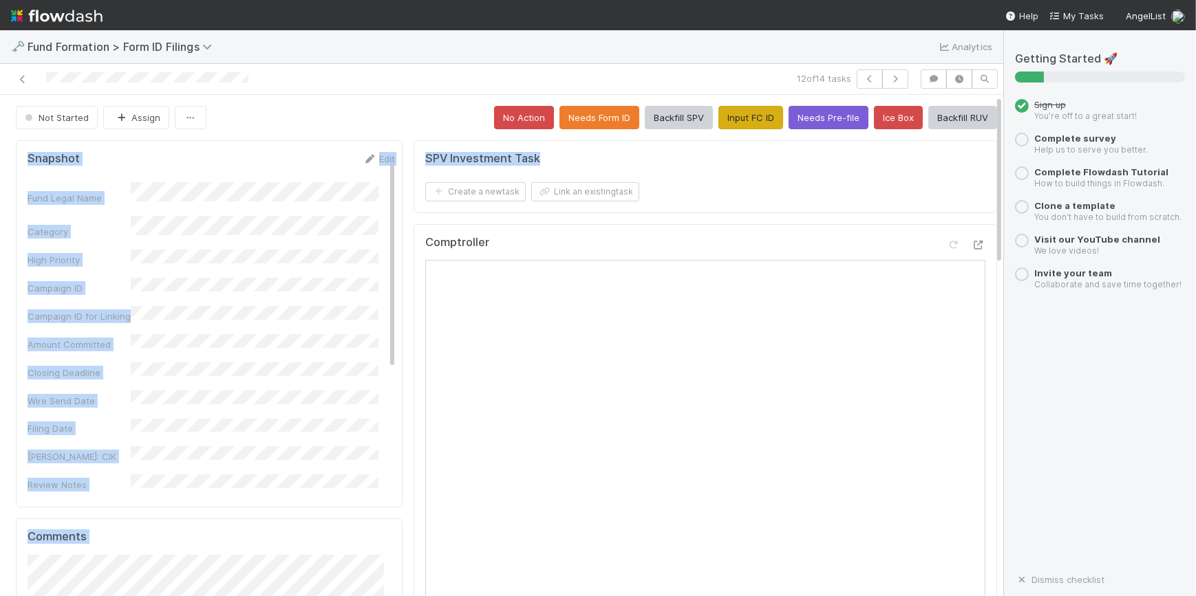
drag, startPoint x: 724, startPoint y: 127, endPoint x: 717, endPoint y: 119, distance: 10.7
click at [718, 119] on button "Input FC ID" at bounding box center [750, 117] width 65 height 23
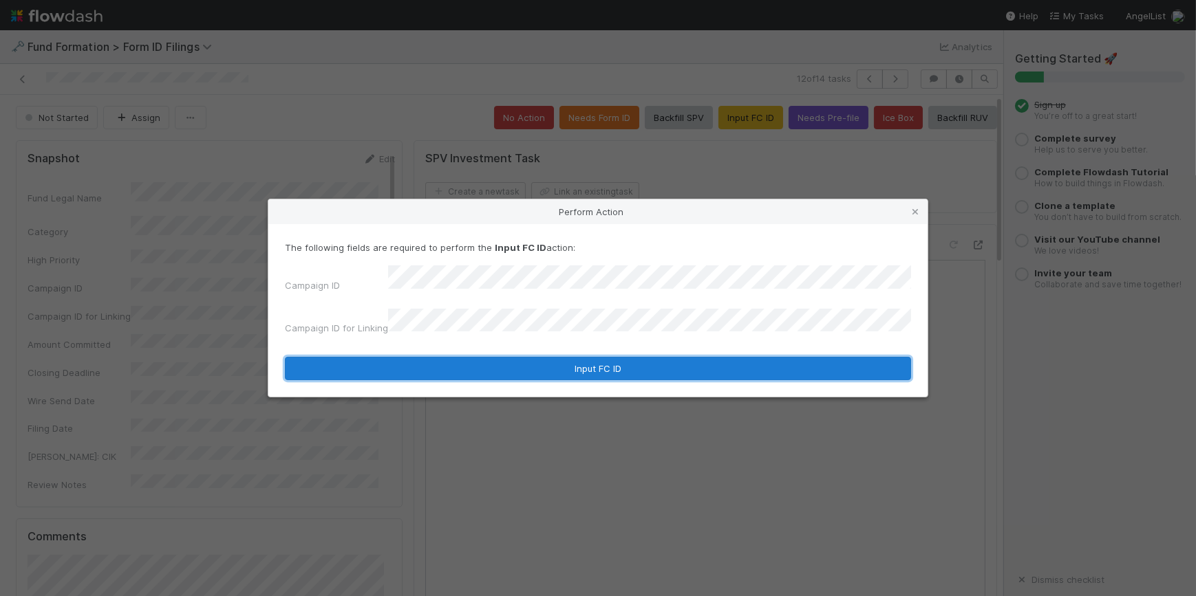
click at [549, 365] on button "Input FC ID" at bounding box center [598, 368] width 626 height 23
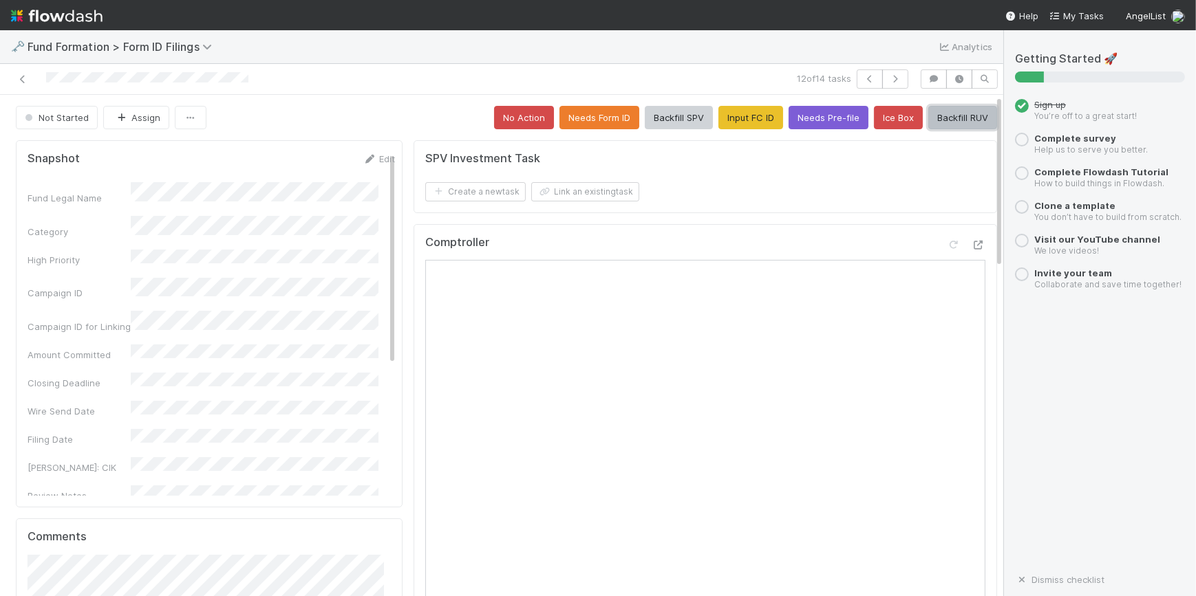
click at [935, 124] on button "Backfill RUV" at bounding box center [962, 117] width 69 height 23
click at [892, 82] on icon "button" at bounding box center [895, 79] width 14 height 8
click at [749, 111] on button "Input FC ID" at bounding box center [750, 117] width 65 height 23
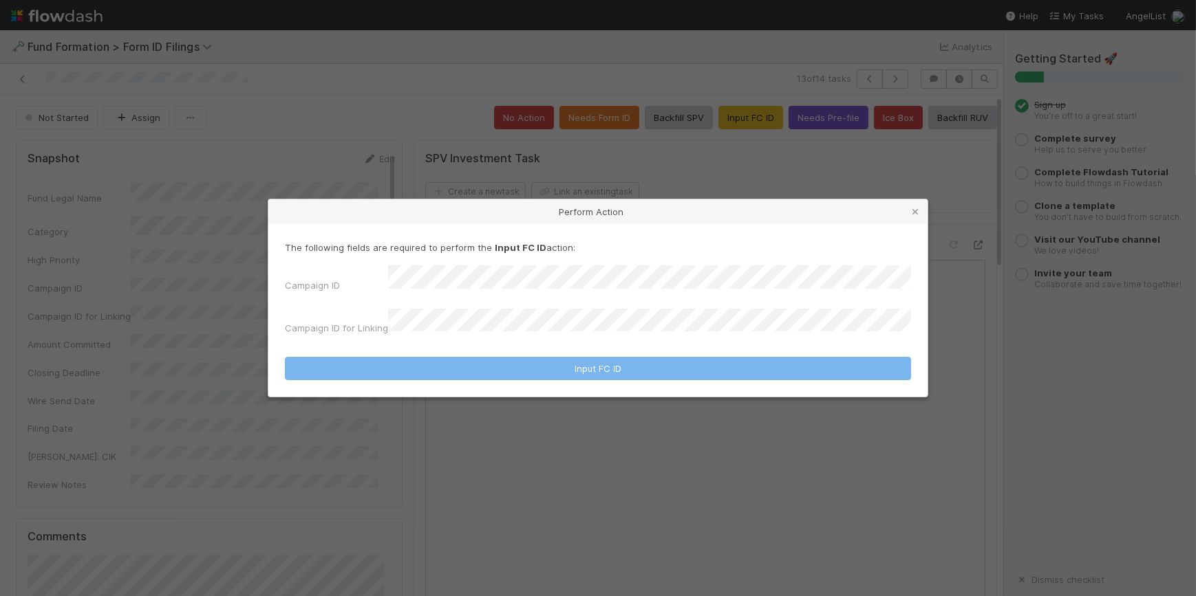
click at [578, 264] on div "The following fields are required to perform the Input FC ID action: Campaign I…" at bounding box center [598, 291] width 626 height 100
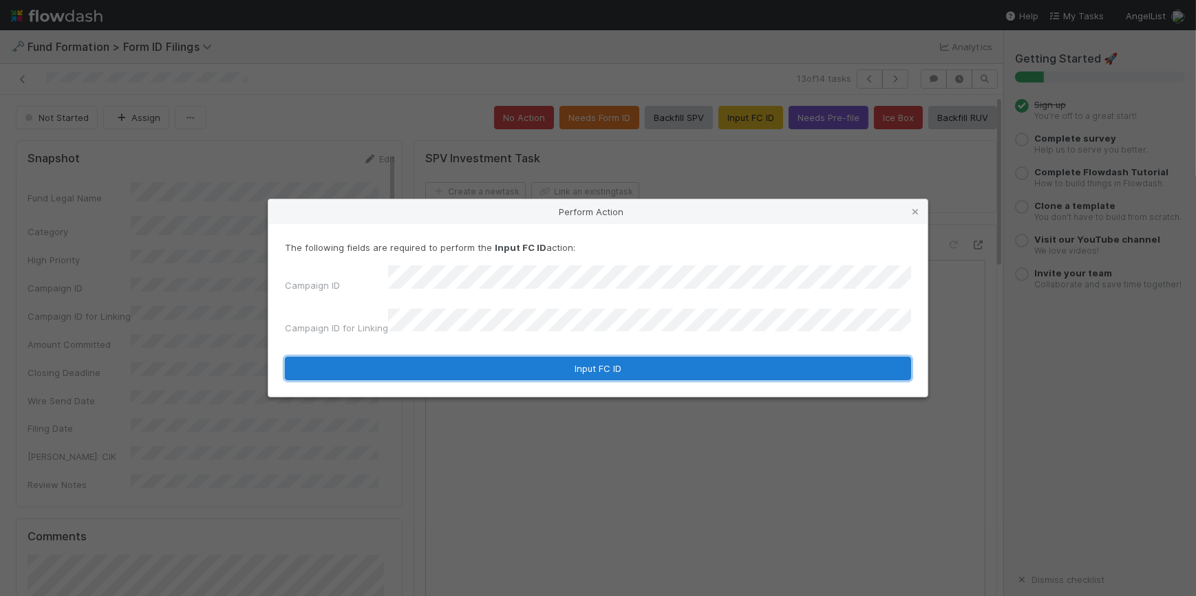
click at [569, 357] on button "Input FC ID" at bounding box center [598, 368] width 626 height 23
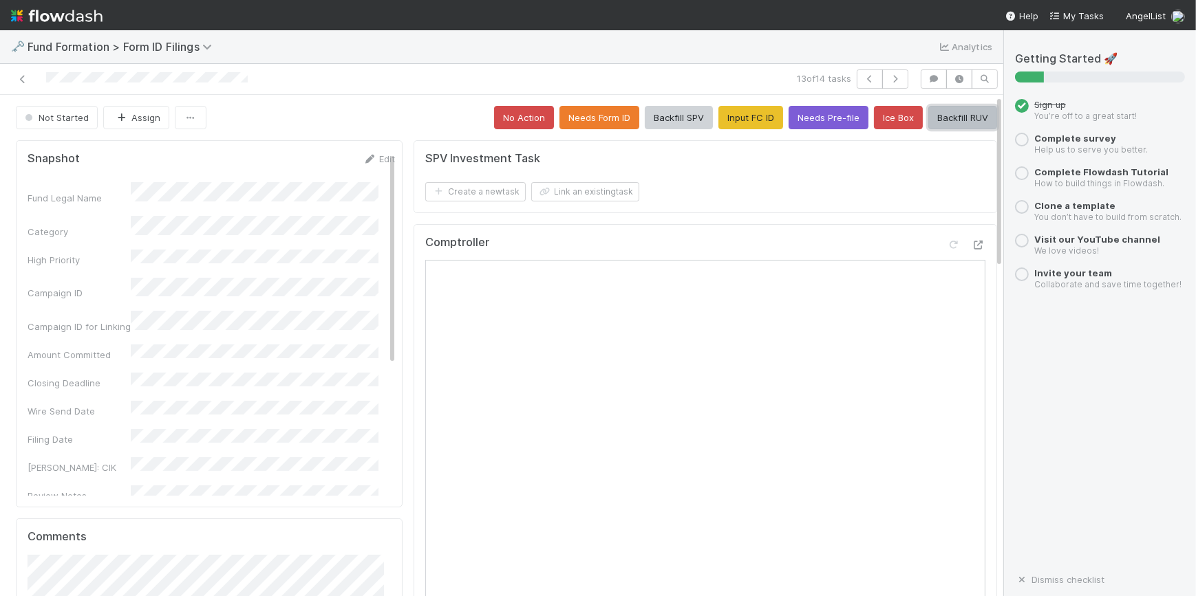
click at [937, 118] on button "Backfill RUV" at bounding box center [962, 117] width 69 height 23
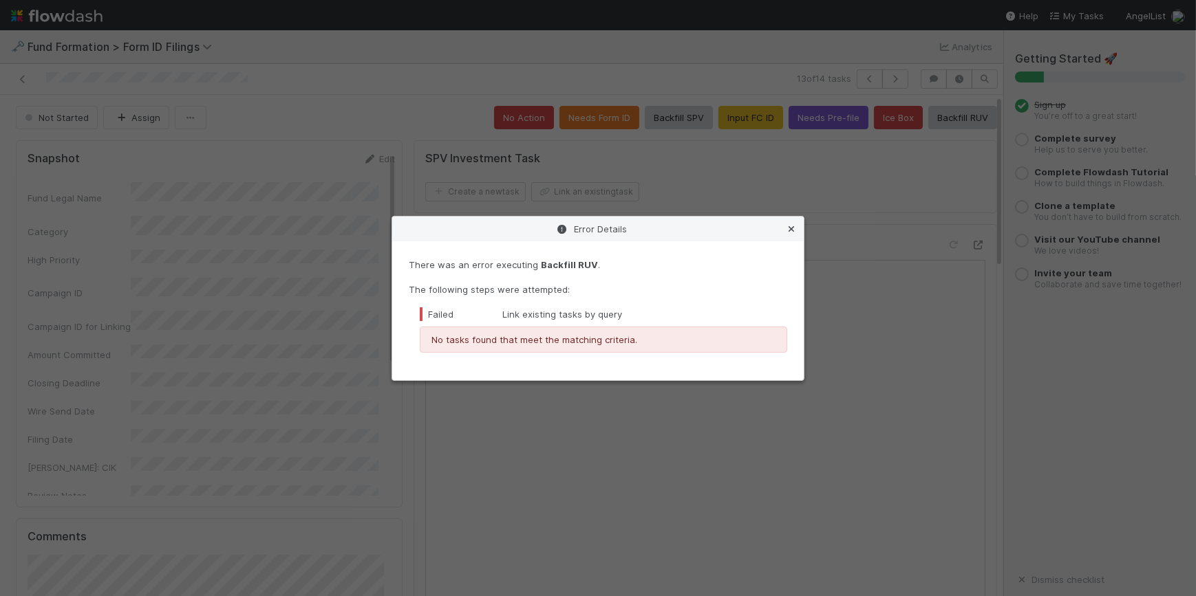
click at [788, 227] on icon at bounding box center [791, 229] width 14 height 9
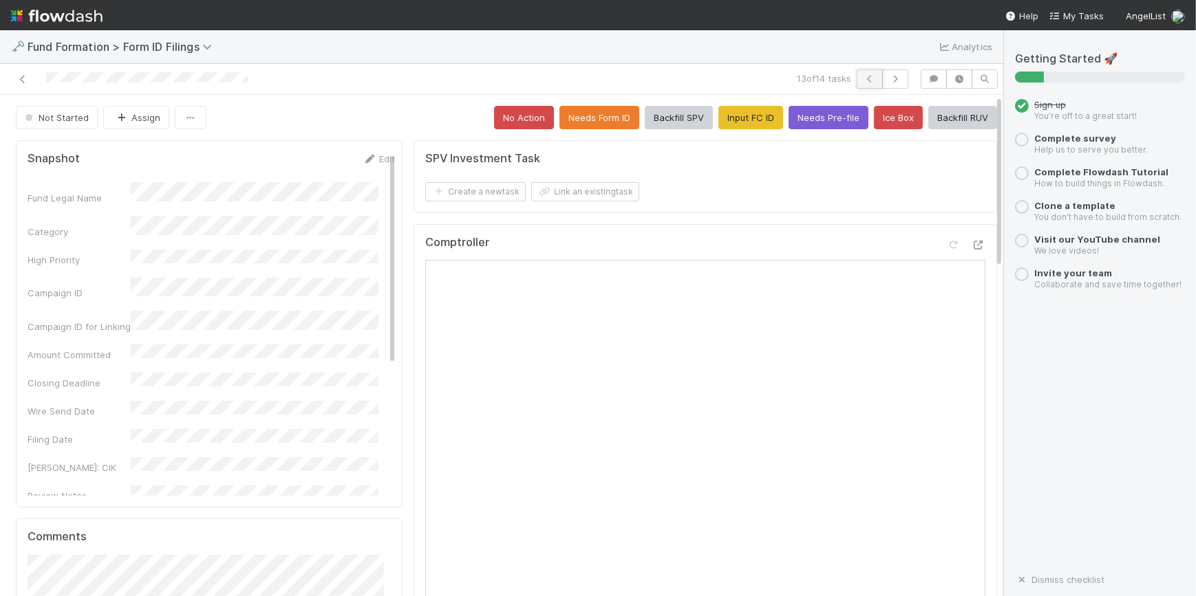
click at [874, 80] on button "button" at bounding box center [870, 78] width 26 height 19
click at [729, 116] on button "Input FC ID" at bounding box center [750, 117] width 65 height 23
click at [727, 122] on button "Input FC ID" at bounding box center [750, 117] width 65 height 23
click at [888, 75] on icon "button" at bounding box center [895, 79] width 14 height 8
click at [720, 116] on button "Input FC ID" at bounding box center [750, 117] width 65 height 23
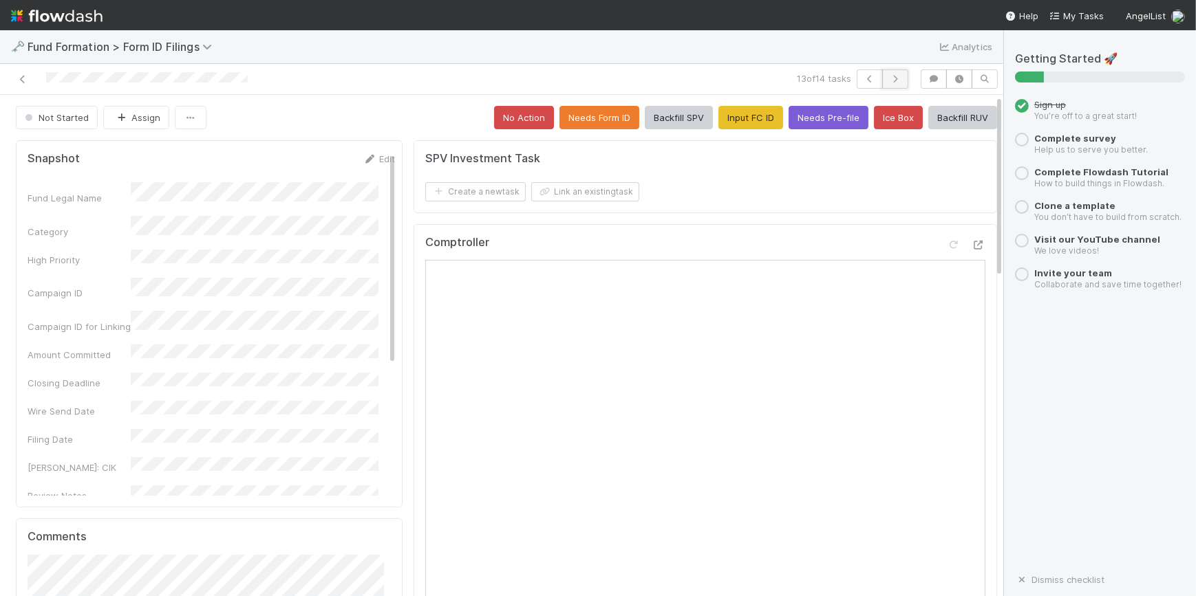
click at [888, 80] on icon "button" at bounding box center [895, 79] width 14 height 8
click at [728, 113] on button "Input FC ID" at bounding box center [750, 117] width 65 height 23
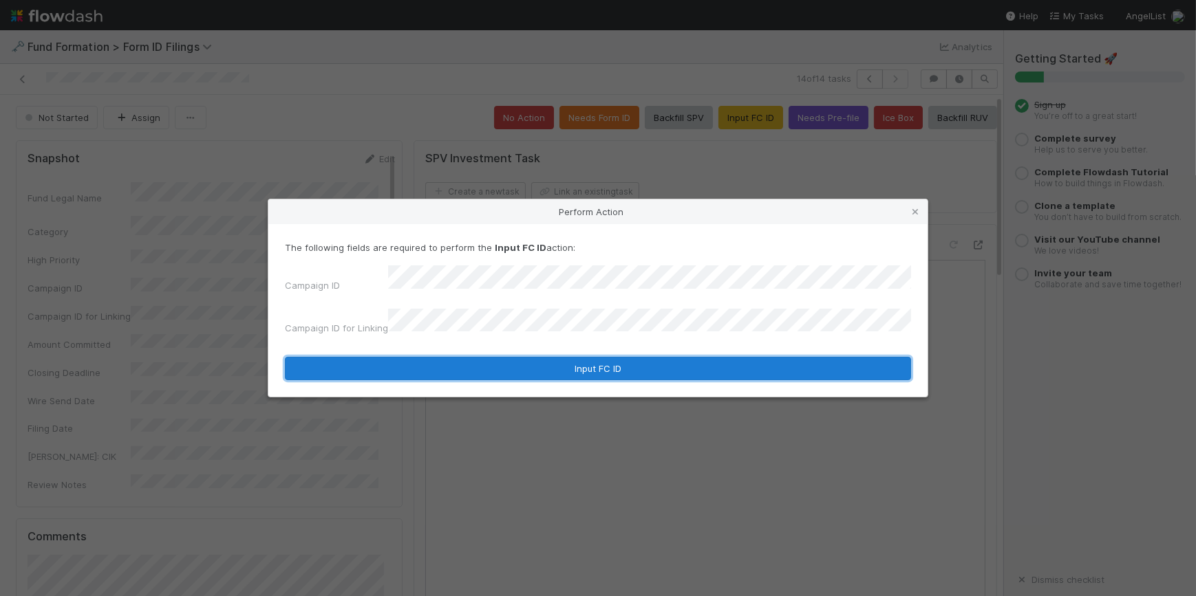
click at [567, 369] on button "Input FC ID" at bounding box center [598, 368] width 626 height 23
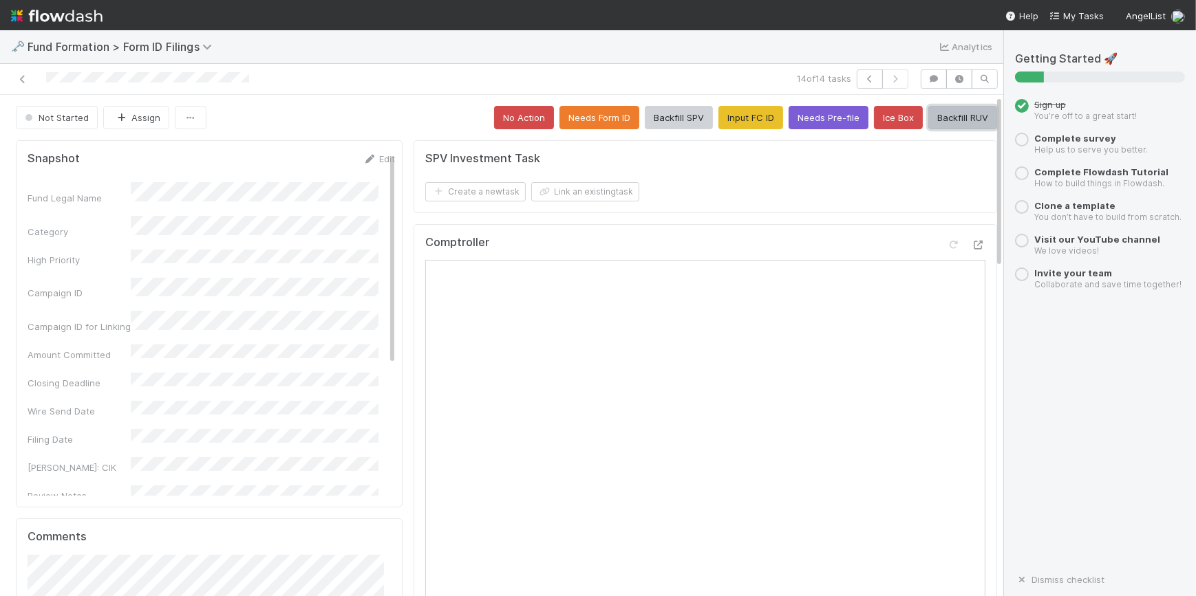
click at [936, 114] on button "Backfill RUV" at bounding box center [962, 117] width 69 height 23
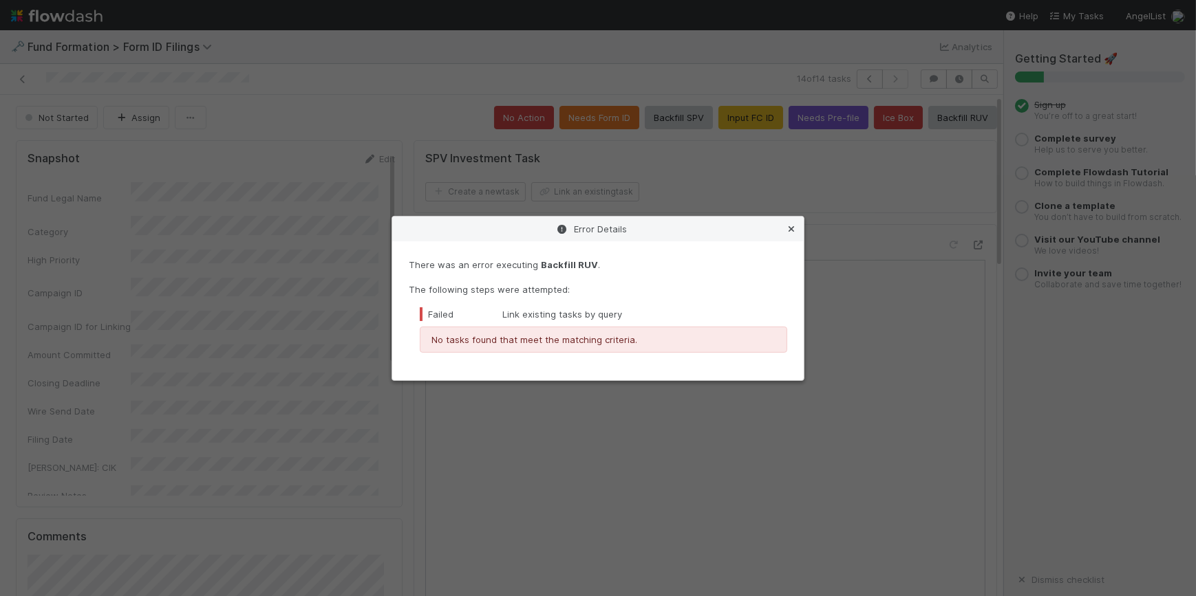
click at [790, 230] on icon at bounding box center [791, 229] width 14 height 9
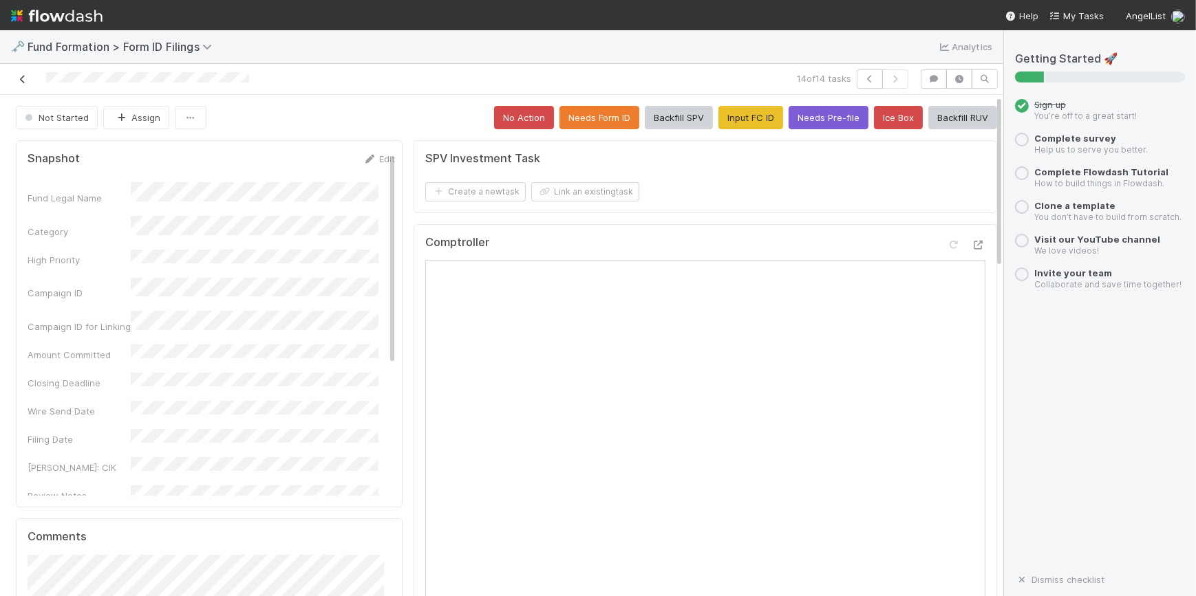
click at [25, 80] on icon at bounding box center [23, 79] width 14 height 9
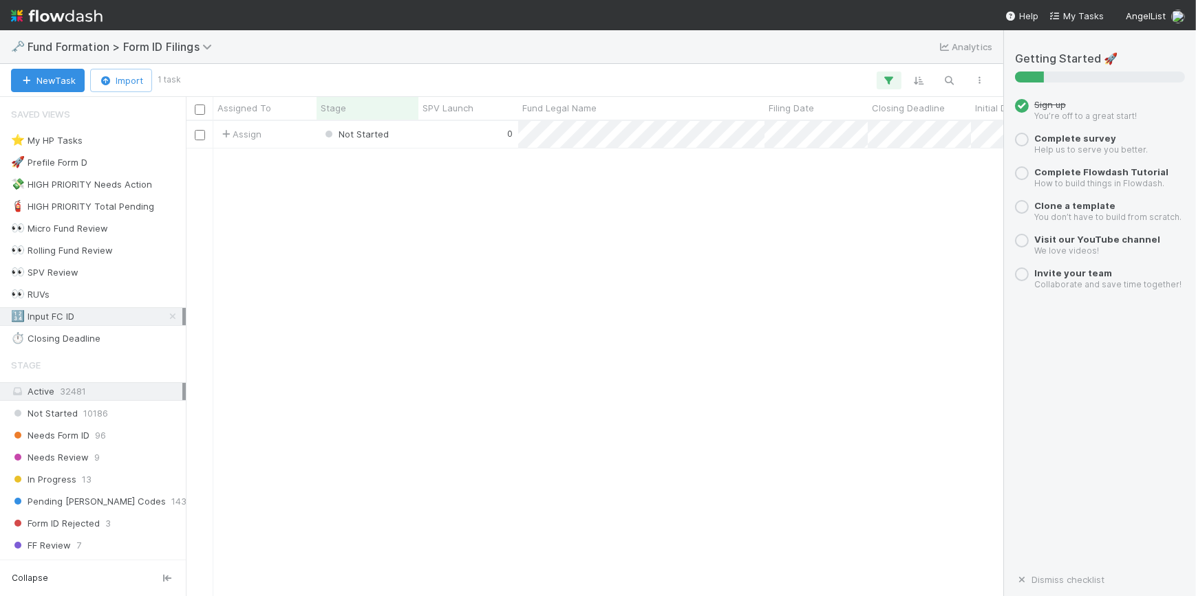
scroll to position [465, 808]
click at [448, 142] on div "0" at bounding box center [468, 134] width 100 height 27
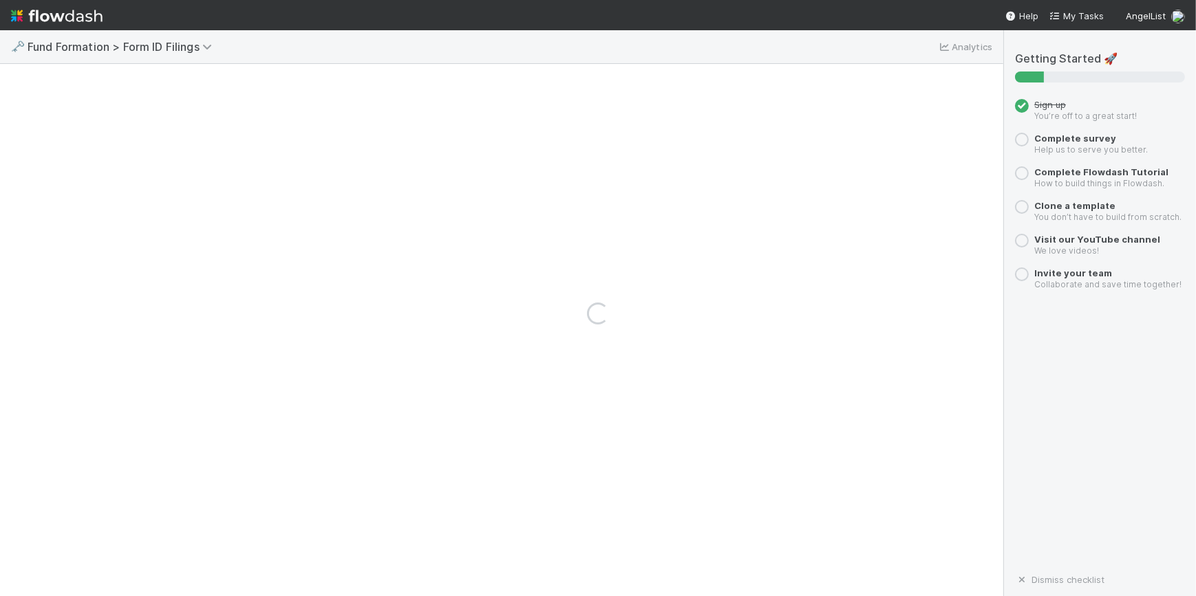
click at [448, 142] on div "Loading..." at bounding box center [598, 313] width 1196 height 566
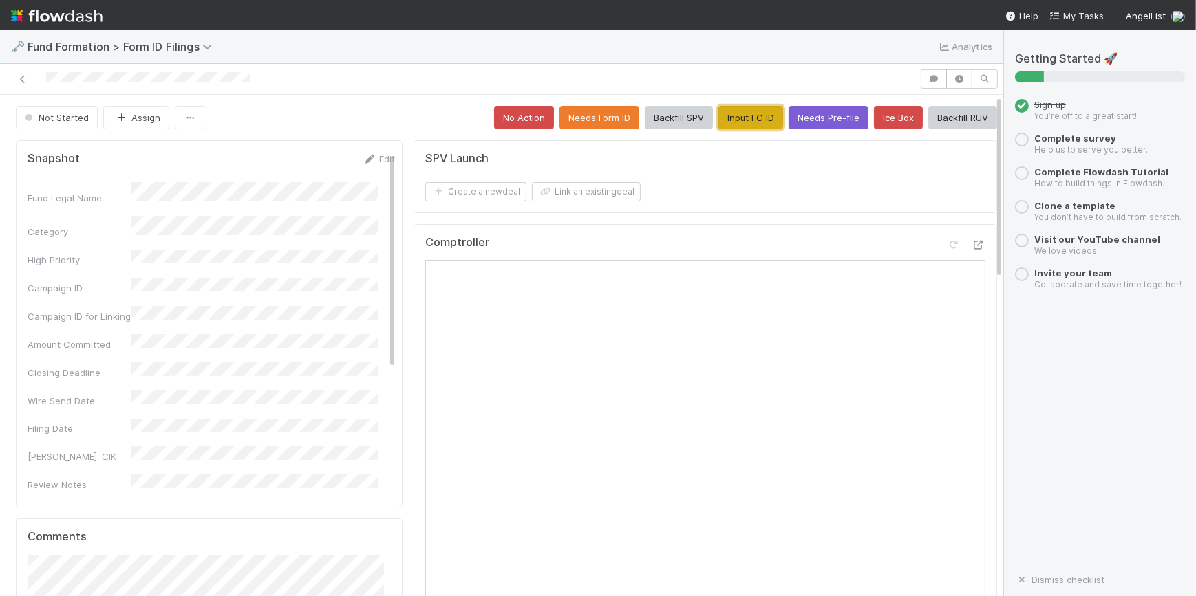
click at [718, 108] on button "Input FC ID" at bounding box center [750, 117] width 65 height 23
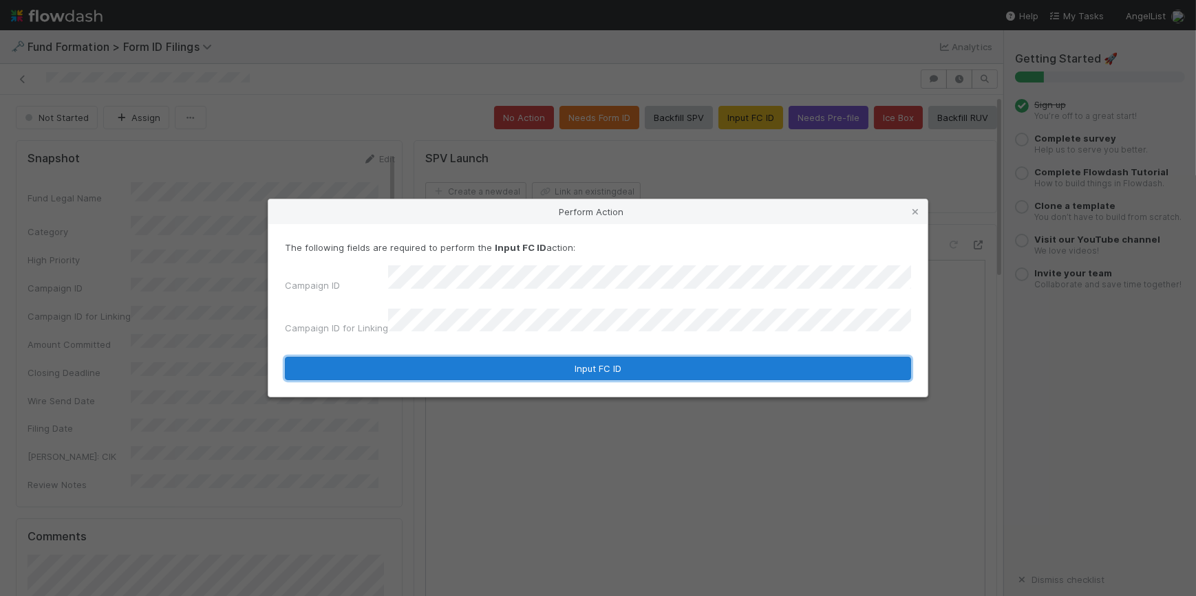
click at [550, 362] on button "Input FC ID" at bounding box center [598, 368] width 626 height 23
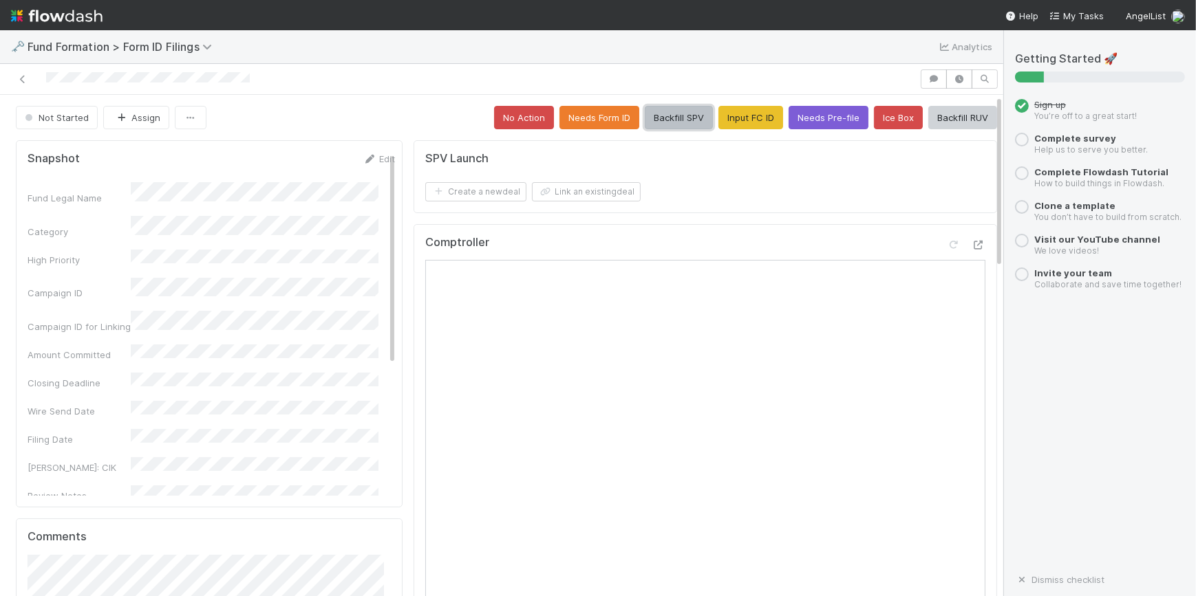
click at [657, 119] on button "Backfill SPV" at bounding box center [679, 117] width 68 height 23
click at [19, 82] on icon at bounding box center [23, 79] width 14 height 9
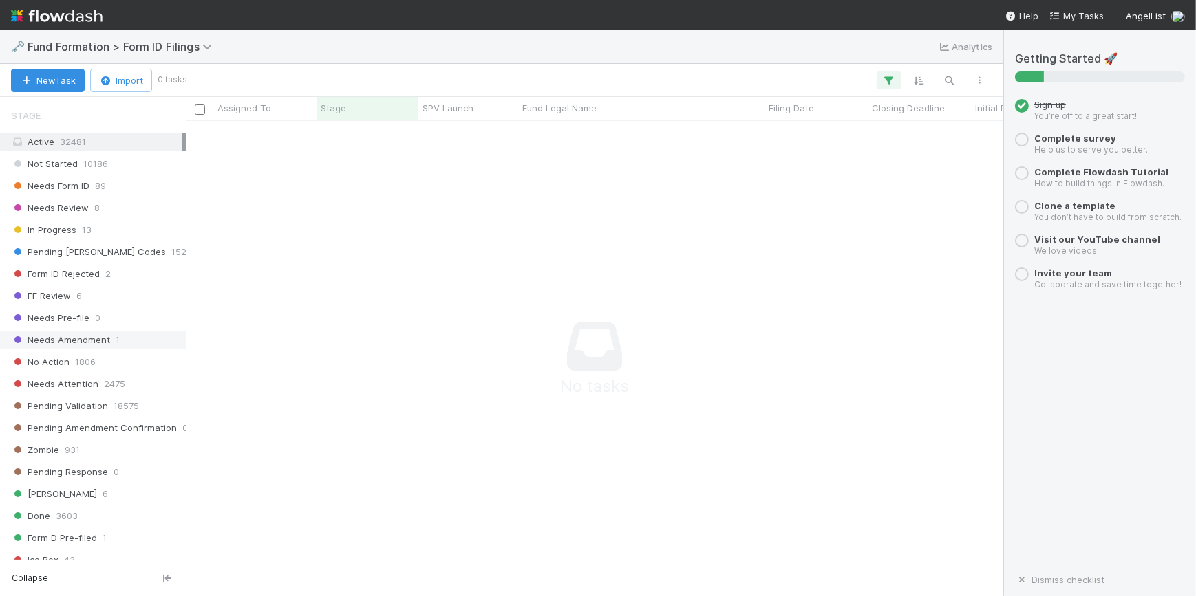
scroll to position [530, 0]
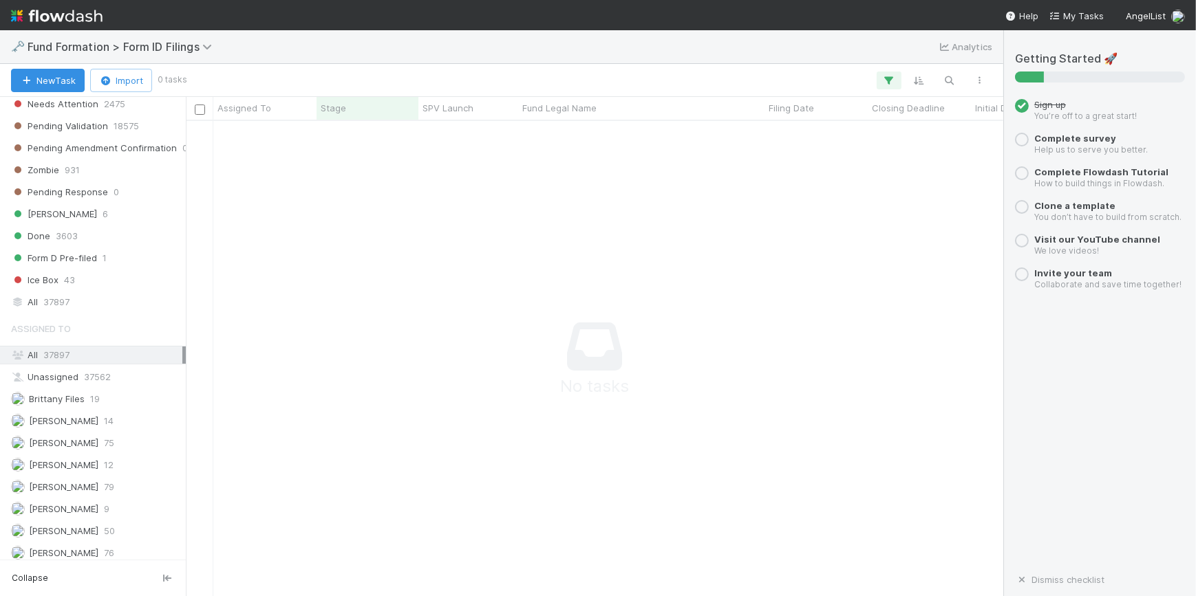
click at [127, 493] on div "Assigned To All 37897 Unassigned 37562 Brittany Files 19 Catherine Lambright 14…" at bounding box center [93, 439] width 186 height 248
click at [129, 501] on div "Novia Bautista 9" at bounding box center [96, 509] width 171 height 17
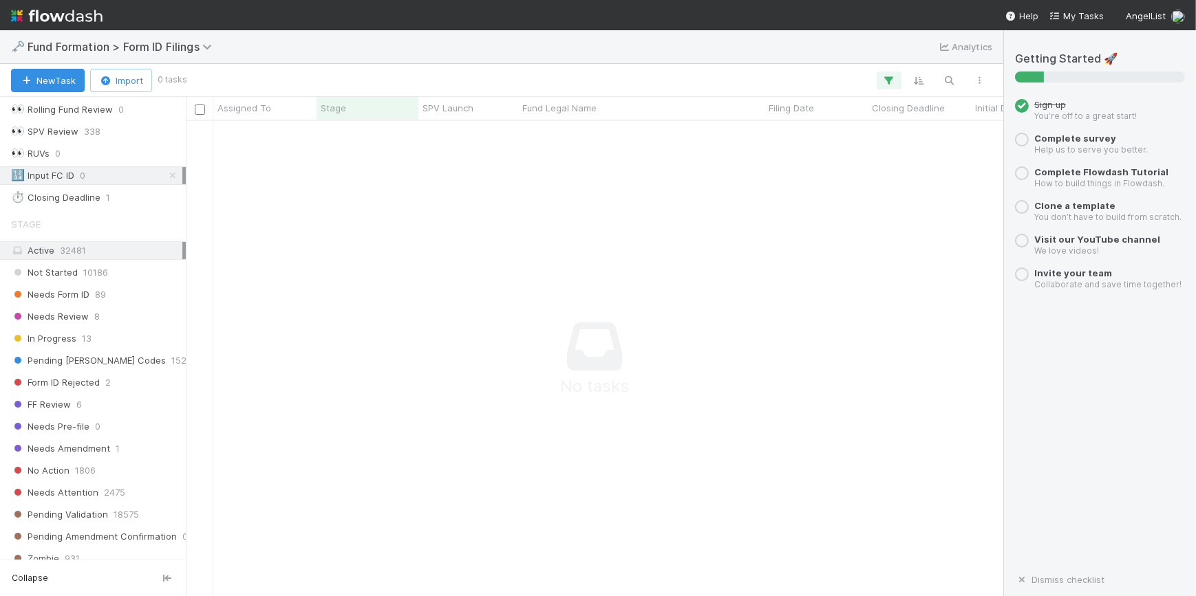
scroll to position [30, 0]
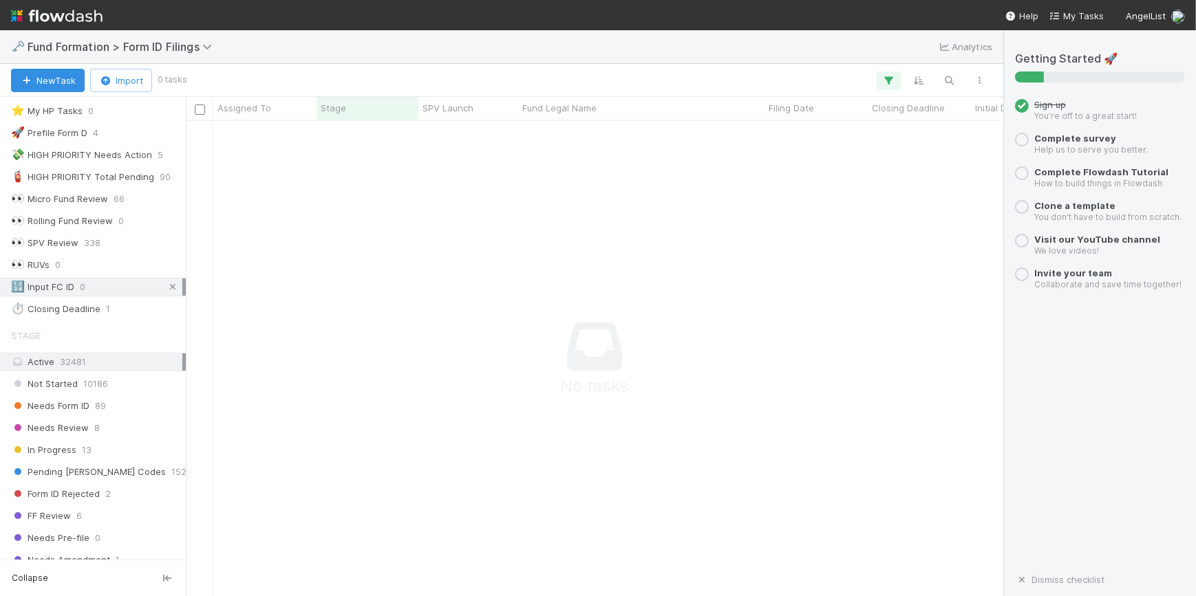
click at [166, 285] on icon at bounding box center [173, 287] width 14 height 9
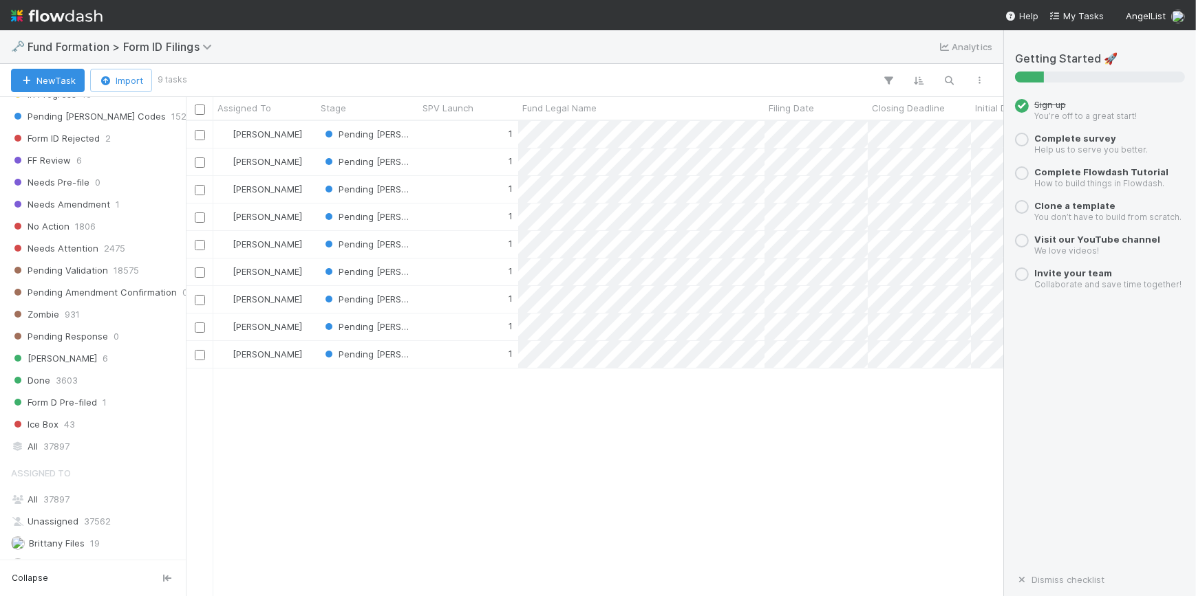
scroll to position [530, 0]
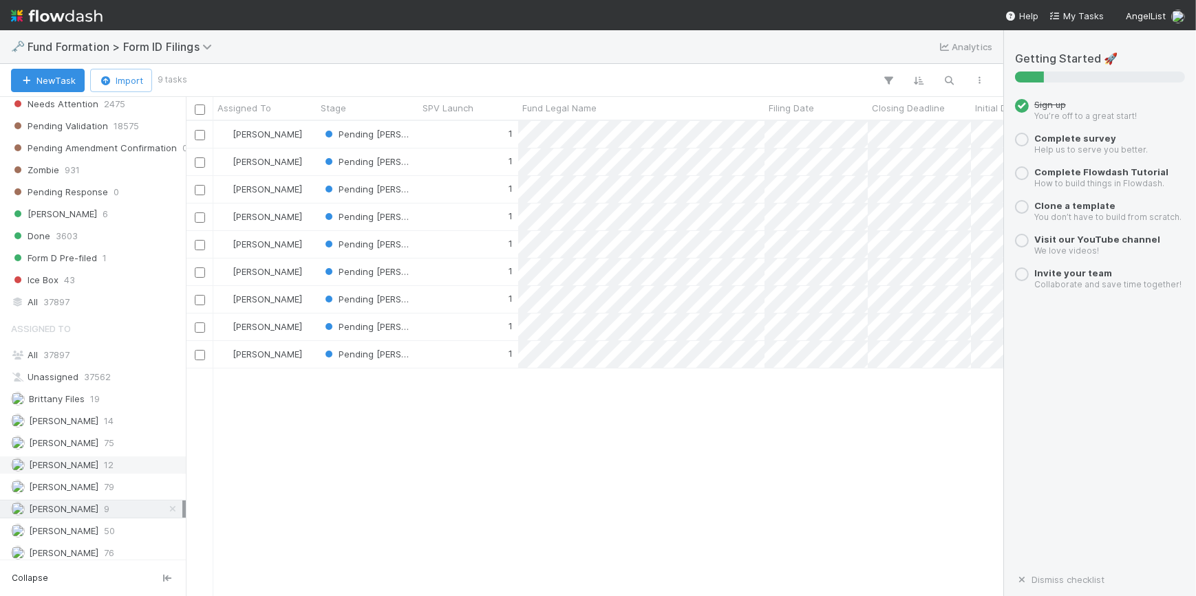
click at [98, 460] on span "[PERSON_NAME]" at bounding box center [63, 465] width 69 height 11
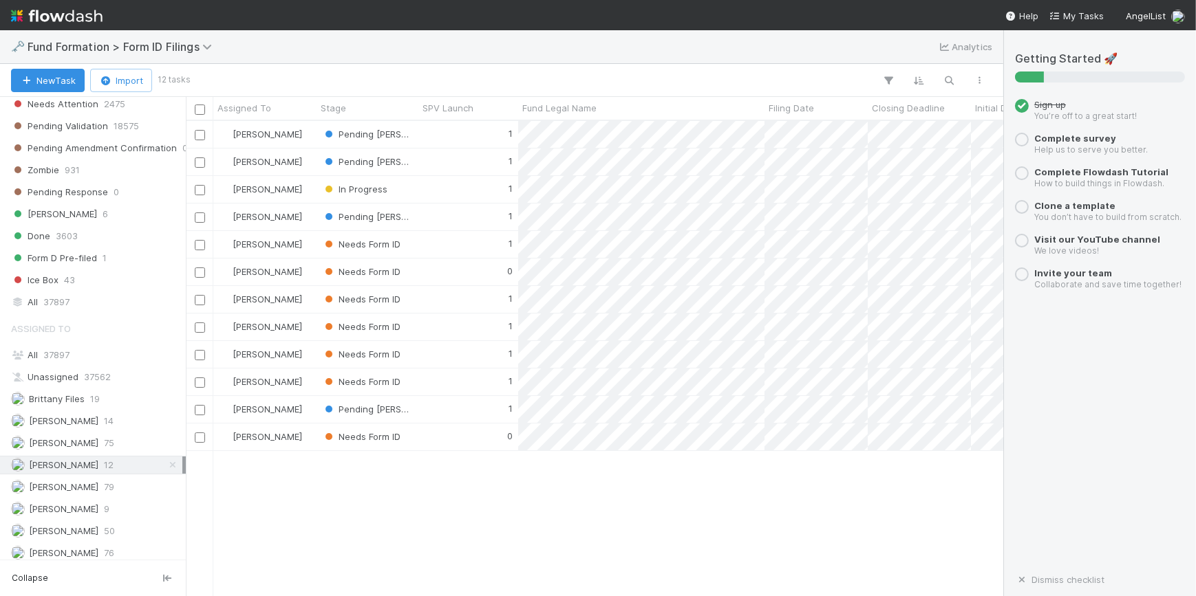
scroll to position [465, 808]
click at [166, 461] on icon at bounding box center [173, 465] width 14 height 9
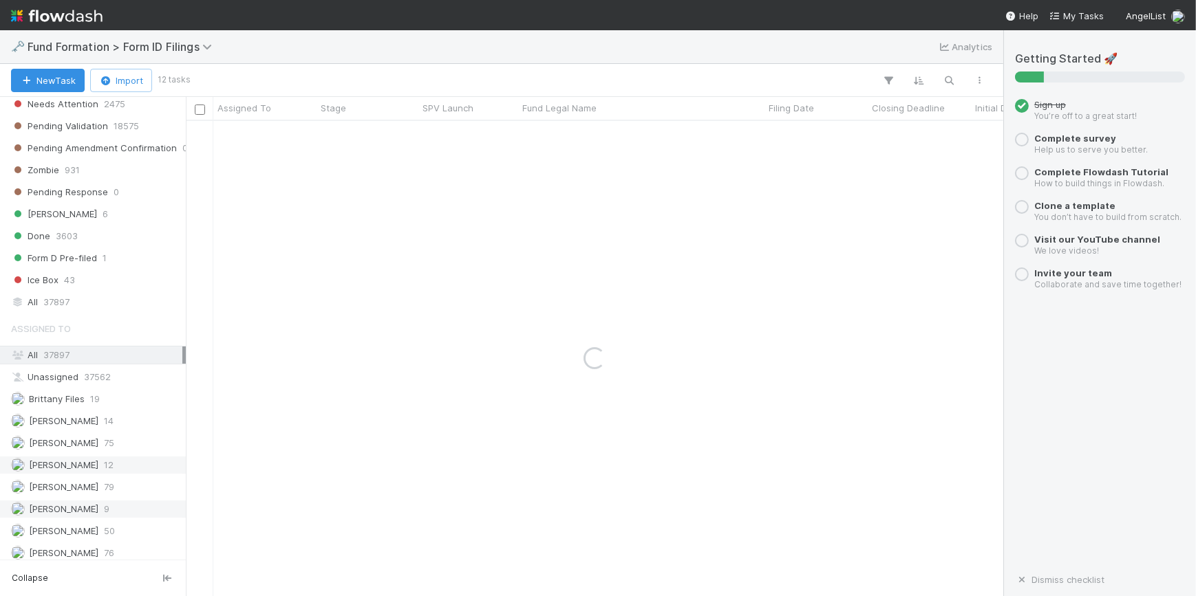
click at [111, 508] on div "Novia Bautista 9" at bounding box center [96, 509] width 171 height 17
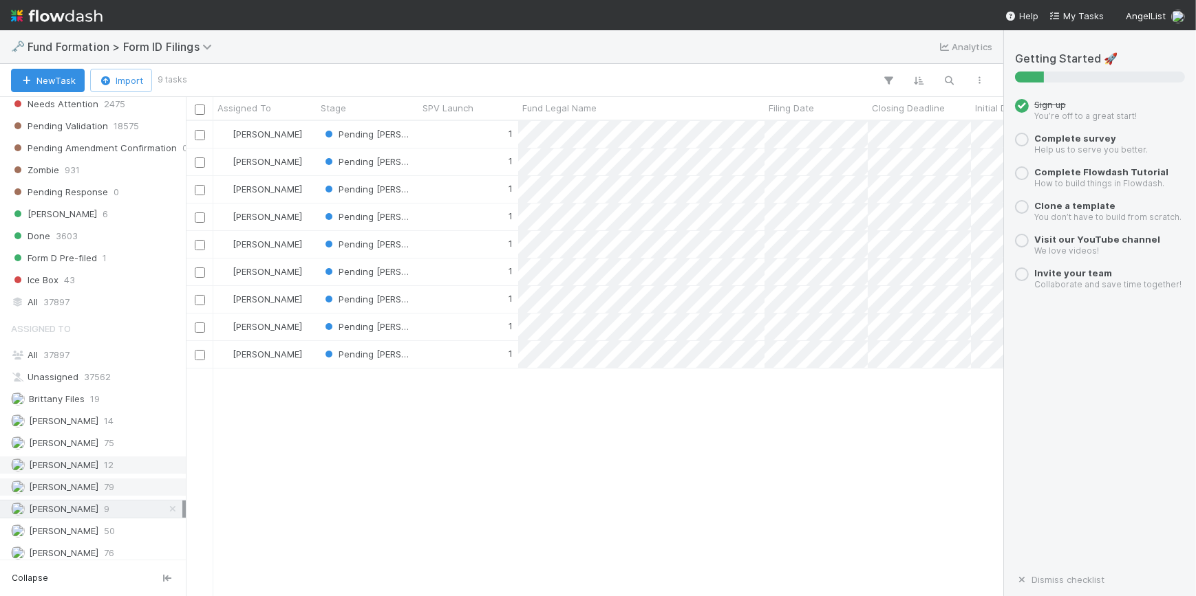
scroll to position [465, 808]
click at [344, 442] on div "Novia Bautista Pending EDGAR Codes 1 8/14/25, 2:55:35 AM 8/26/25, 7:16:51 AM 1 …" at bounding box center [594, 358] width 817 height 474
click at [455, 192] on div at bounding box center [598, 298] width 1196 height 596
click at [449, 189] on div "1" at bounding box center [468, 189] width 100 height 27
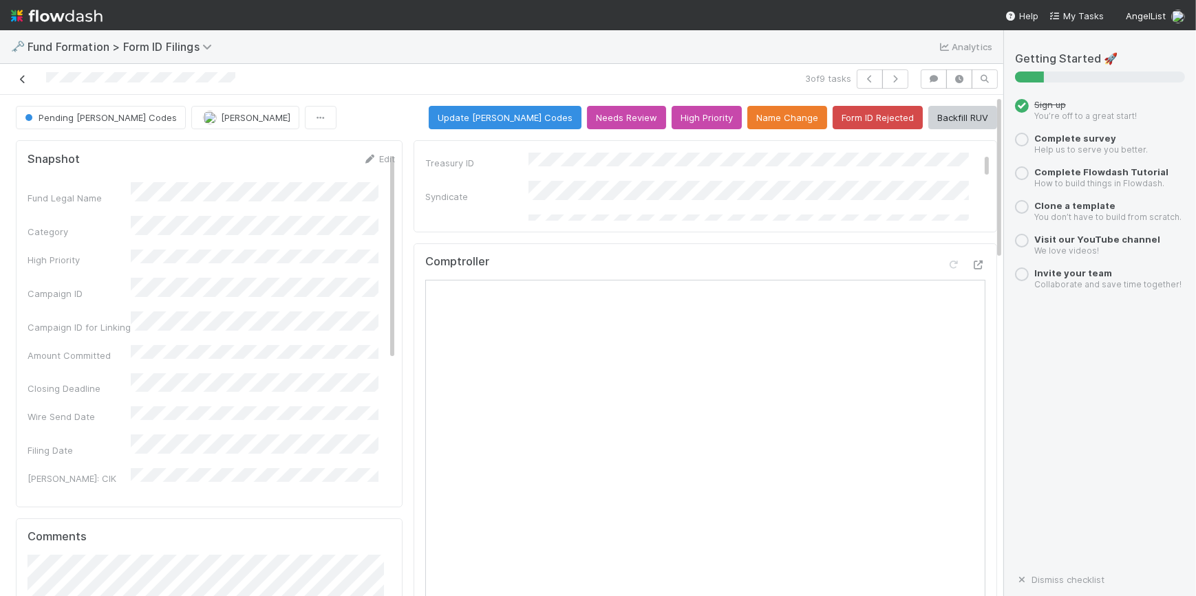
click at [21, 77] on icon at bounding box center [23, 79] width 14 height 9
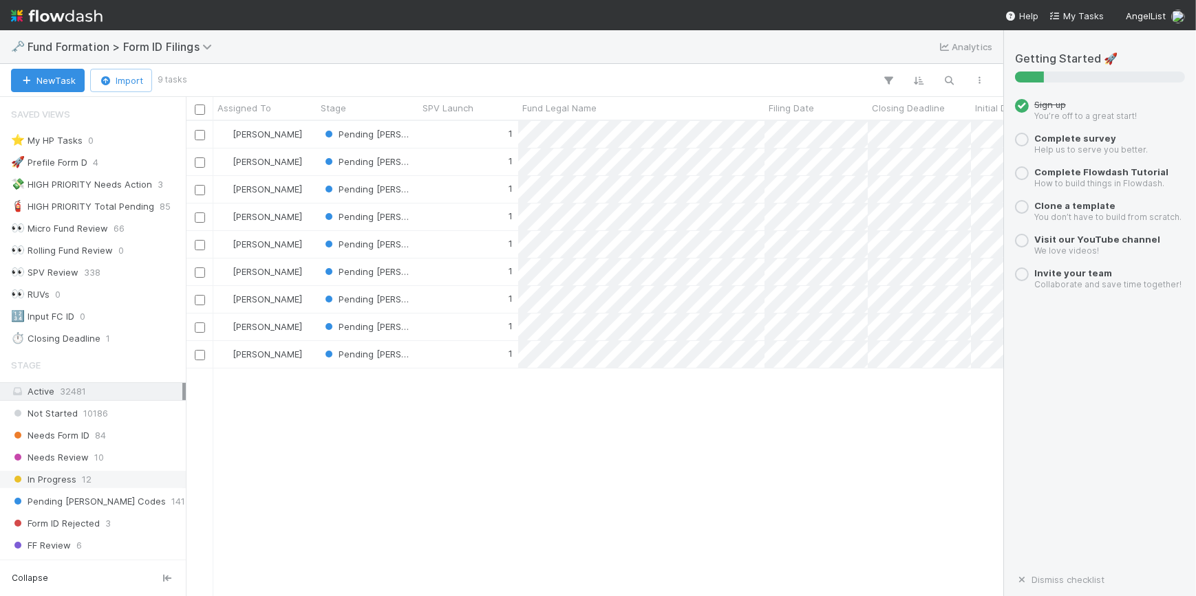
click at [75, 480] on div "In Progress 12" at bounding box center [96, 479] width 171 height 17
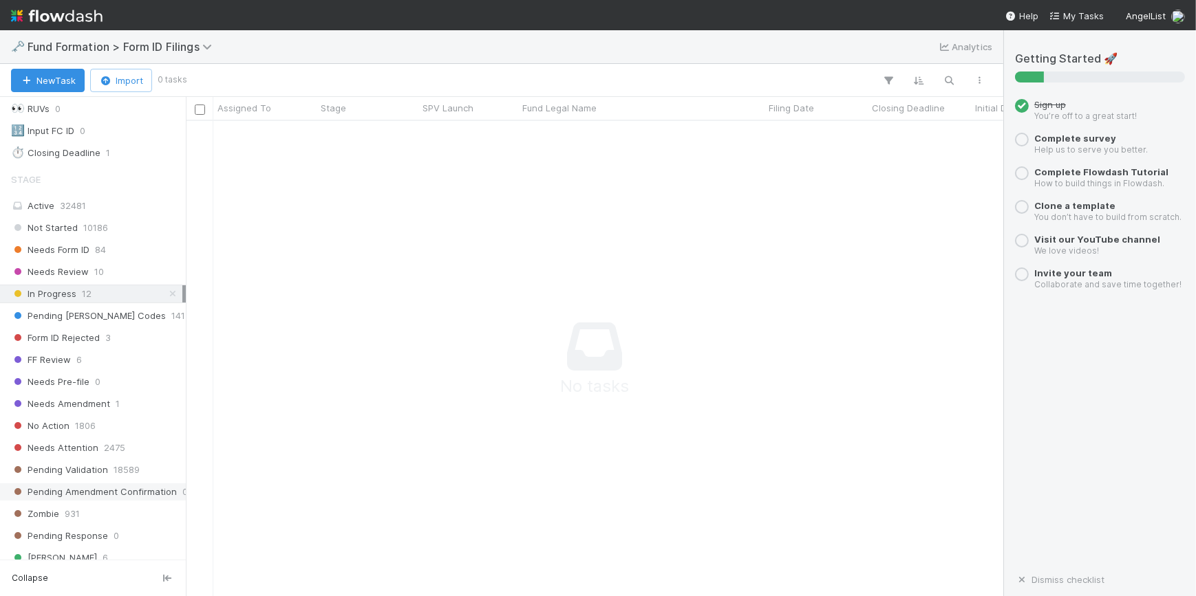
scroll to position [187, 0]
click at [166, 289] on icon at bounding box center [173, 292] width 14 height 9
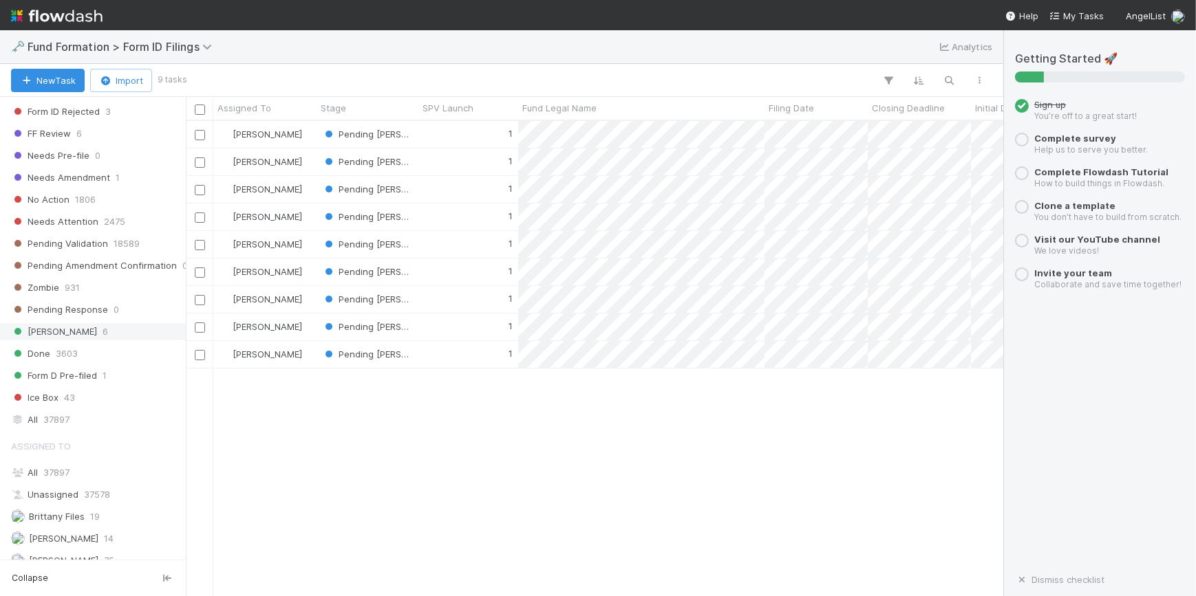
scroll to position [530, 0]
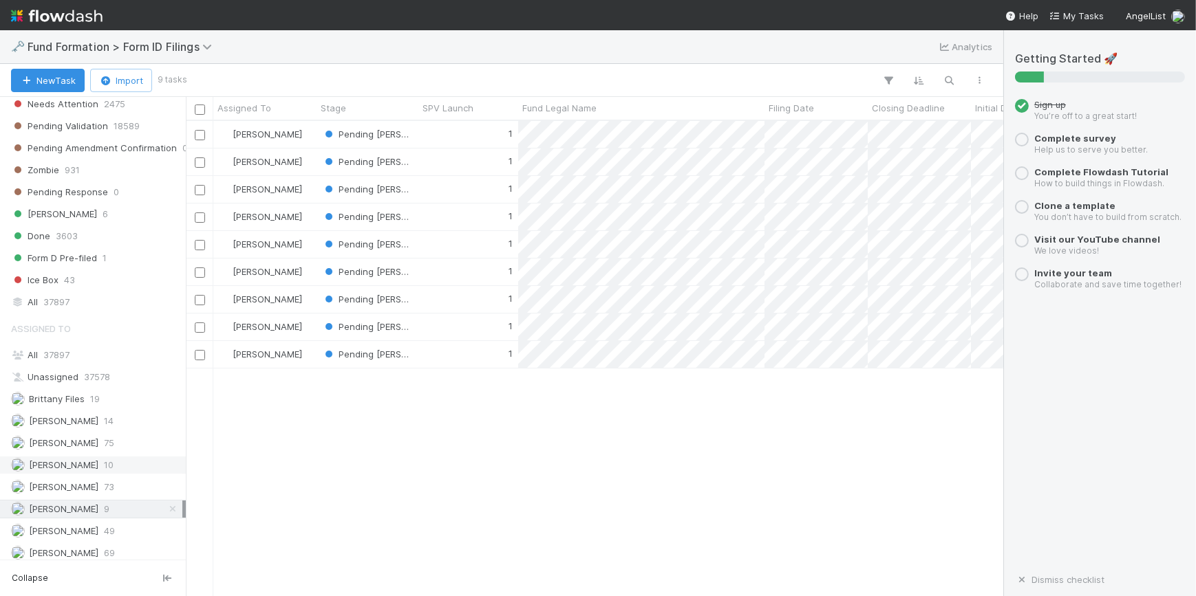
click at [83, 460] on span "[PERSON_NAME]" at bounding box center [63, 465] width 69 height 11
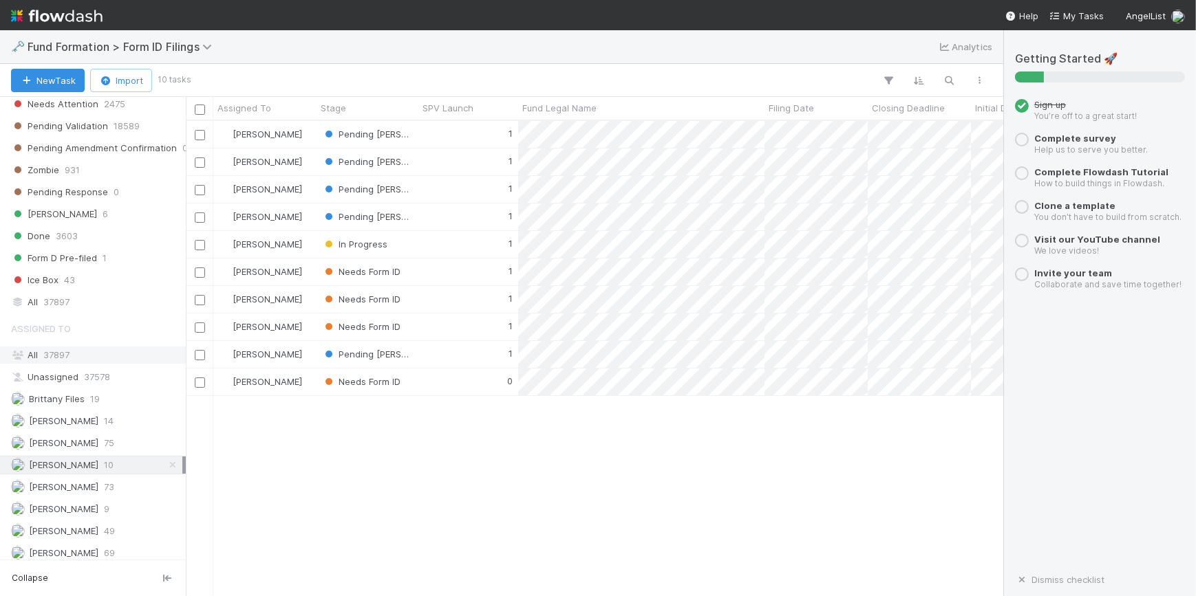
scroll to position [465, 808]
click at [83, 501] on span "[PERSON_NAME]" at bounding box center [54, 509] width 87 height 17
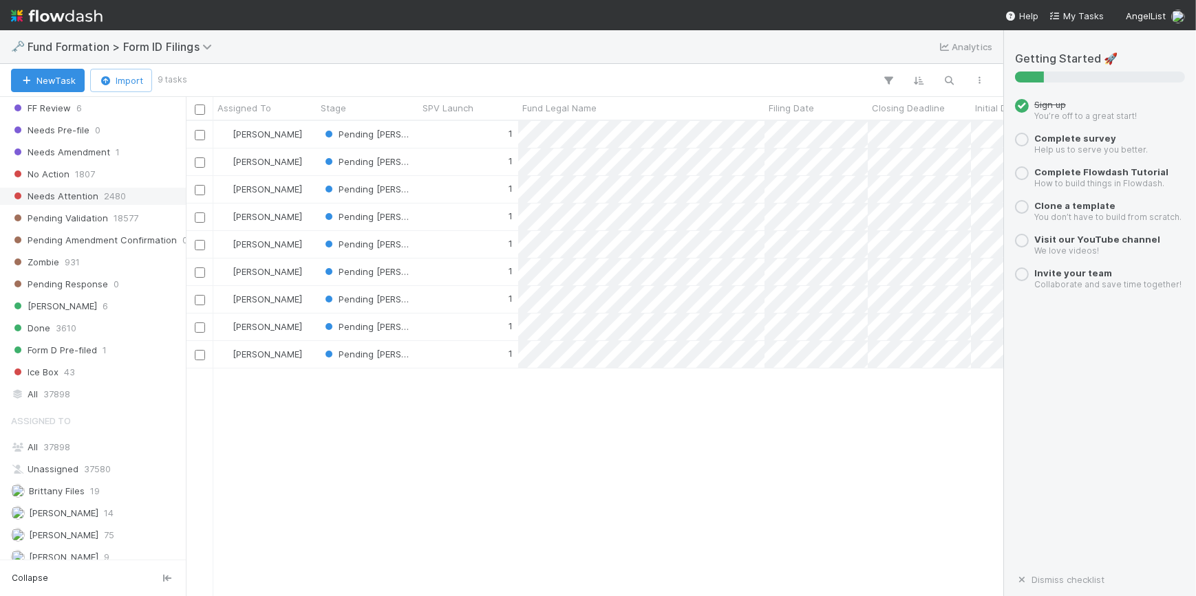
scroll to position [530, 0]
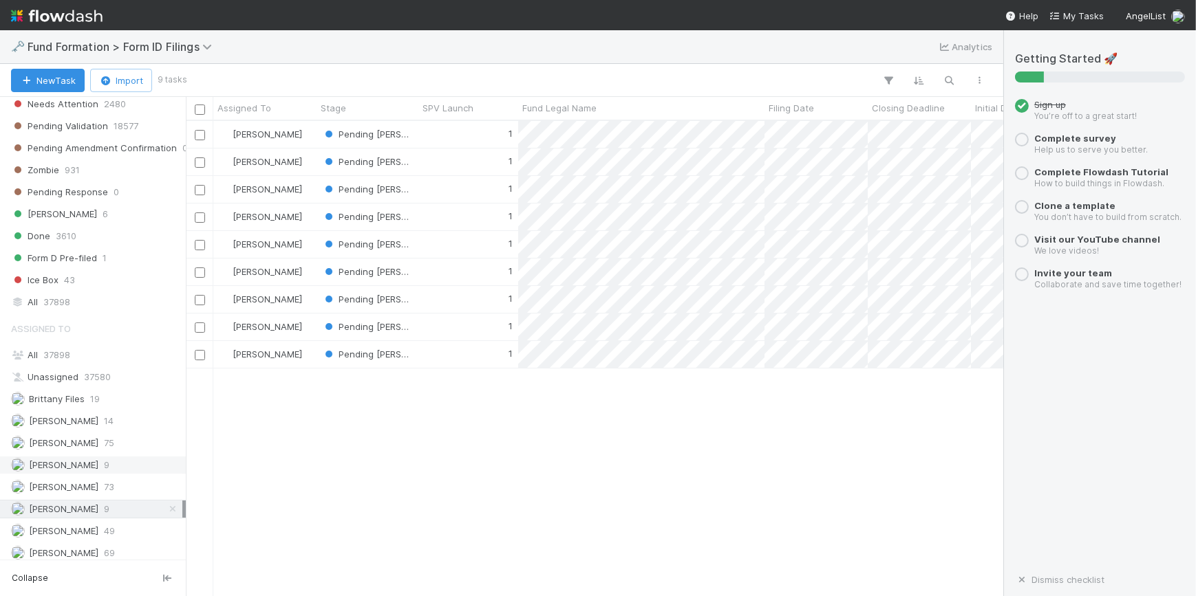
click at [76, 460] on span "[PERSON_NAME]" at bounding box center [63, 465] width 69 height 11
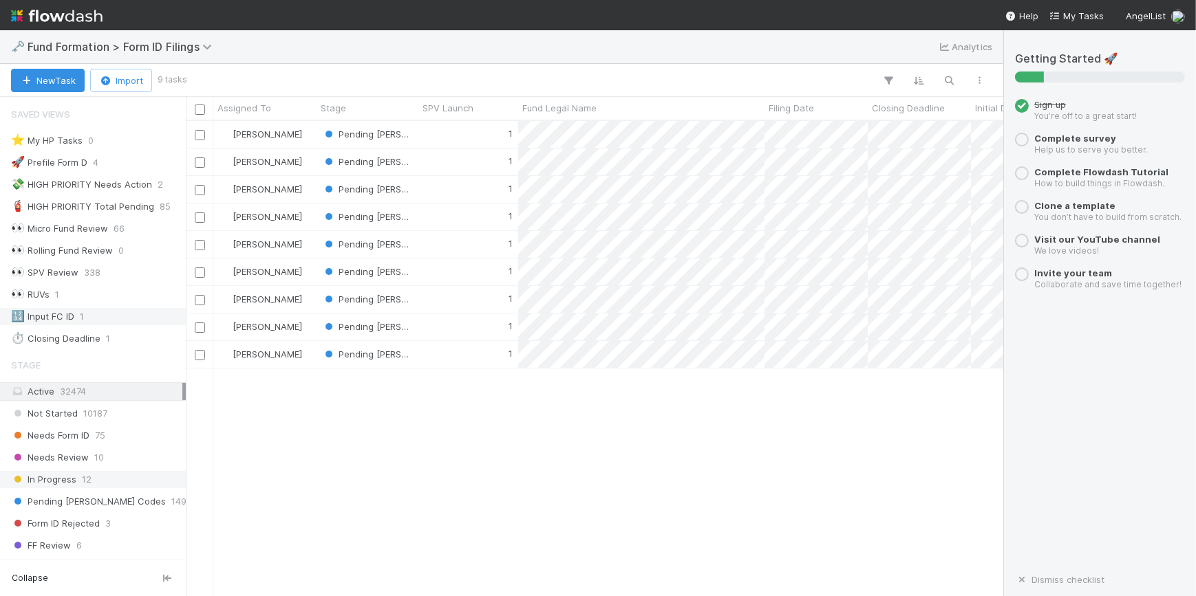
click at [101, 309] on div "🔢 Input FC ID 1" at bounding box center [96, 316] width 171 height 17
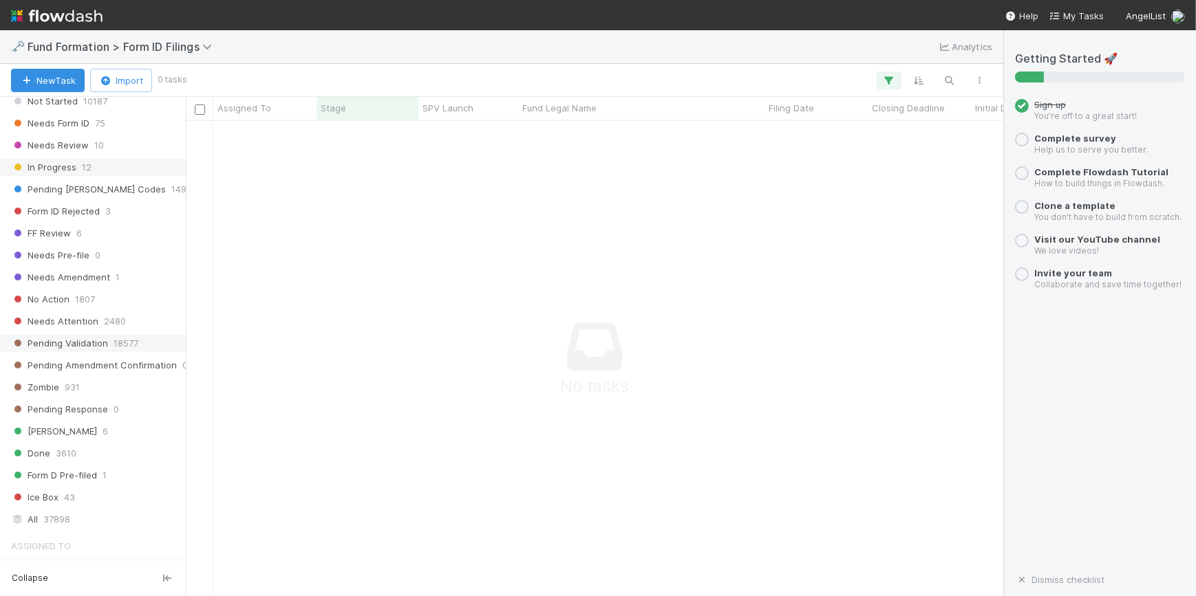
scroll to position [530, 0]
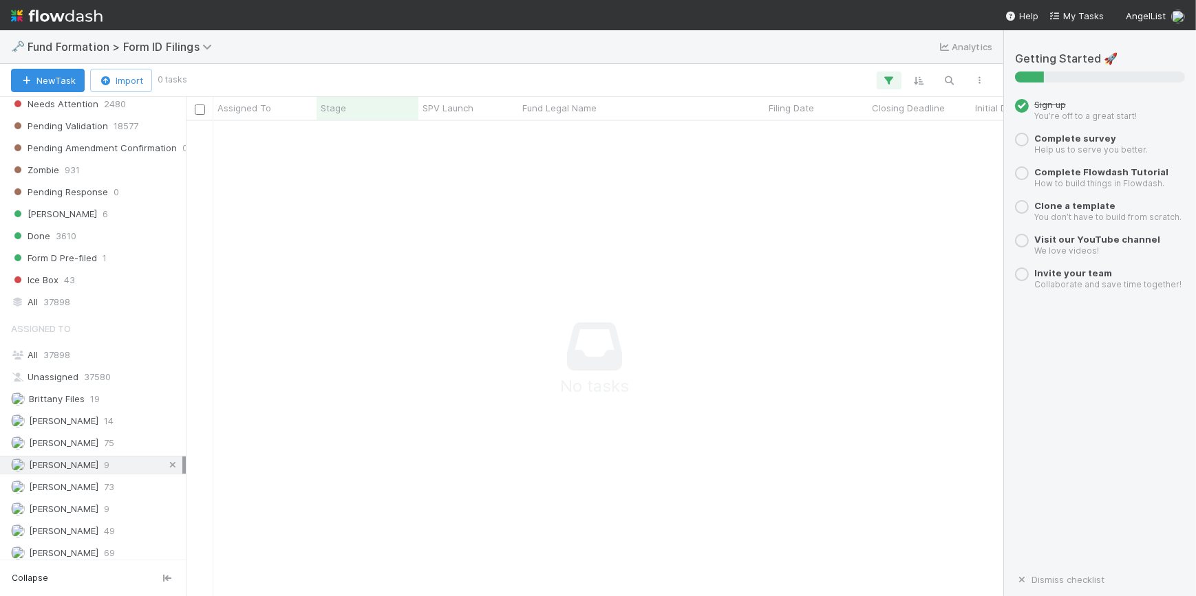
click at [166, 461] on icon at bounding box center [173, 465] width 14 height 9
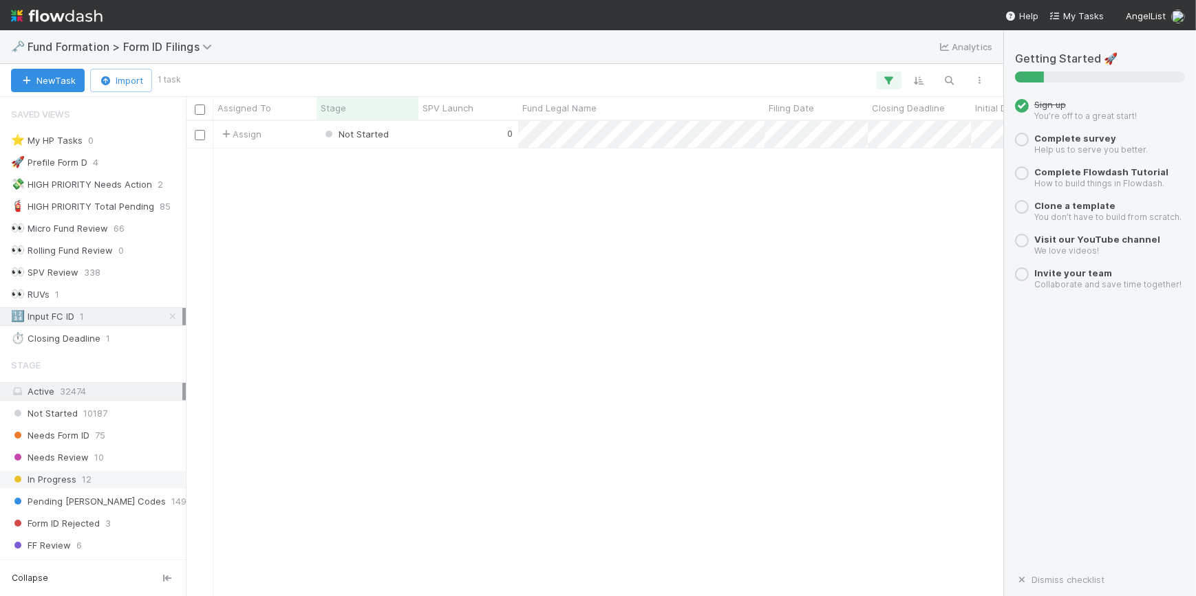
scroll to position [465, 808]
click at [420, 131] on div "0" at bounding box center [468, 134] width 100 height 27
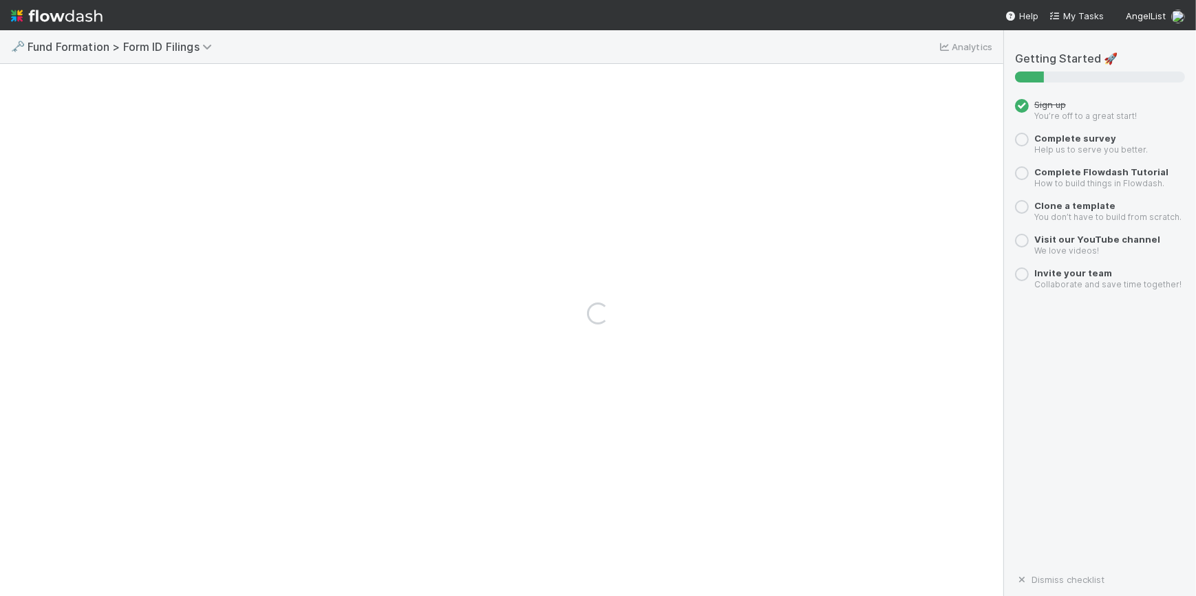
click at [420, 131] on div "Loading..." at bounding box center [598, 313] width 1196 height 566
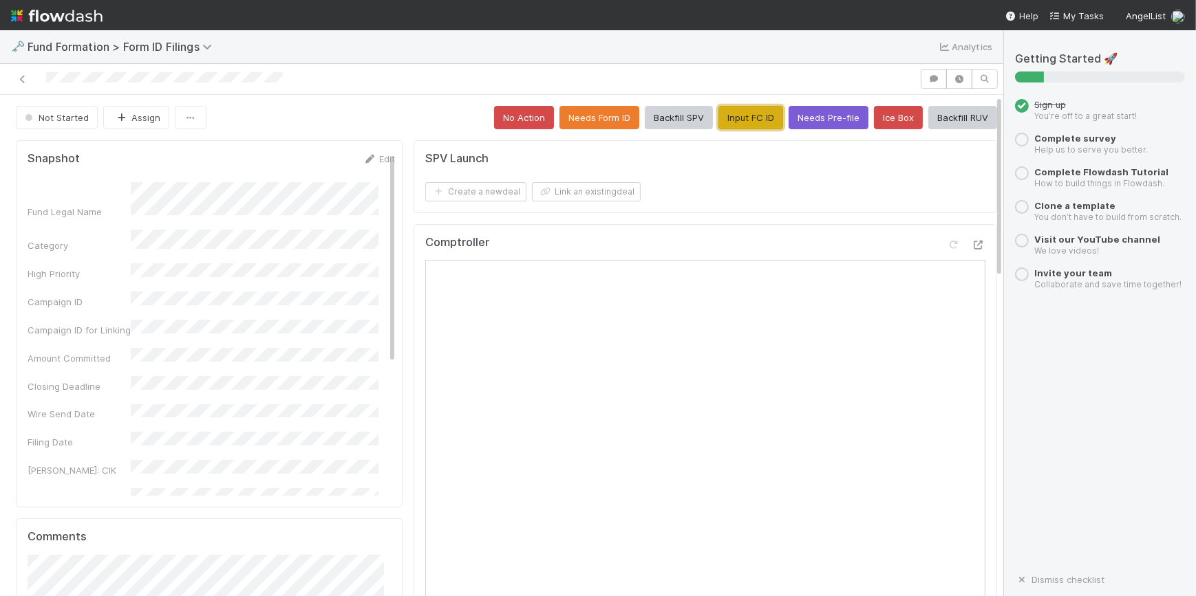
click at [718, 119] on button "Input FC ID" at bounding box center [750, 117] width 65 height 23
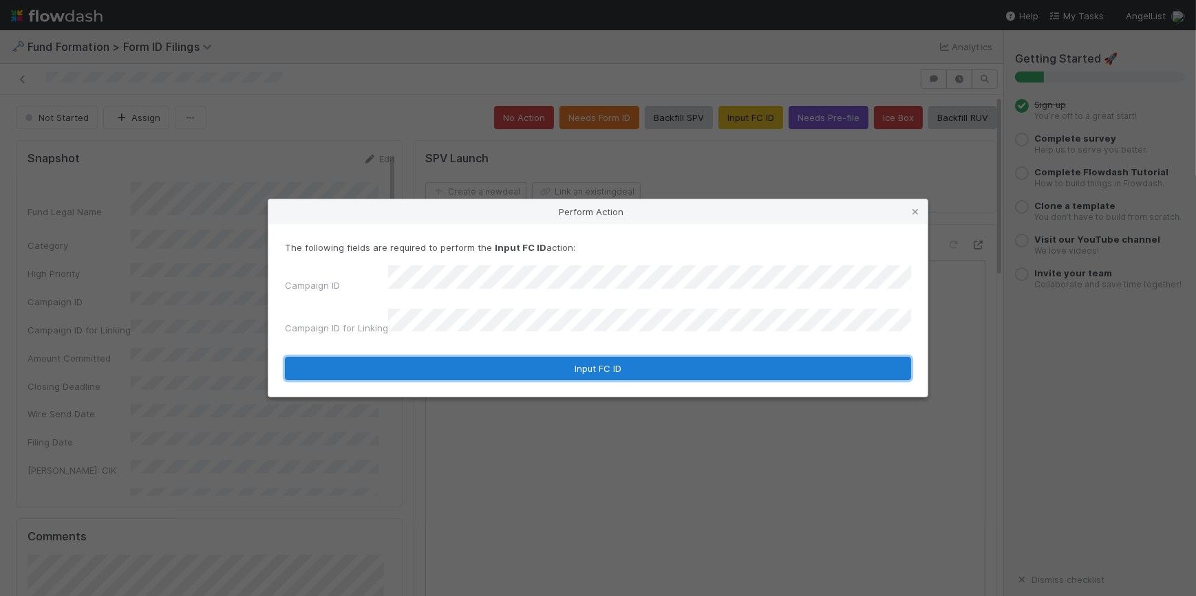
click at [564, 358] on button "Input FC ID" at bounding box center [598, 368] width 626 height 23
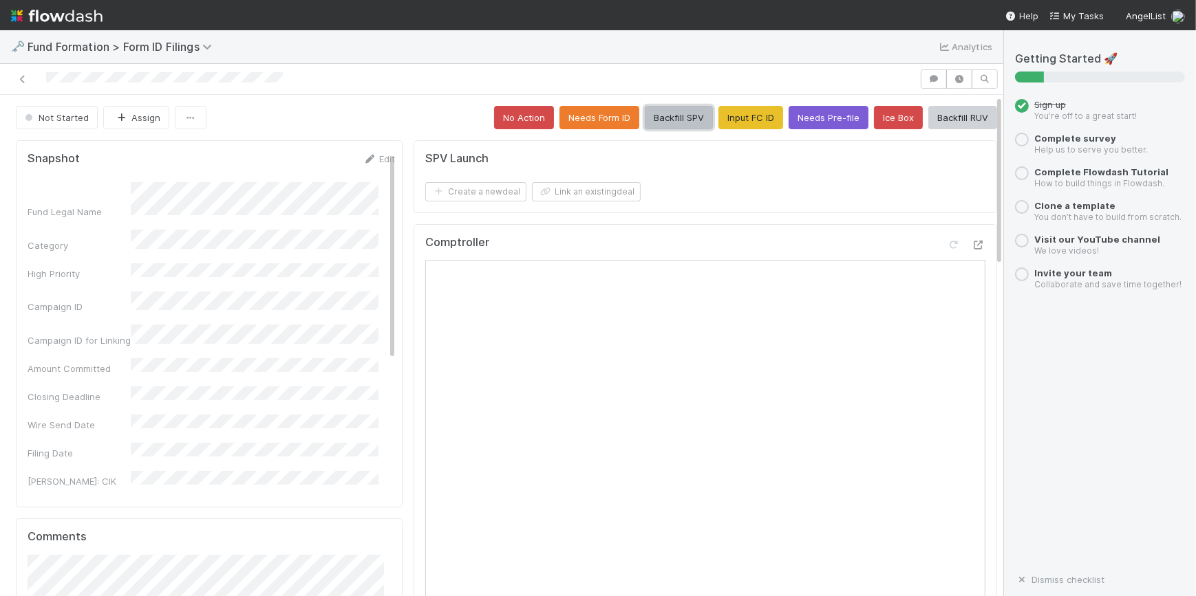
click at [648, 120] on button "Backfill SPV" at bounding box center [679, 117] width 68 height 23
click at [21, 83] on icon at bounding box center [23, 79] width 14 height 9
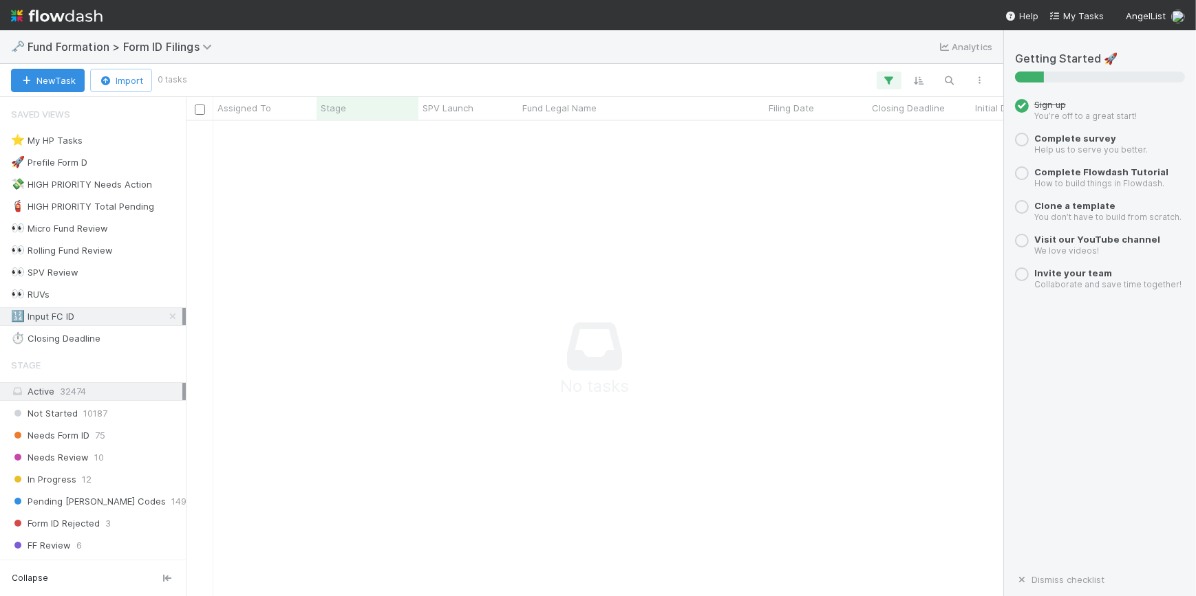
scroll to position [455, 808]
click at [87, 315] on div "🔢 Input FC ID 0" at bounding box center [96, 316] width 171 height 17
click at [111, 317] on div "🔢 Input FC ID 1" at bounding box center [96, 316] width 171 height 17
click at [429, 138] on div "0" at bounding box center [468, 134] width 100 height 27
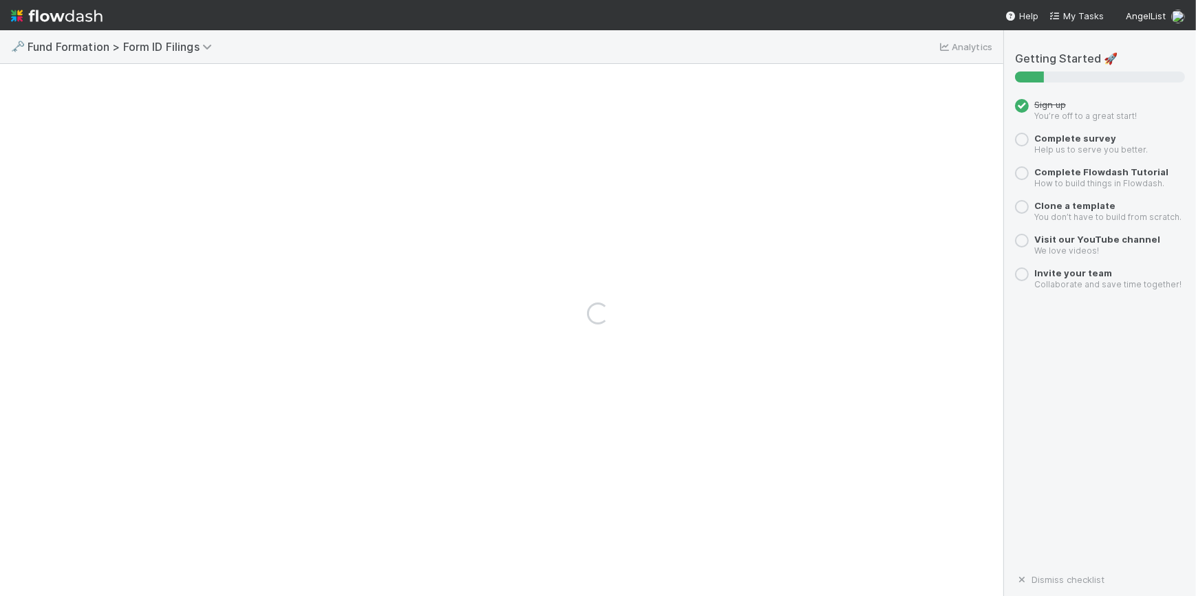
click at [428, 138] on div "Loading..." at bounding box center [598, 313] width 1196 height 566
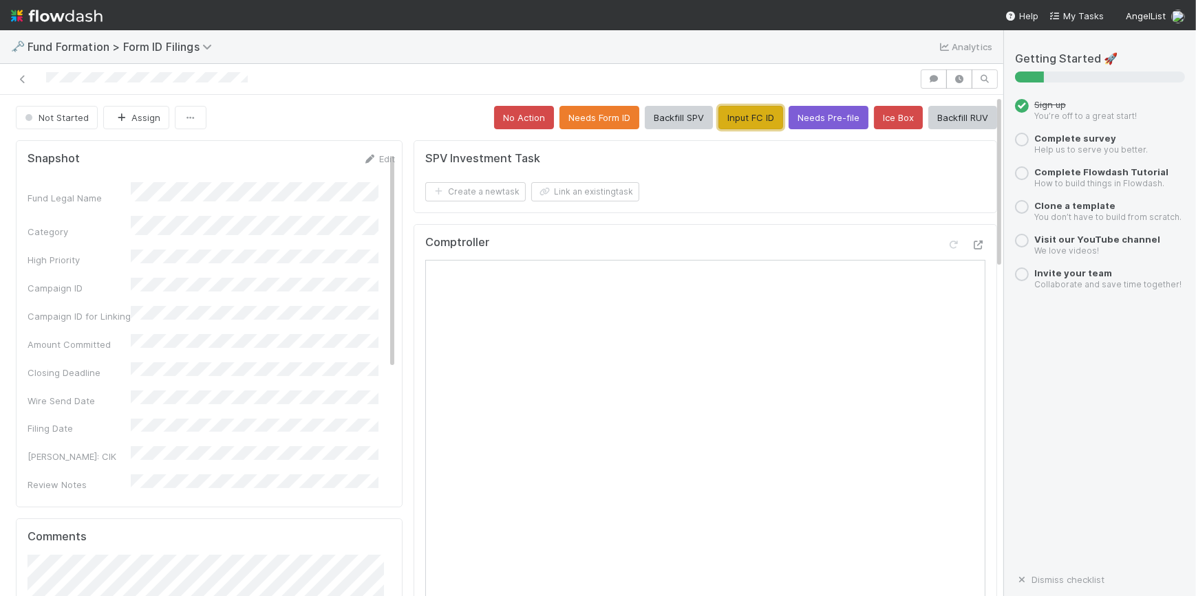
click at [743, 116] on button "Input FC ID" at bounding box center [750, 117] width 65 height 23
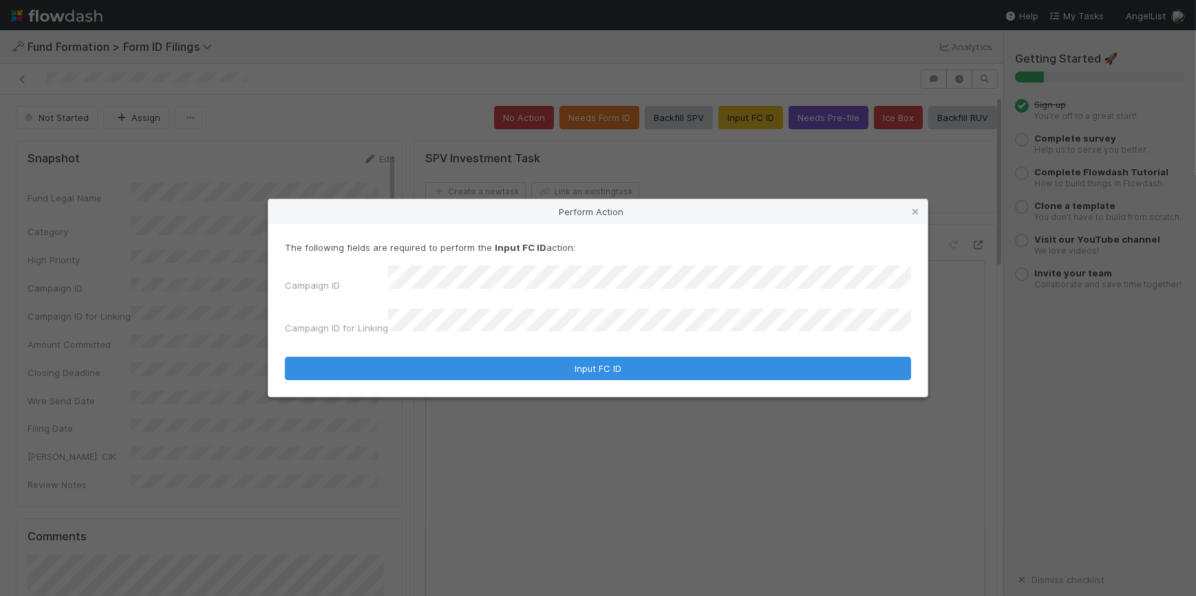
click at [596, 336] on form "The following fields are required to perform the Input FC ID action: Campaign I…" at bounding box center [598, 311] width 626 height 140
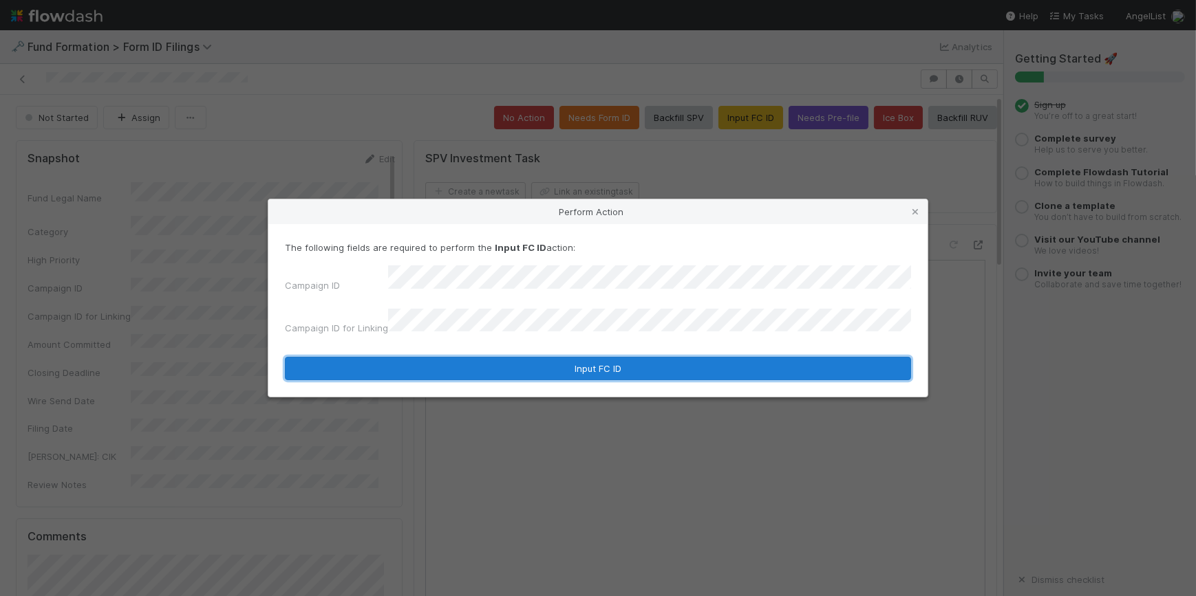
click at [591, 357] on button "Input FC ID" at bounding box center [598, 368] width 626 height 23
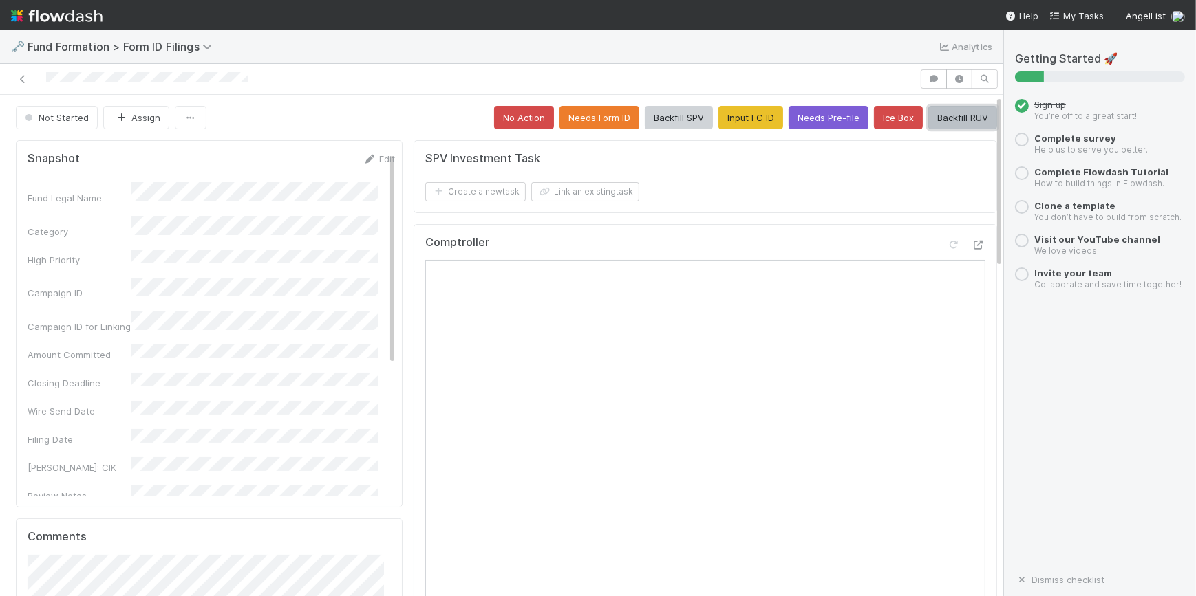
click at [932, 111] on button "Backfill RUV" at bounding box center [962, 117] width 69 height 23
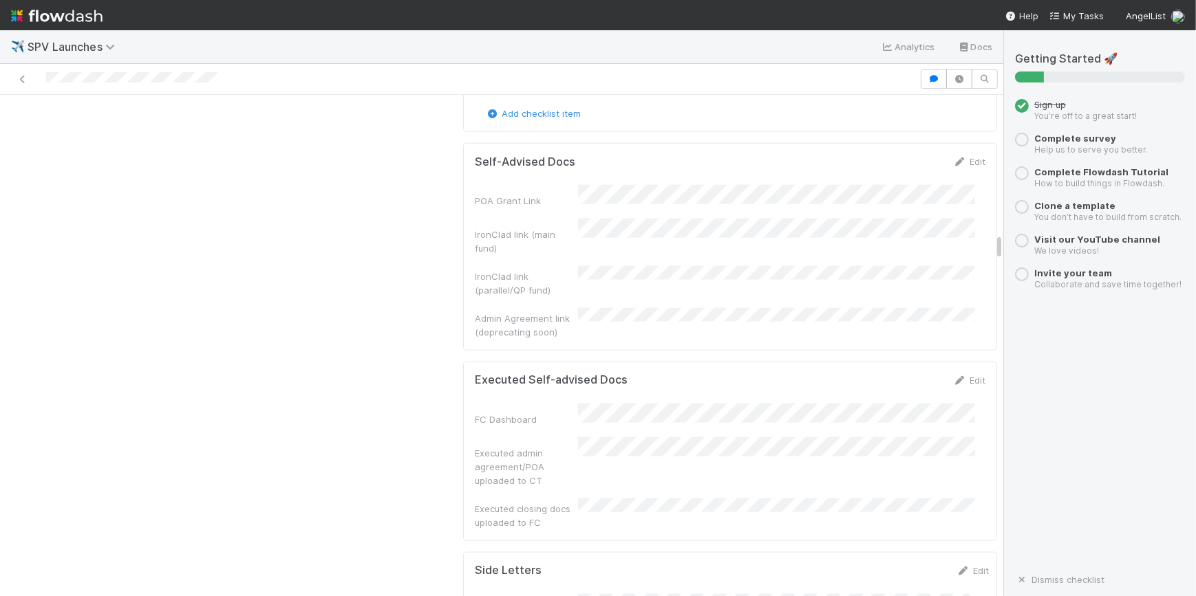
scroll to position [2439, 0]
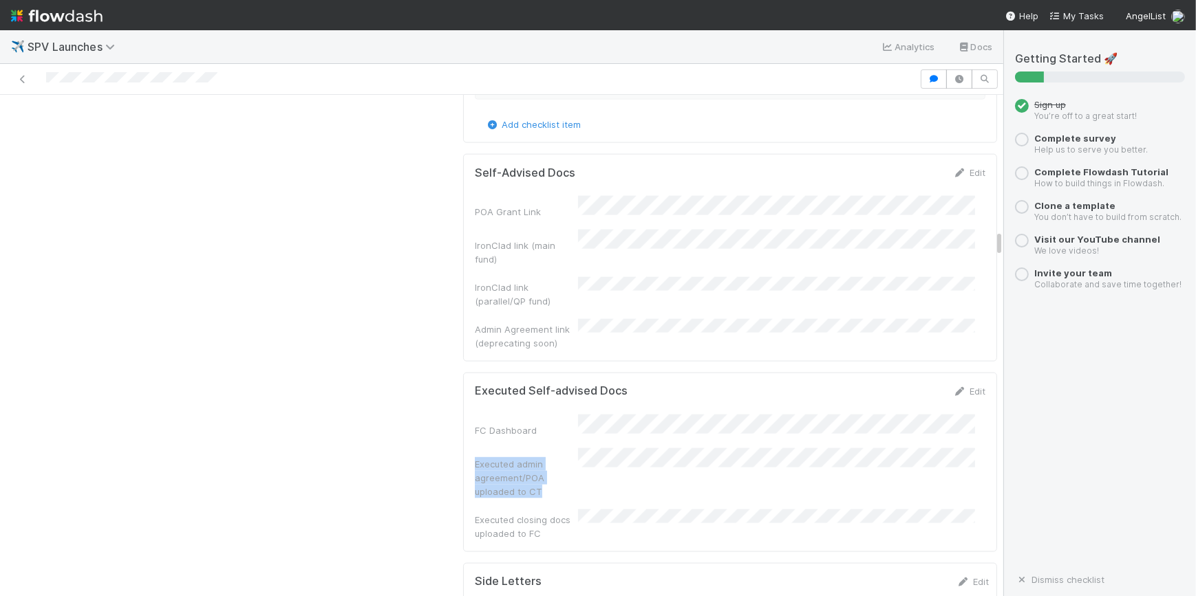
drag, startPoint x: 537, startPoint y: 329, endPoint x: 464, endPoint y: 301, distance: 77.9
click at [464, 373] on div "Executed Self-advised Docs Edit FC Dashboard Executed admin agreement/POA uploa…" at bounding box center [730, 463] width 534 height 180
copy div "Executed admin agreement/POA uploaded to CT"
click at [953, 387] on icon at bounding box center [960, 391] width 14 height 9
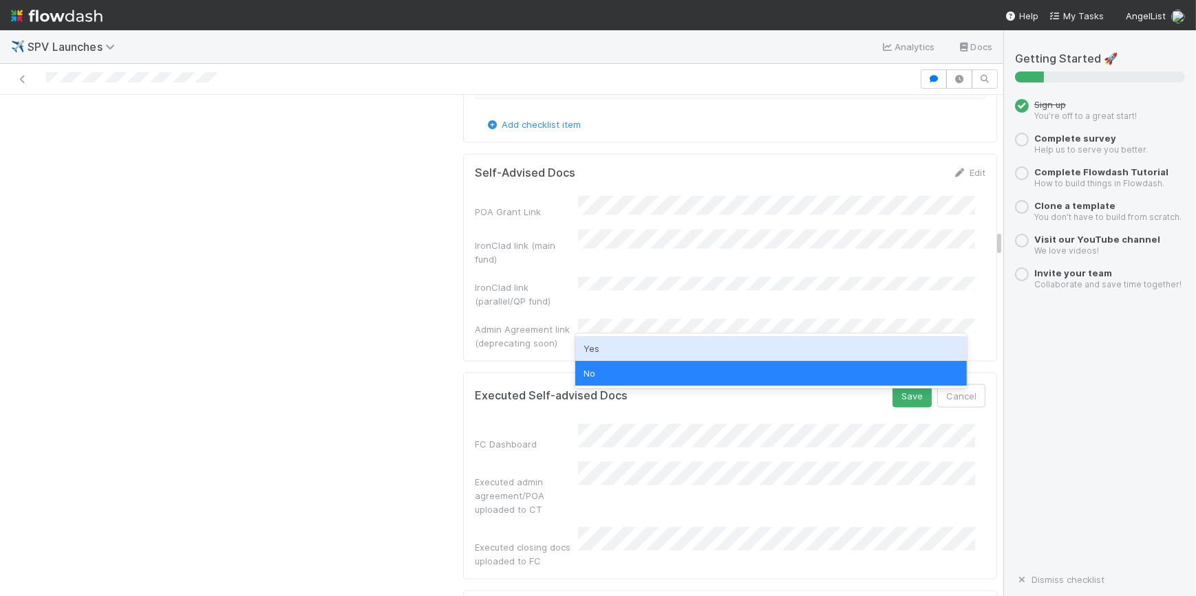
click at [665, 343] on div "Yes" at bounding box center [770, 348] width 391 height 25
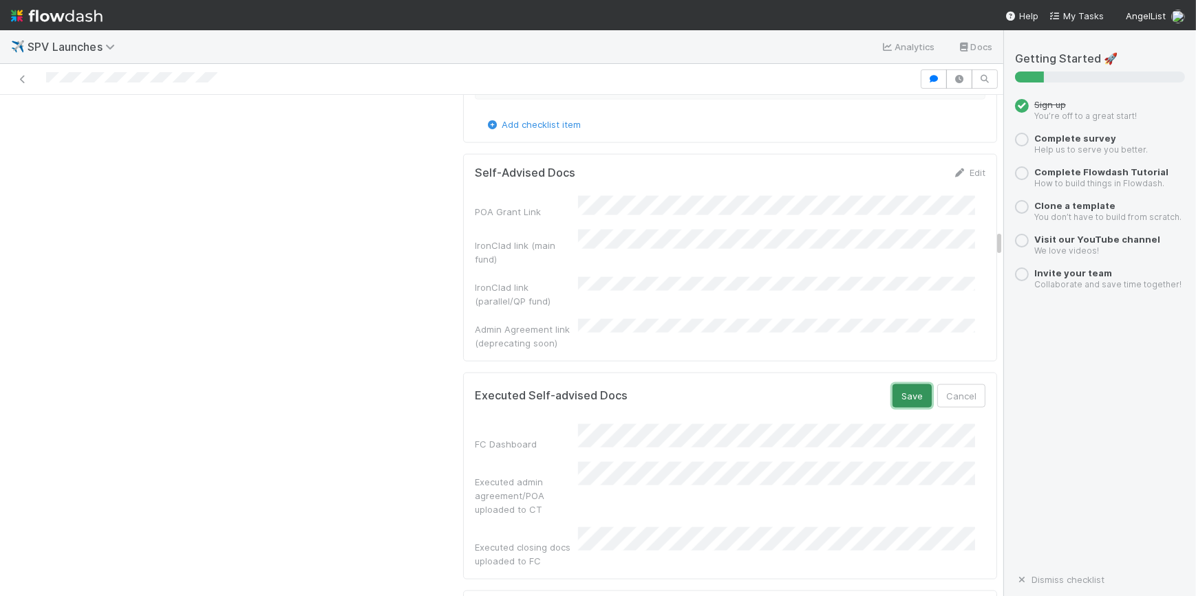
click at [905, 385] on button "Save" at bounding box center [911, 396] width 39 height 23
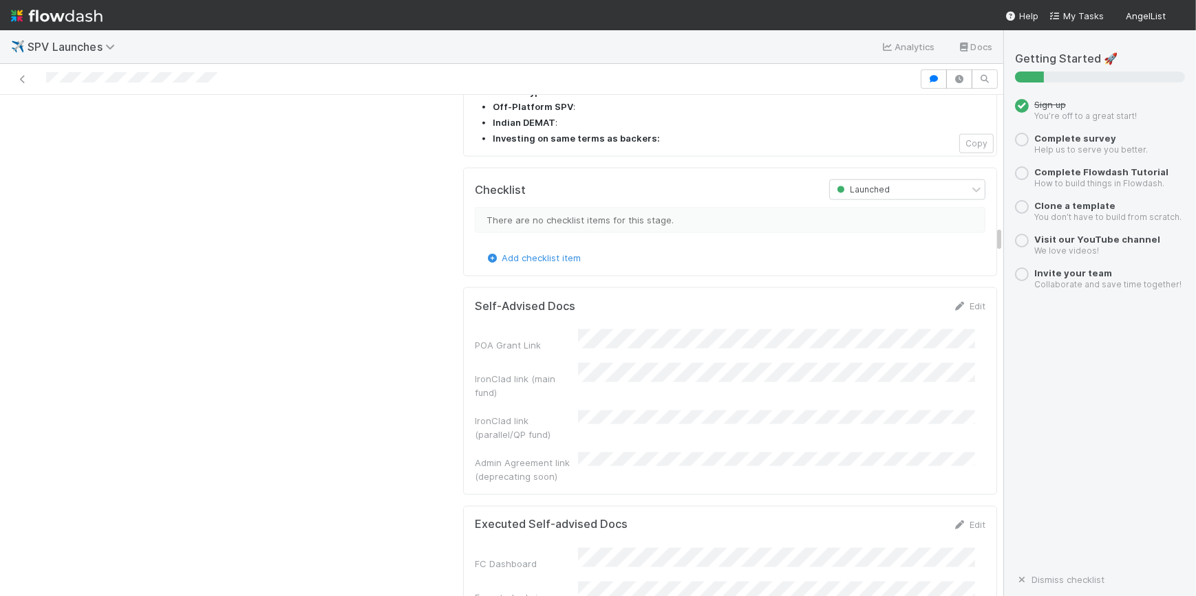
scroll to position [2376, 0]
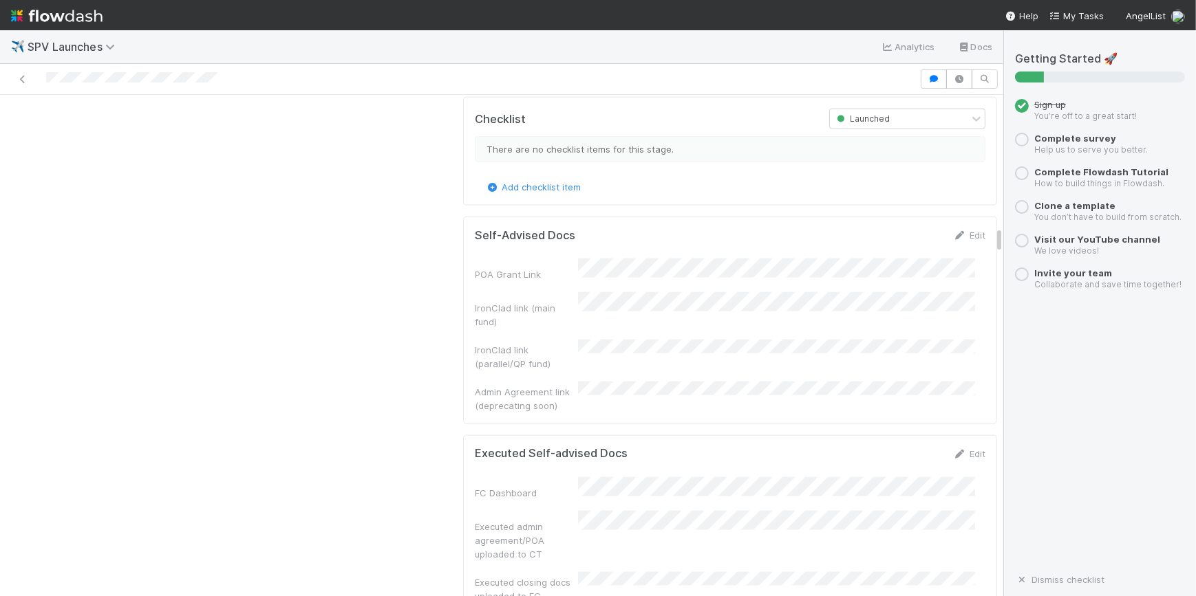
drag, startPoint x: 947, startPoint y: 305, endPoint x: 940, endPoint y: 312, distance: 10.2
click at [953, 447] on div "Edit" at bounding box center [969, 454] width 32 height 14
click at [953, 450] on icon at bounding box center [960, 454] width 14 height 9
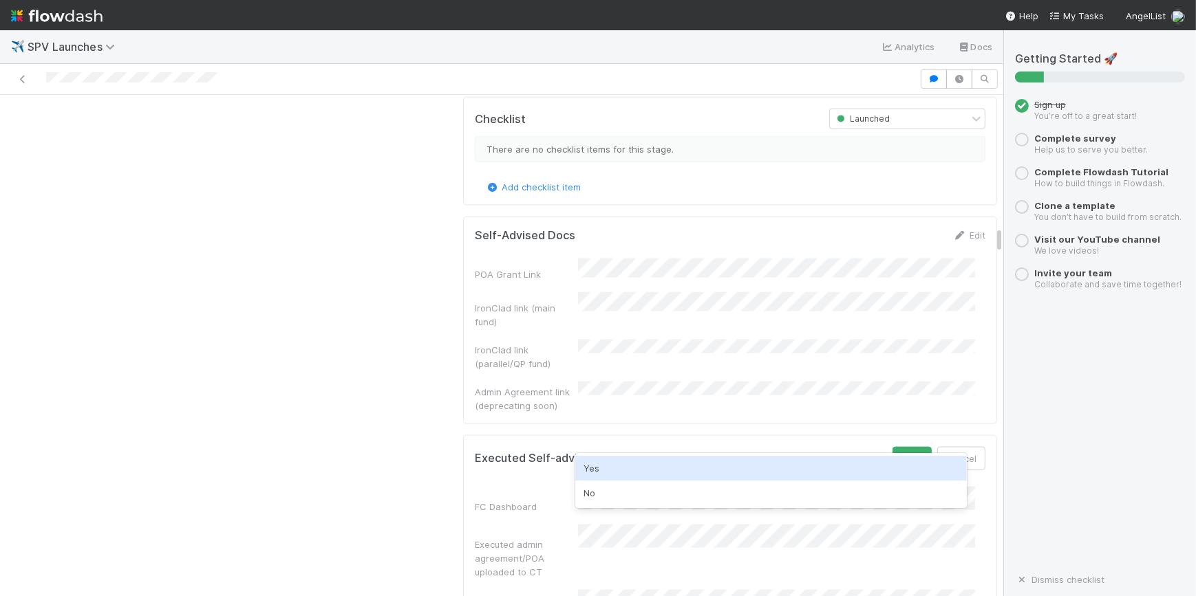
click at [622, 466] on div "Yes" at bounding box center [770, 468] width 391 height 25
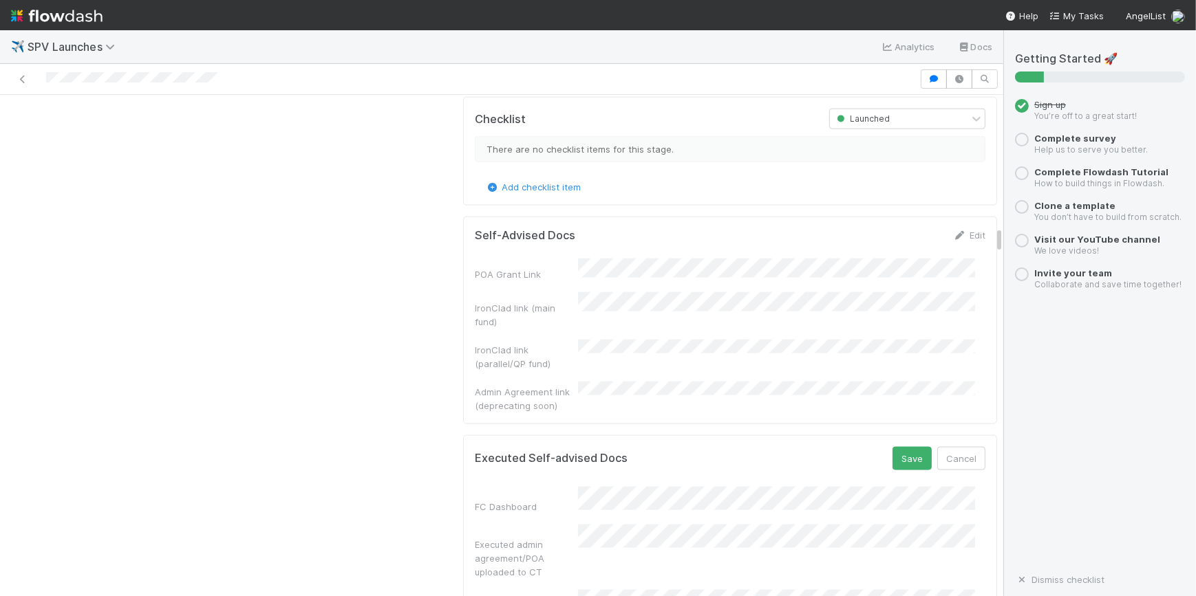
click at [894, 436] on div "Executed Self-advised Docs Save Cancel FC Dashboard Executed admin agreement/PO…" at bounding box center [730, 539] width 534 height 207
click at [892, 447] on button "Save" at bounding box center [911, 458] width 39 height 23
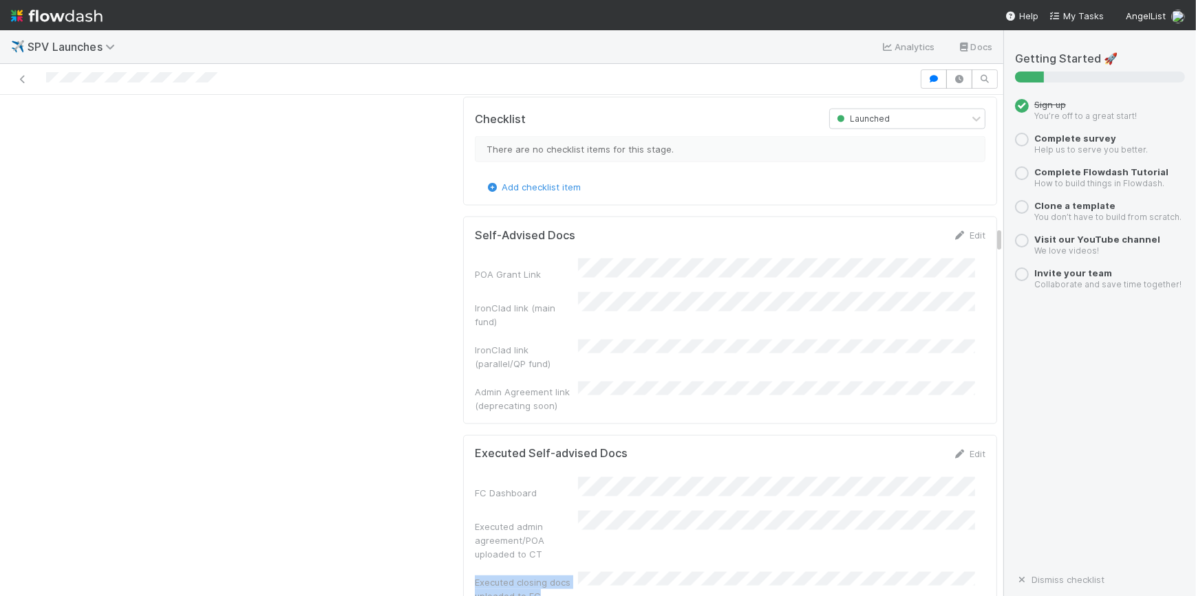
drag, startPoint x: 533, startPoint y: 431, endPoint x: 466, endPoint y: 414, distance: 68.7
click at [475, 576] on div "Executed closing docs uploaded to FC" at bounding box center [526, 590] width 103 height 28
copy div "Executed closing docs uploaded to FC"
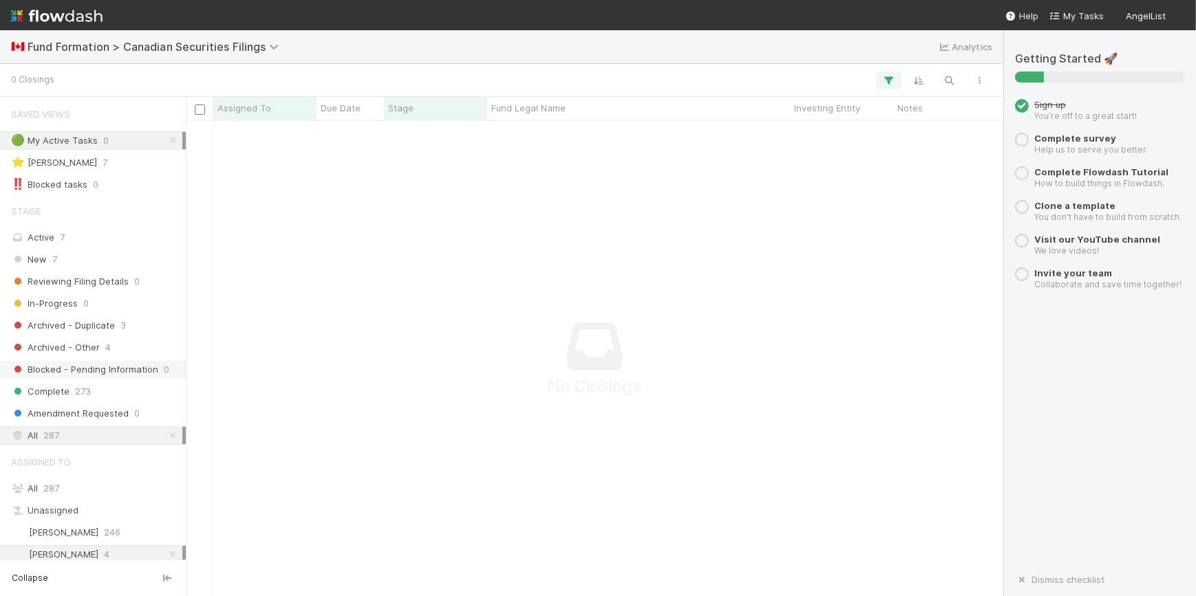
scroll to position [27, 0]
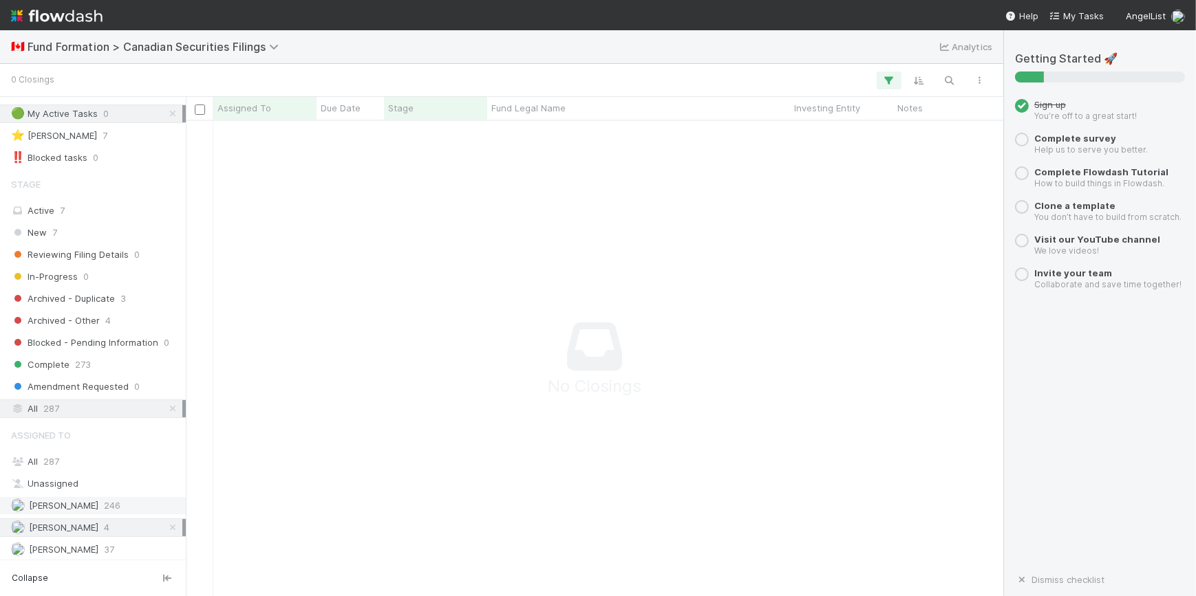
click at [117, 506] on div "[PERSON_NAME] 246" at bounding box center [96, 505] width 171 height 17
click at [166, 110] on icon at bounding box center [173, 113] width 14 height 9
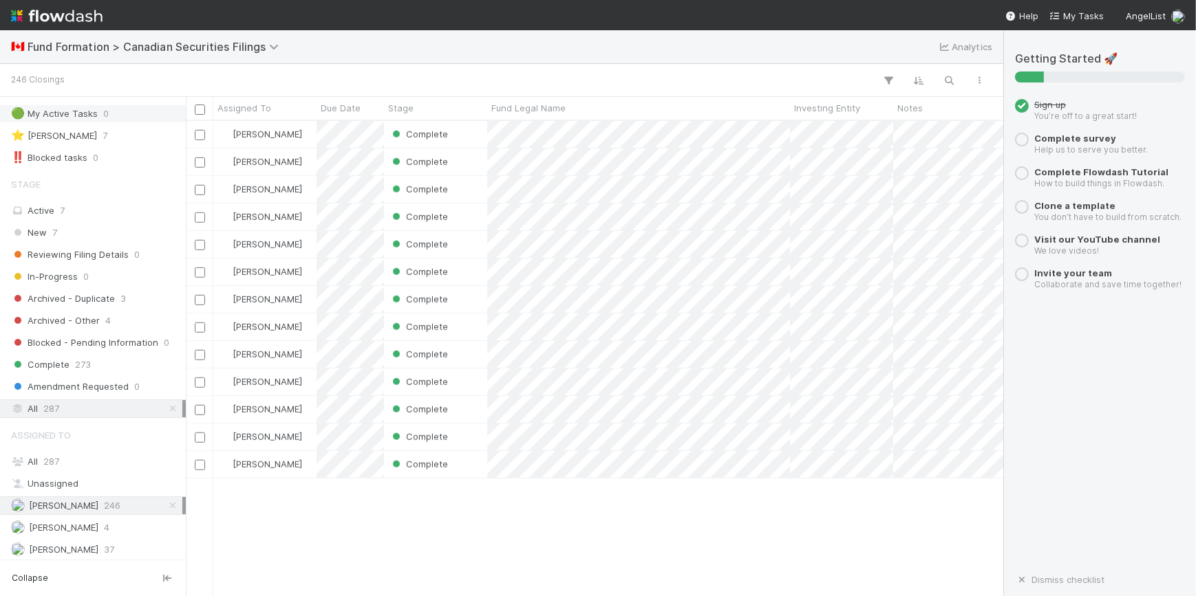
scroll to position [1063, 0]
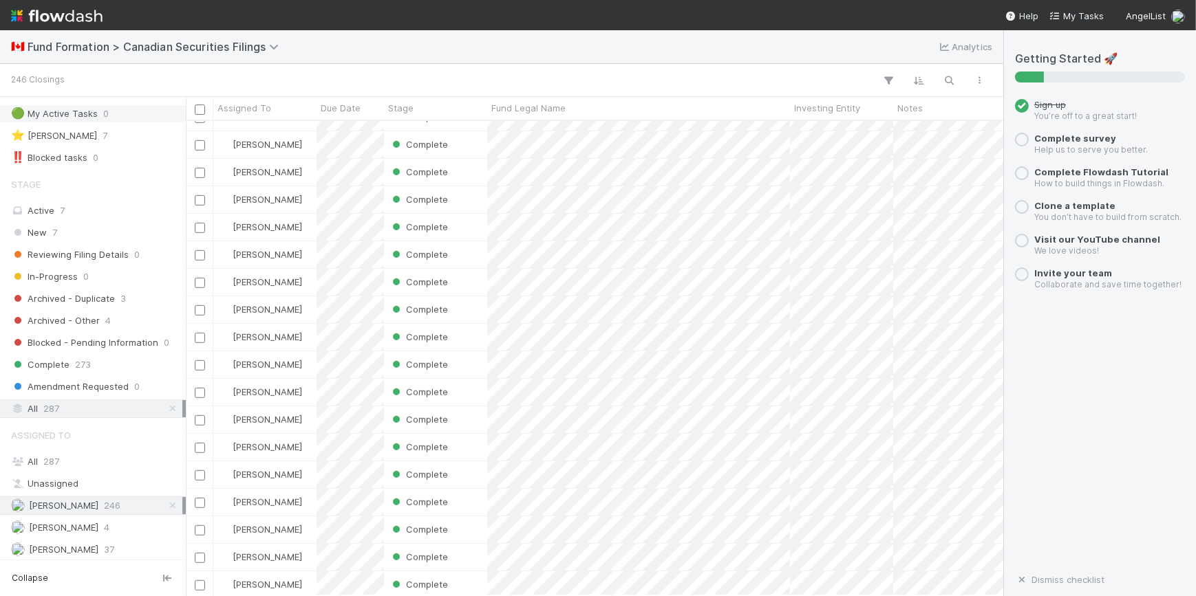
click at [85, 403] on div "All 287" at bounding box center [96, 408] width 171 height 17
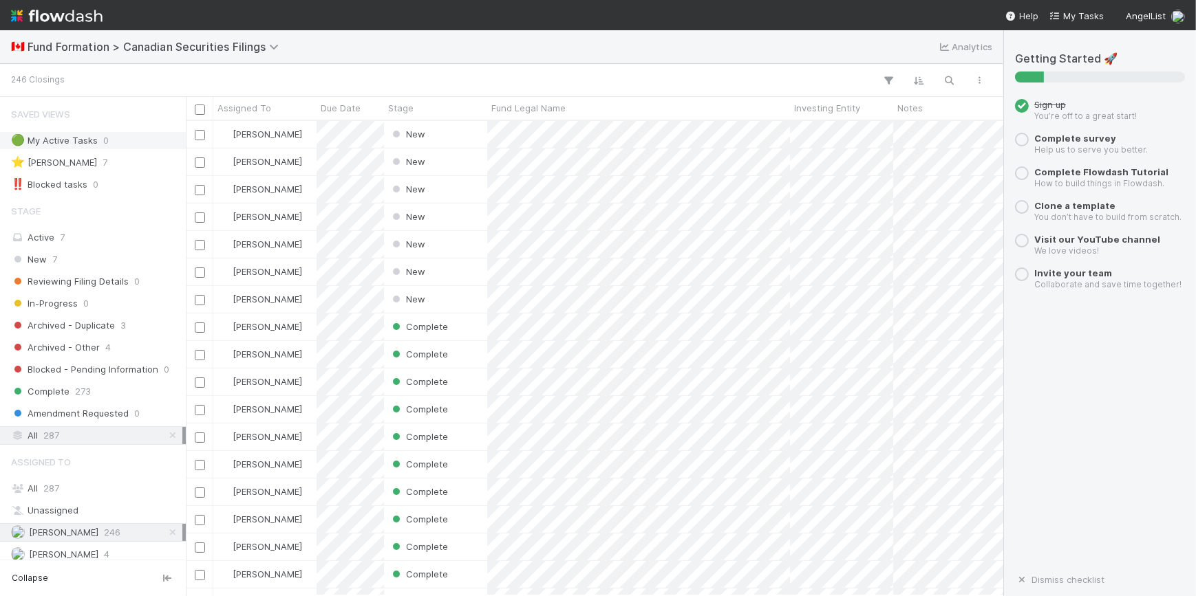
scroll to position [0, 0]
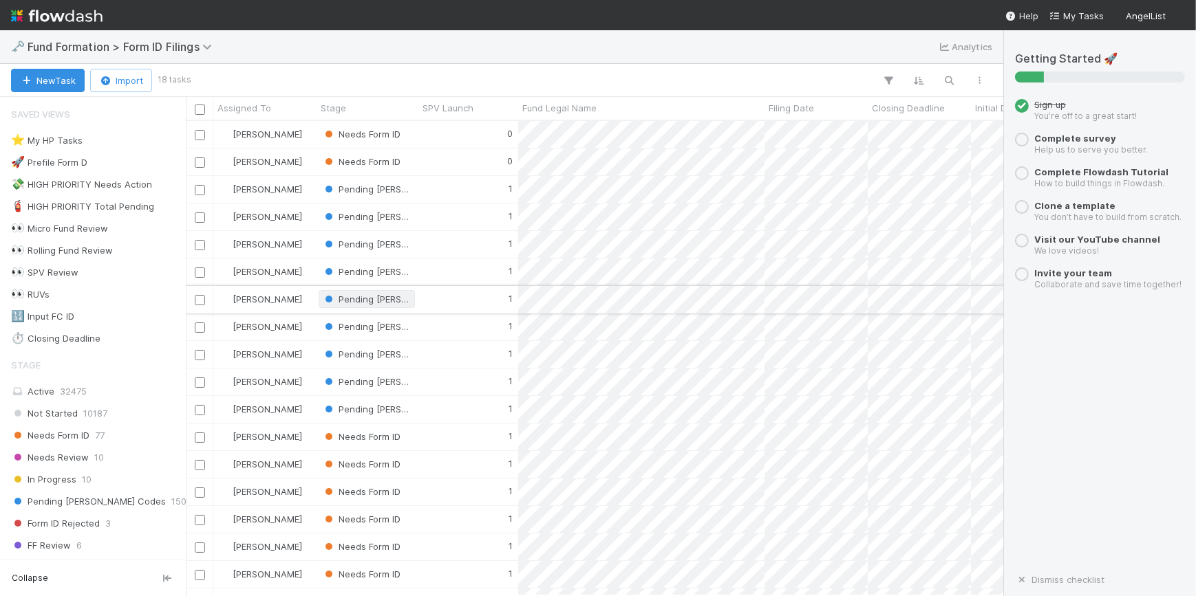
scroll to position [465, 808]
click at [480, 133] on div "0" at bounding box center [468, 134] width 100 height 27
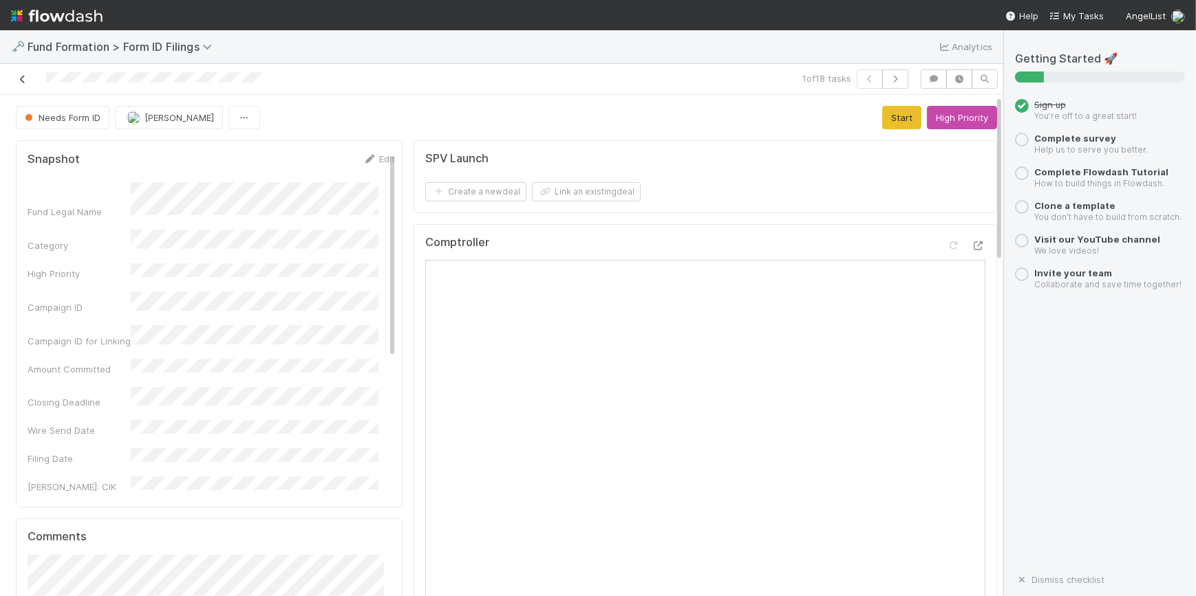
click at [17, 78] on icon at bounding box center [23, 79] width 14 height 9
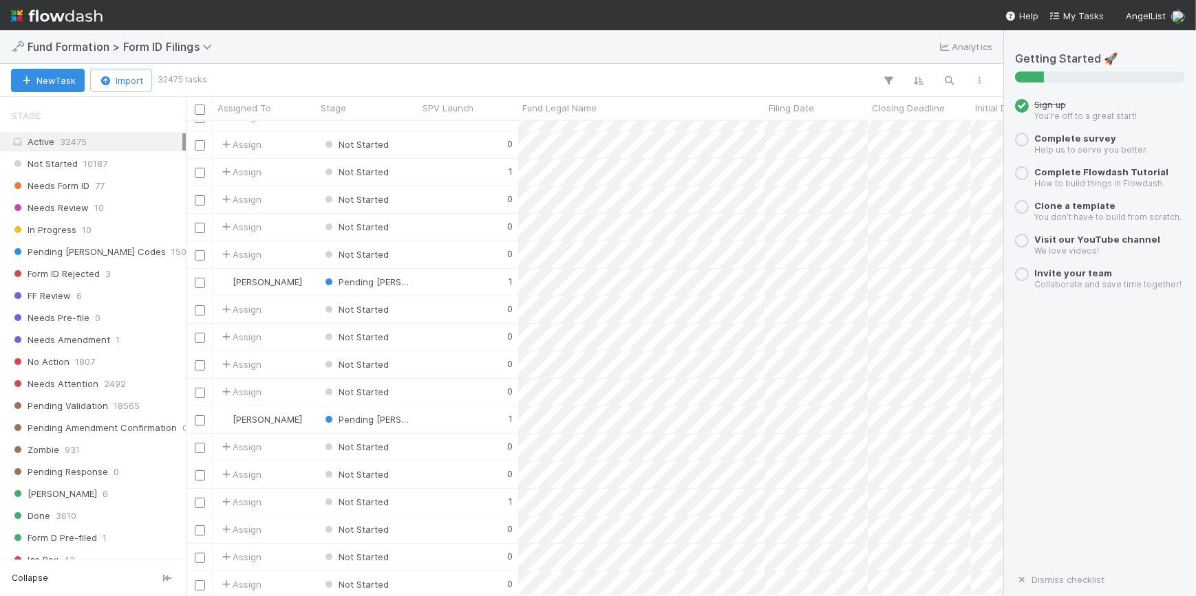
scroll to position [530, 0]
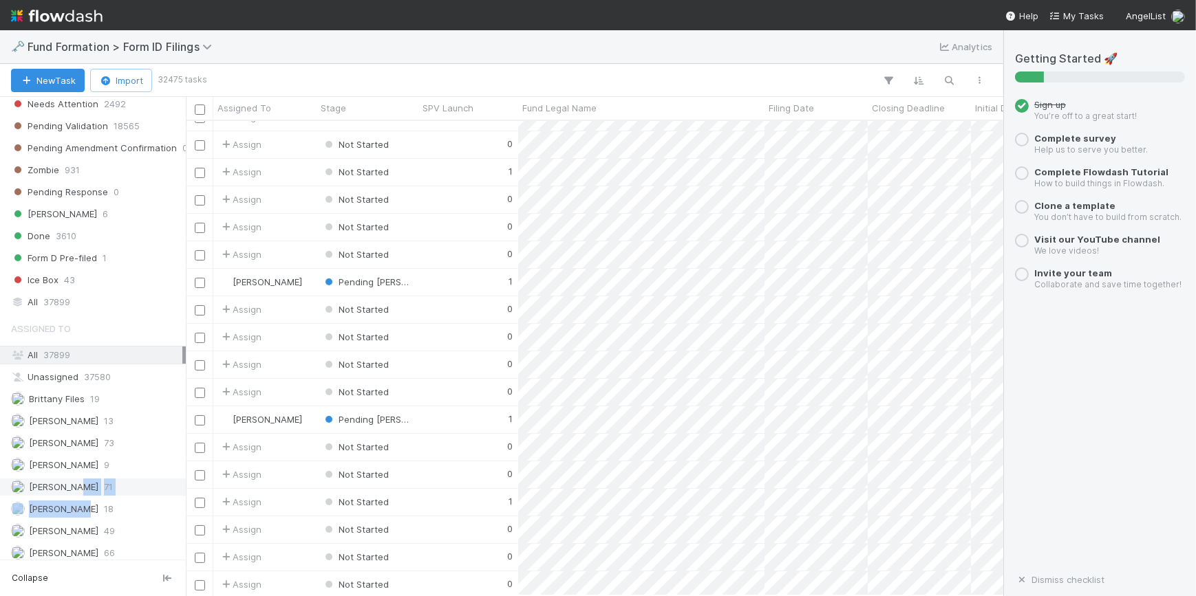
click at [78, 484] on div "Assigned To All 37899 Unassigned 37580 Brittany Files 19 [PERSON_NAME] 13 [PERS…" at bounding box center [93, 439] width 186 height 248
drag, startPoint x: 78, startPoint y: 484, endPoint x: 70, endPoint y: 510, distance: 27.2
click at [70, 510] on span "[PERSON_NAME]" at bounding box center [54, 509] width 87 height 17
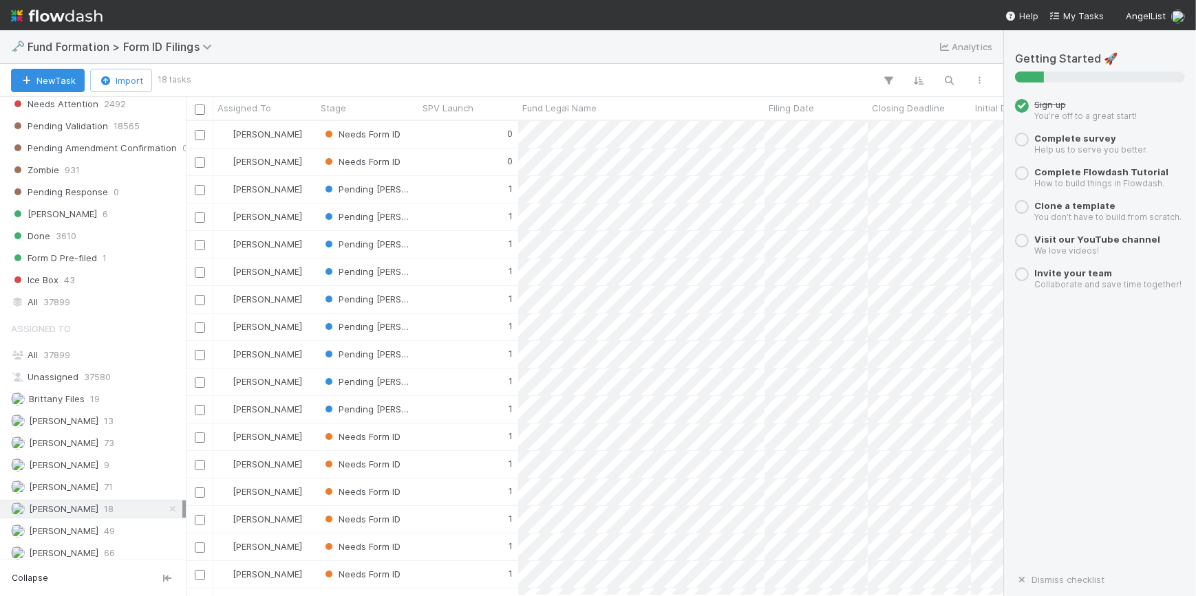
scroll to position [465, 808]
click at [441, 136] on div "0" at bounding box center [468, 134] width 100 height 27
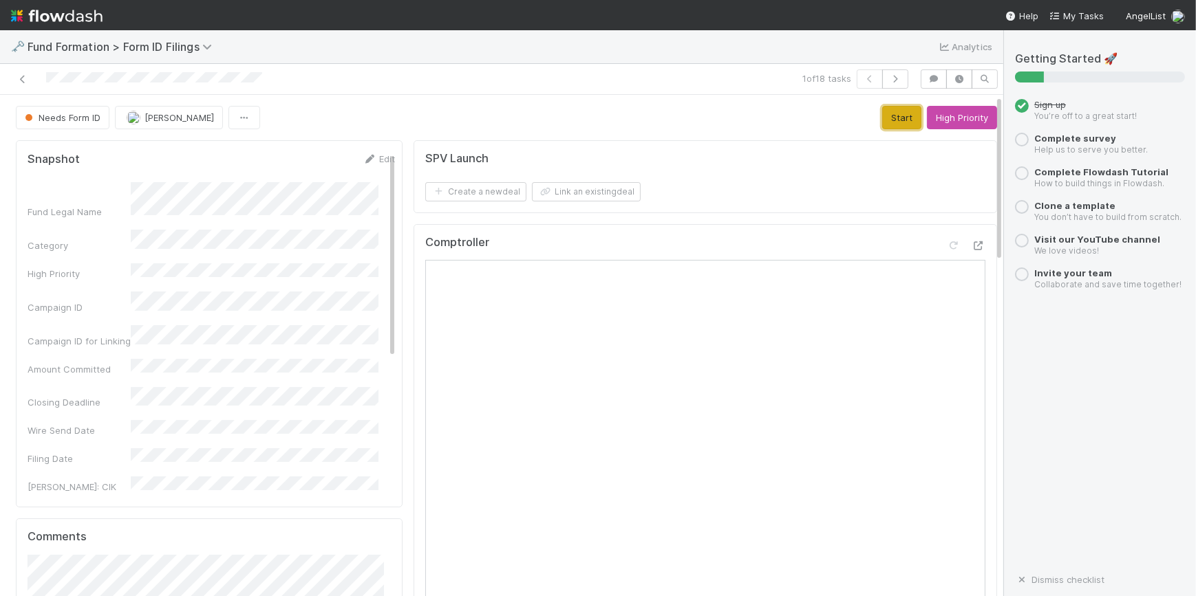
drag, startPoint x: 877, startPoint y: 122, endPoint x: 799, endPoint y: 153, distance: 83.4
click at [882, 122] on button "Start" at bounding box center [901, 117] width 39 height 23
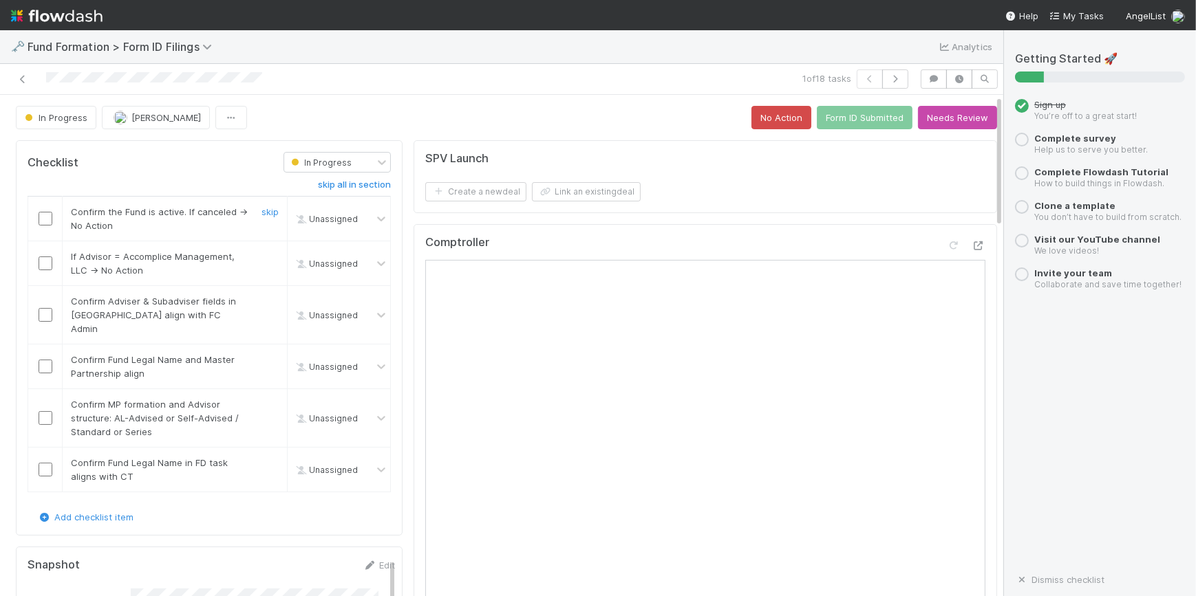
click at [45, 213] on input "checkbox" at bounding box center [46, 219] width 14 height 14
click at [43, 261] on input "checkbox" at bounding box center [46, 264] width 14 height 14
click at [47, 308] on input "checkbox" at bounding box center [46, 315] width 14 height 14
click at [43, 360] on input "checkbox" at bounding box center [46, 367] width 14 height 14
click at [42, 411] on input "checkbox" at bounding box center [46, 418] width 14 height 14
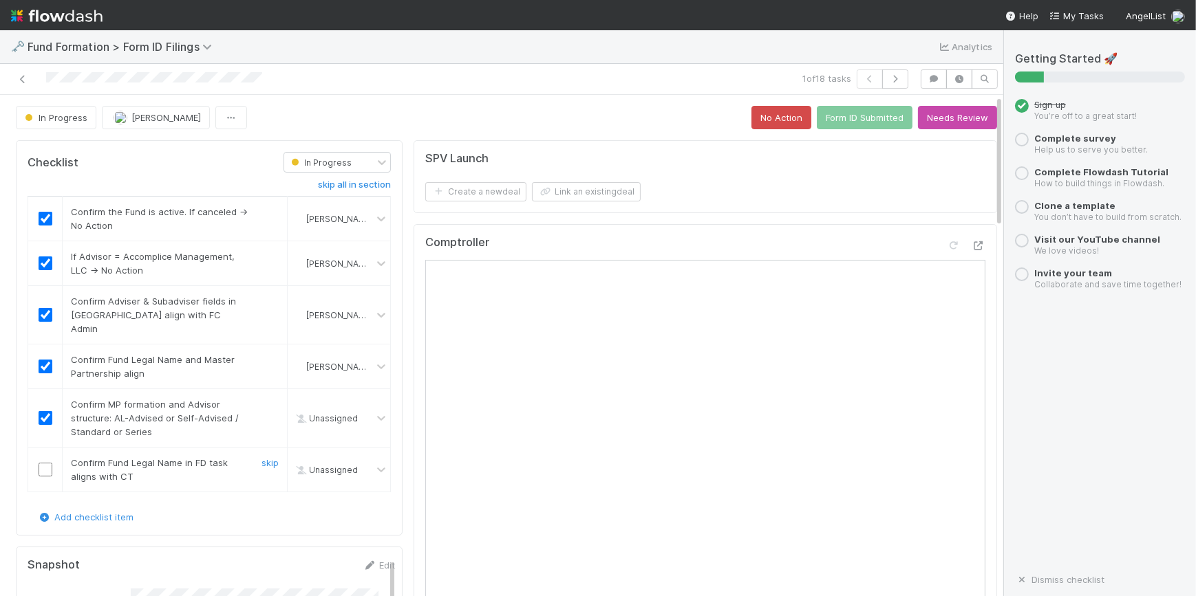
checkbox input "true"
click at [43, 463] on input "checkbox" at bounding box center [46, 470] width 14 height 14
click at [888, 80] on icon "button" at bounding box center [895, 79] width 14 height 8
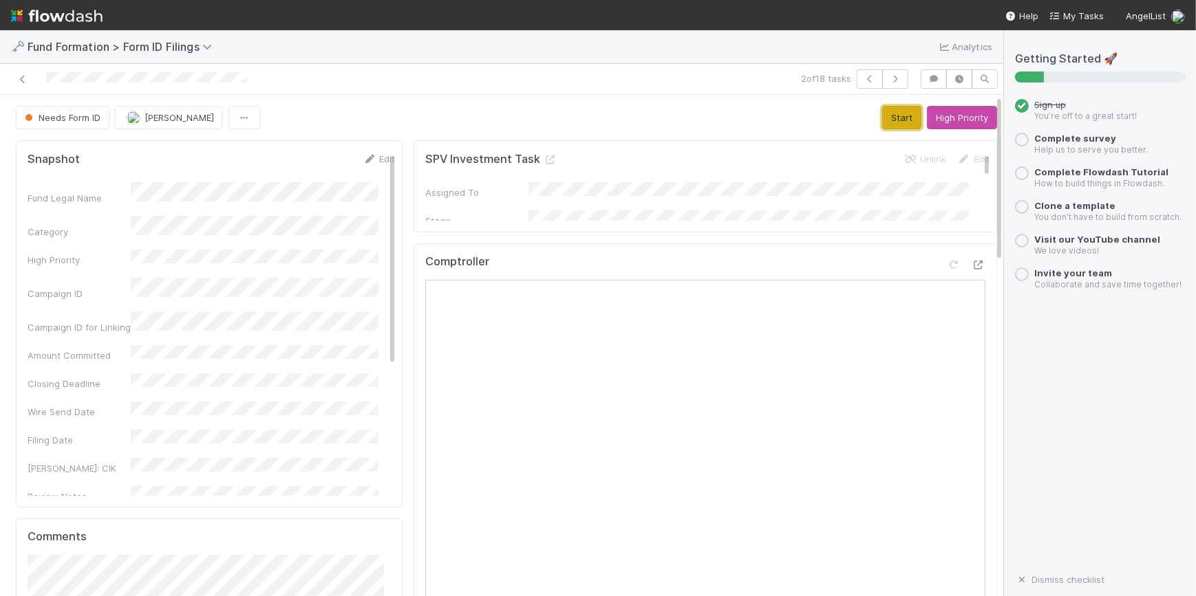
click at [882, 110] on button "Start" at bounding box center [901, 117] width 39 height 23
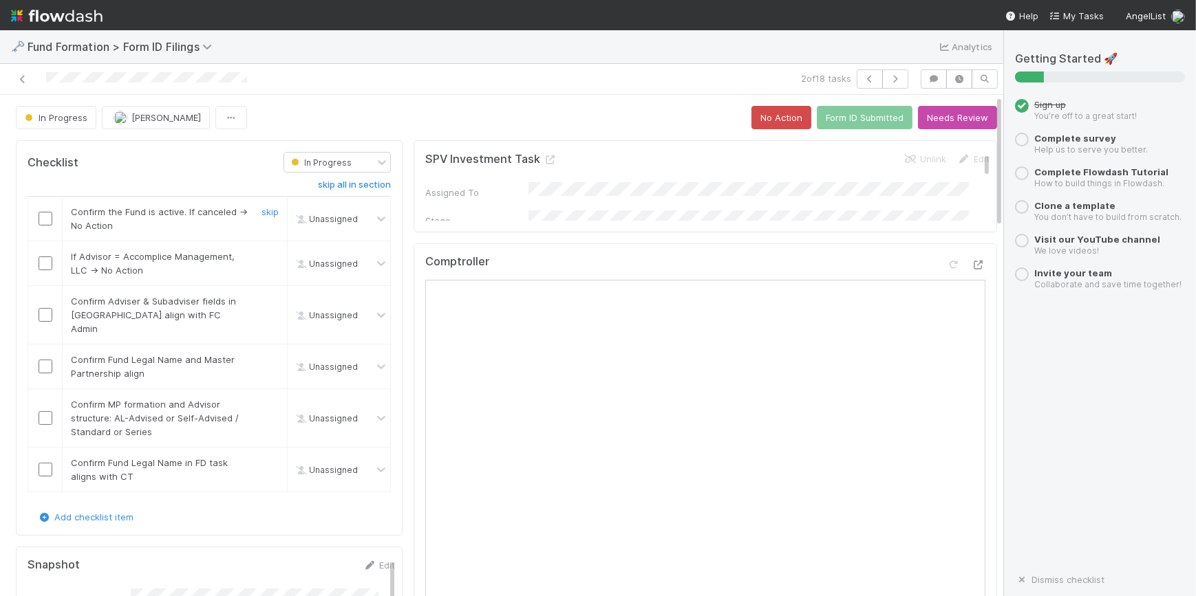
click at [50, 220] on input "checkbox" at bounding box center [46, 219] width 14 height 14
drag, startPoint x: 51, startPoint y: 261, endPoint x: 52, endPoint y: 268, distance: 6.9
click at [50, 261] on div at bounding box center [45, 264] width 34 height 14
drag, startPoint x: 41, startPoint y: 264, endPoint x: 42, endPoint y: 276, distance: 12.4
click at [41, 263] on input "checkbox" at bounding box center [46, 264] width 14 height 14
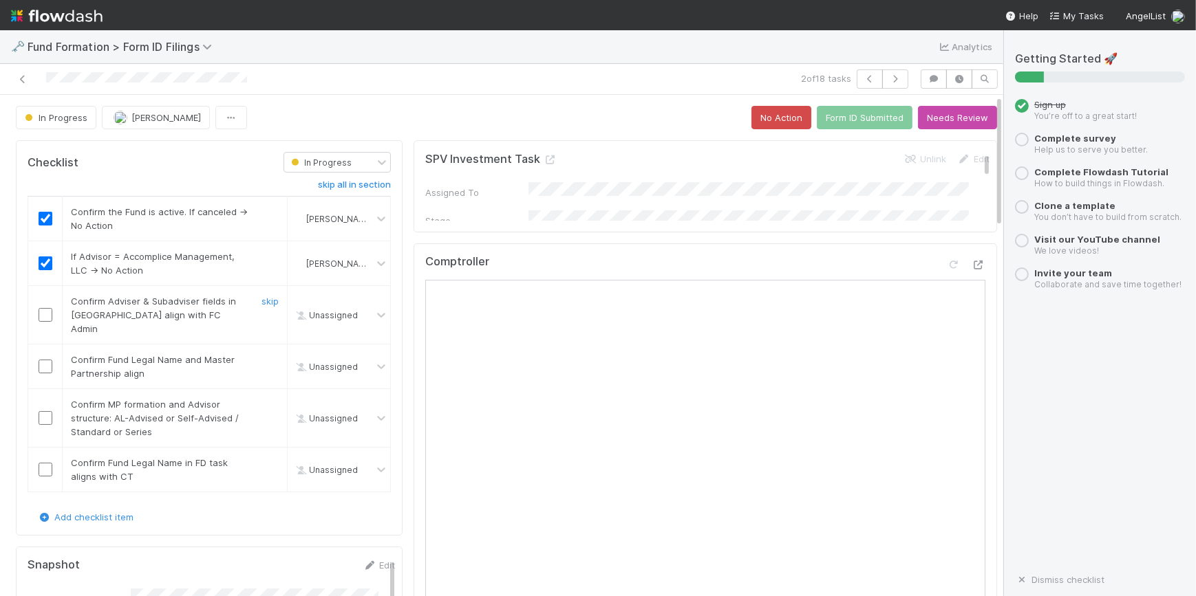
click at [39, 308] on input "checkbox" at bounding box center [46, 315] width 14 height 14
checkbox input "true"
click at [49, 360] on input "checkbox" at bounding box center [46, 367] width 14 height 14
